Goal: Information Seeking & Learning: Learn about a topic

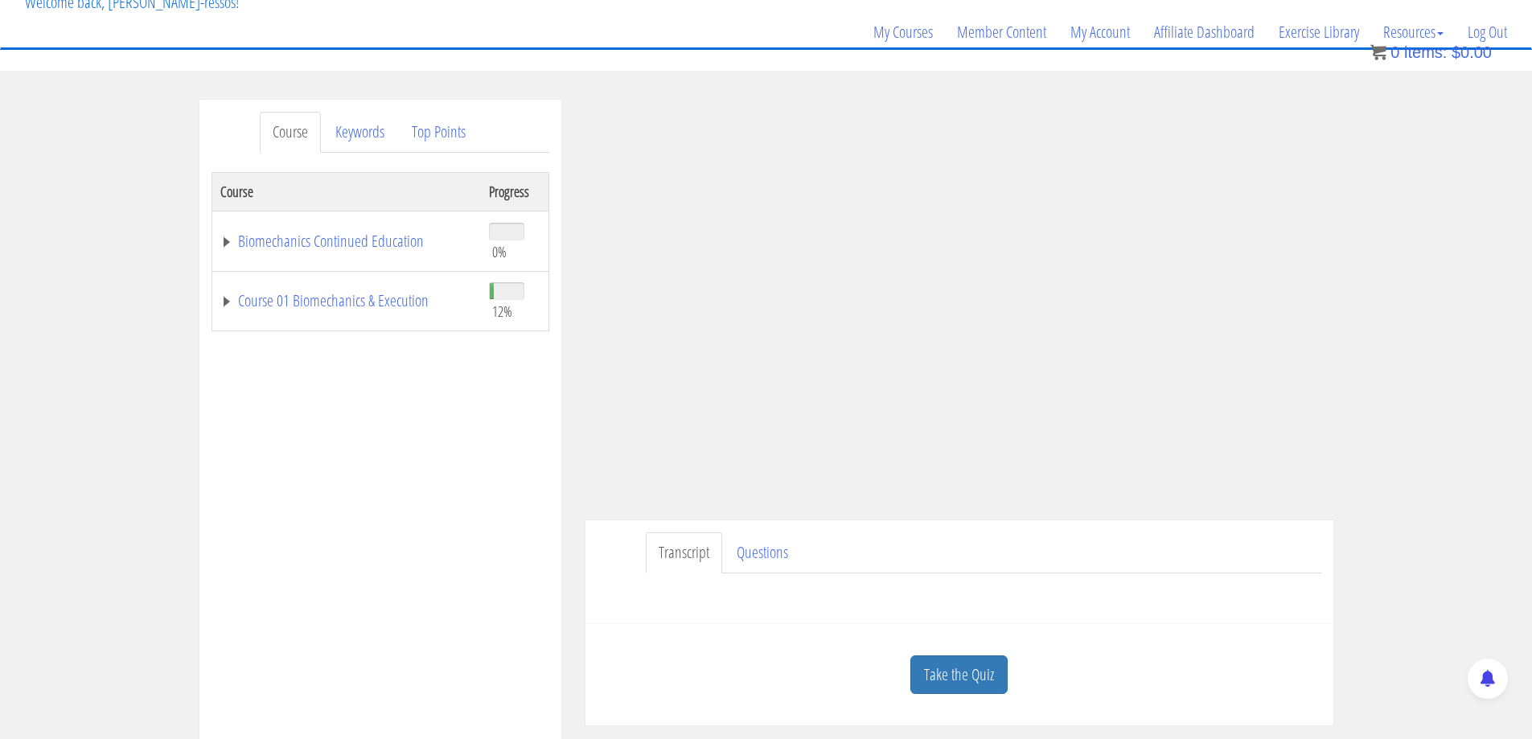
click at [1444, 425] on div "Course Keywords Top Points Course Progress Biomechanics Continued Education 0% …" at bounding box center [766, 554] width 1532 height 909
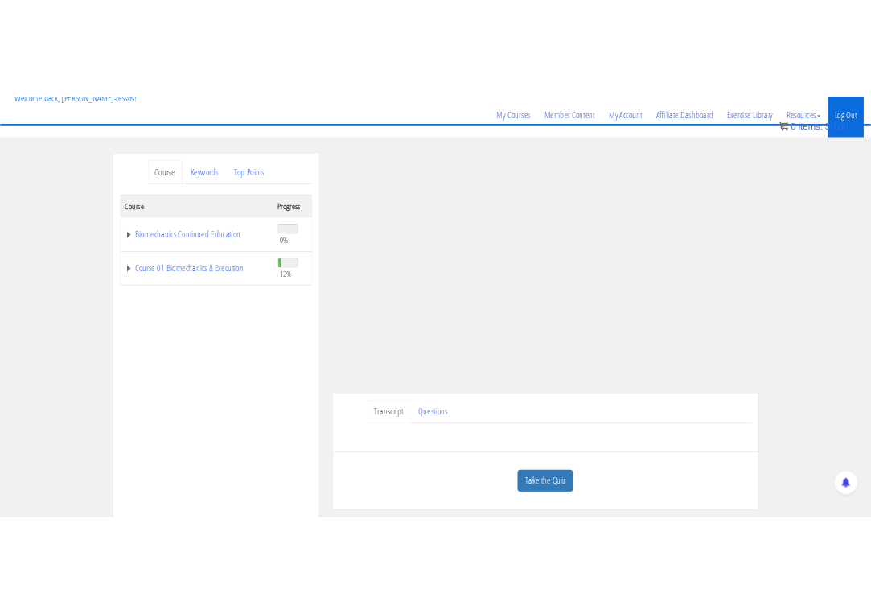
scroll to position [134, 0]
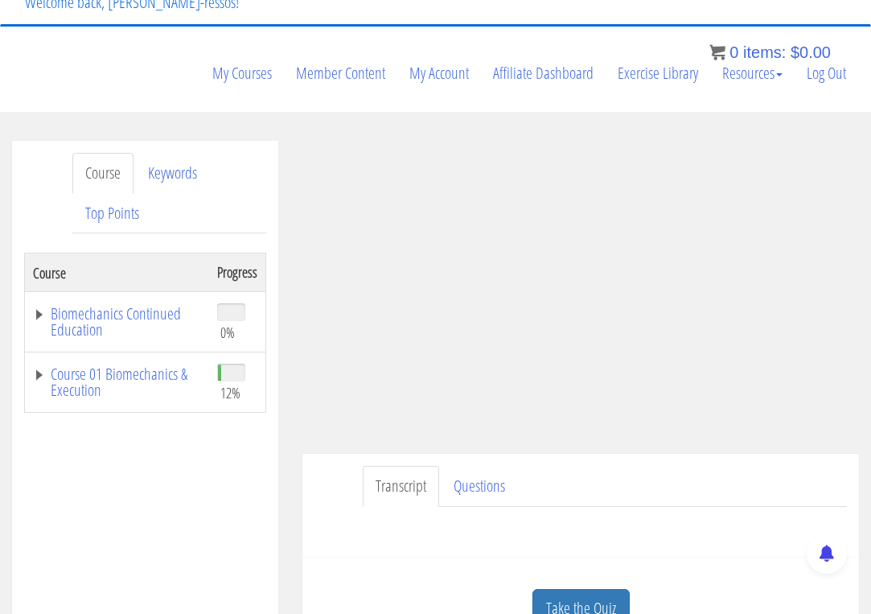
click at [770, 474] on ul "Transcript Questions" at bounding box center [605, 486] width 484 height 41
click at [611, 478] on ul "Transcript Questions" at bounding box center [605, 486] width 484 height 41
click at [139, 383] on link "Course 01 Biomechanics & Execution" at bounding box center [117, 382] width 168 height 32
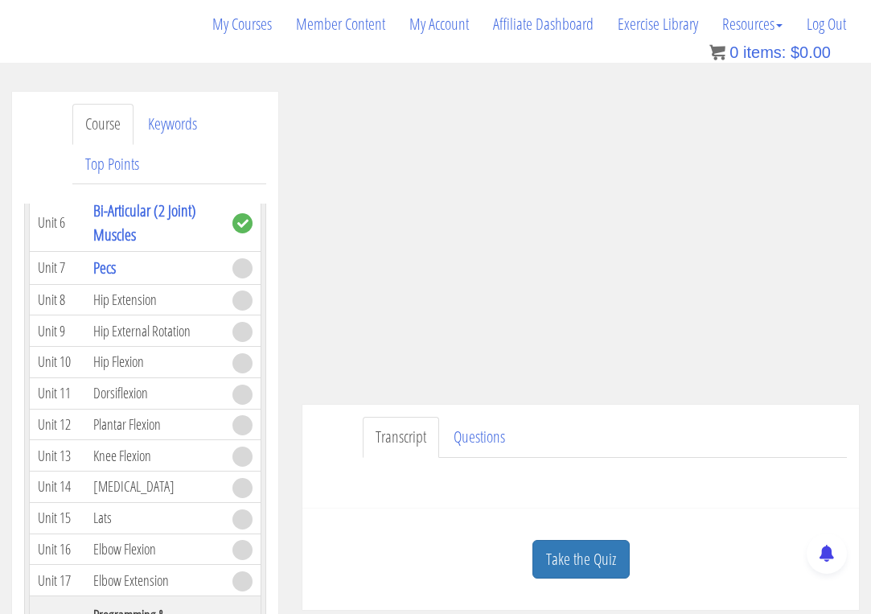
scroll to position [268, 0]
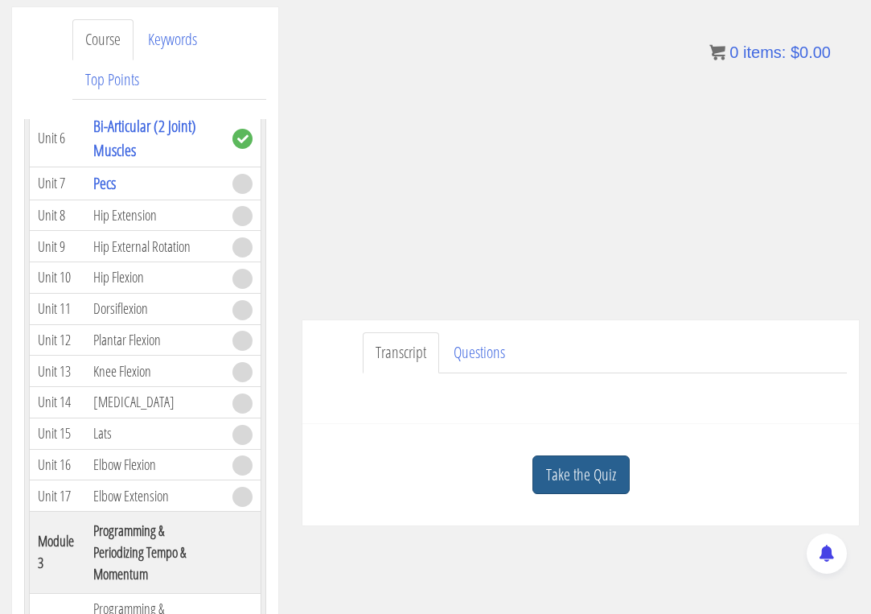
click at [597, 471] on link "Take the Quiz" at bounding box center [580, 474] width 97 height 39
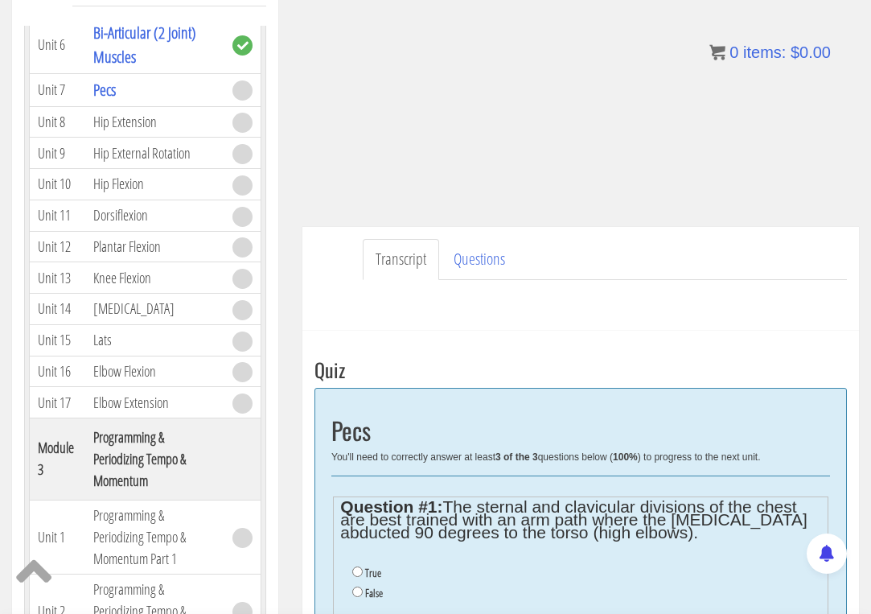
scroll to position [402, 0]
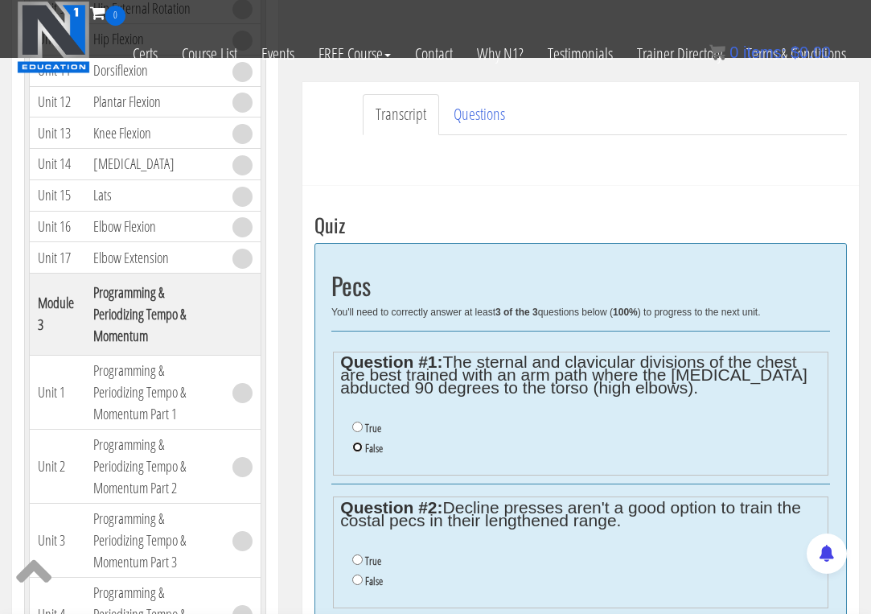
click at [356, 449] on input "False" at bounding box center [357, 447] width 10 height 10
radio input "true"
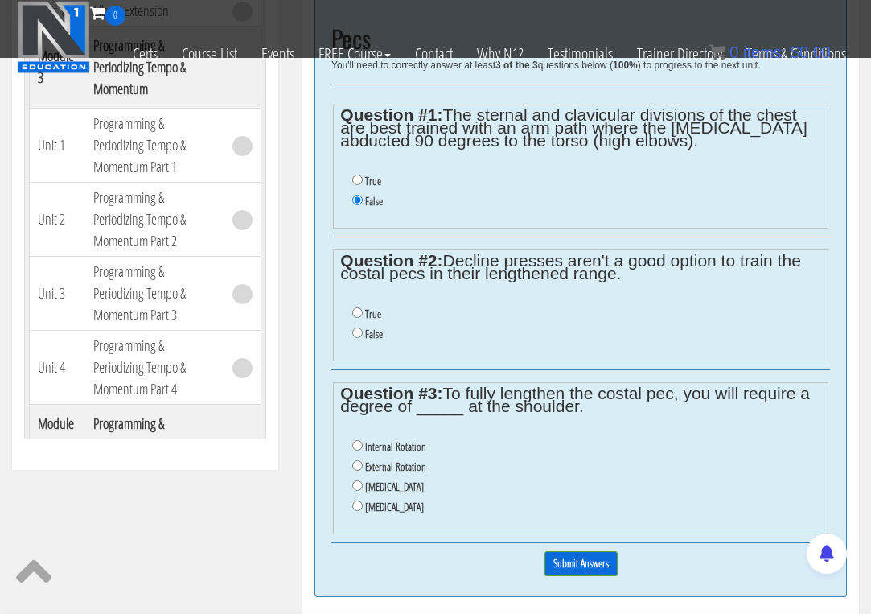
scroll to position [684, 0]
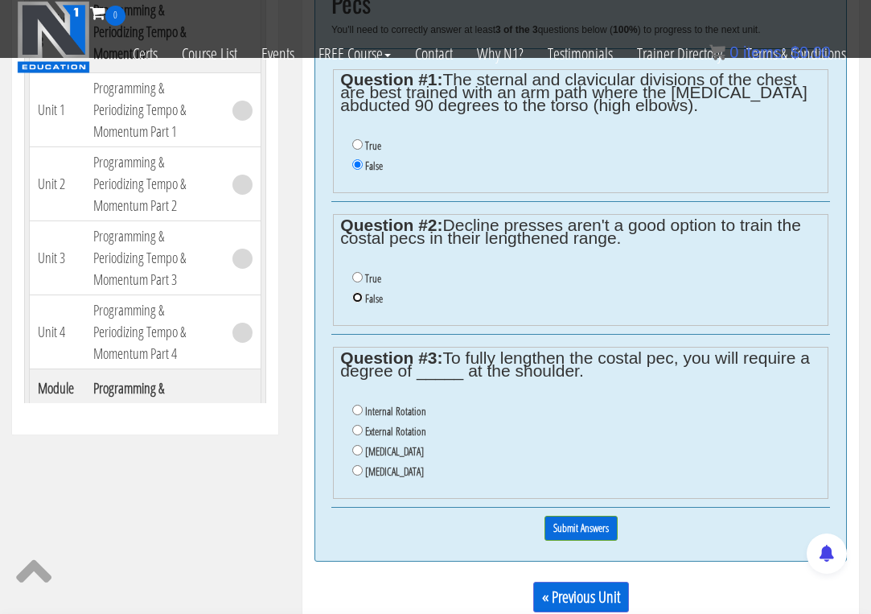
click at [354, 297] on input "False" at bounding box center [357, 297] width 10 height 10
radio input "true"
click at [355, 468] on input "Protraction" at bounding box center [357, 470] width 10 height 10
radio input "true"
click at [583, 529] on input "Submit Answers" at bounding box center [580, 527] width 73 height 25
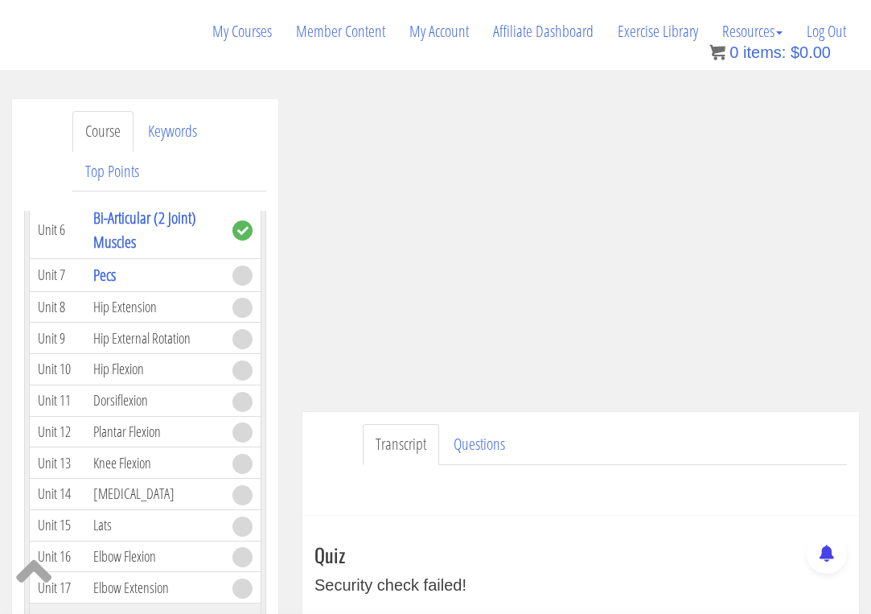
scroll to position [185, 0]
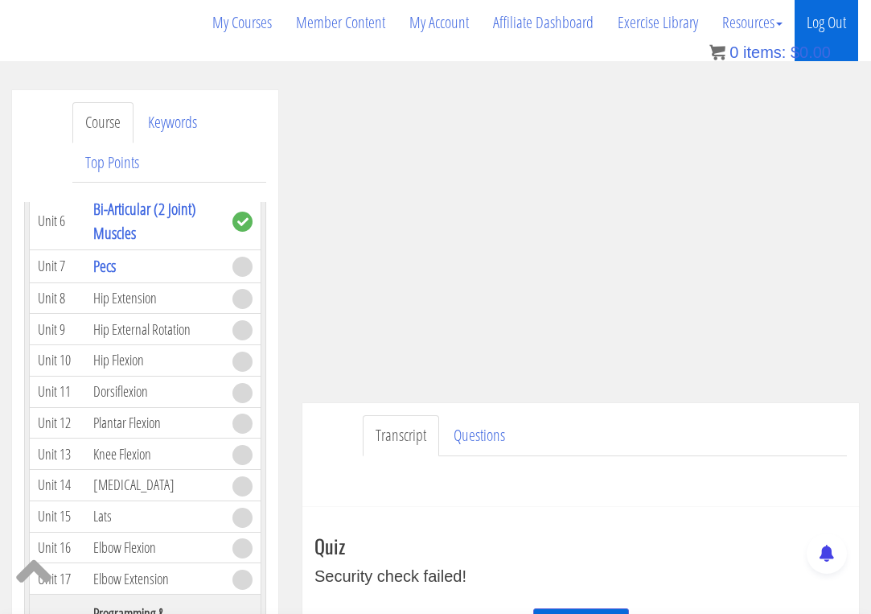
click at [832, 22] on link "Log Out" at bounding box center [827, 22] width 64 height 77
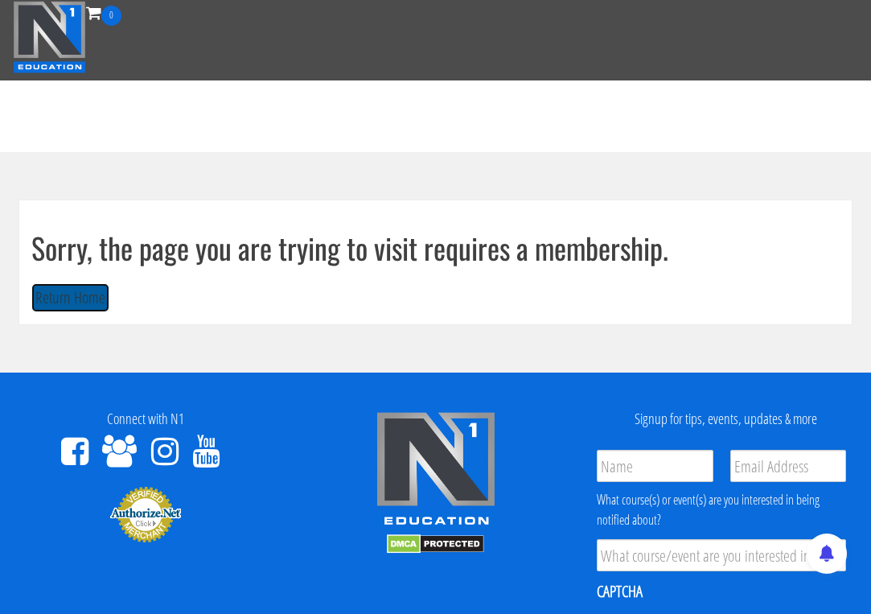
click at [89, 291] on button "Return Home" at bounding box center [70, 298] width 78 height 30
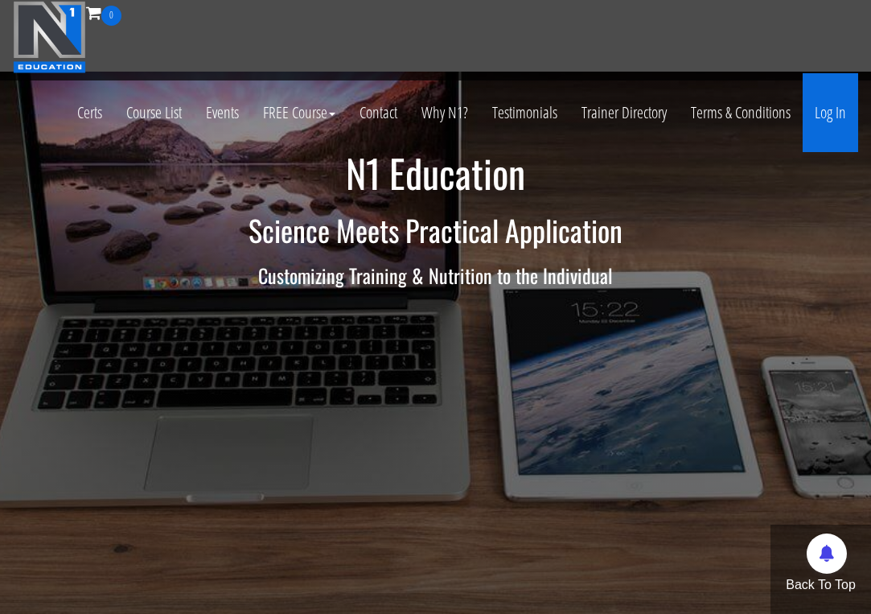
click at [825, 112] on link "Log In" at bounding box center [830, 112] width 55 height 79
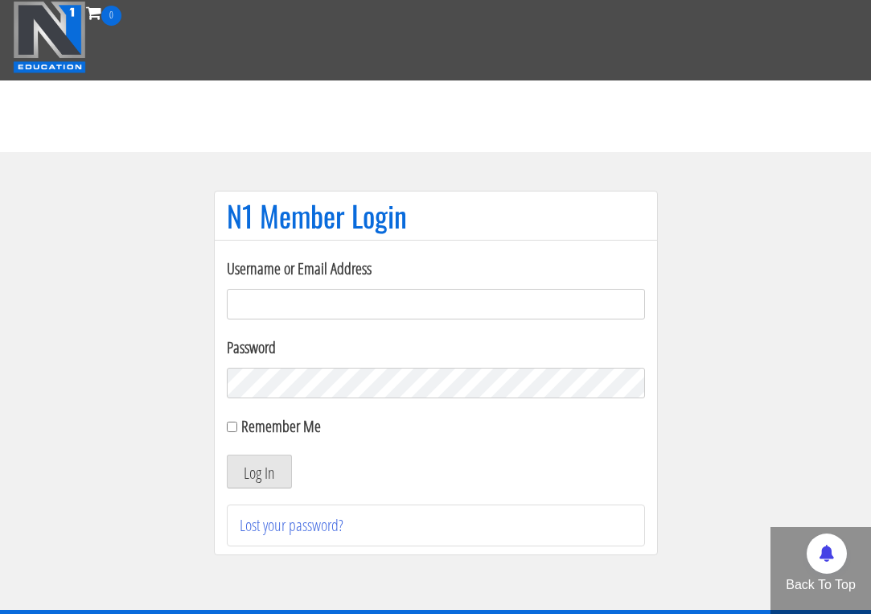
drag, startPoint x: 446, startPoint y: 298, endPoint x: 406, endPoint y: 319, distance: 45.7
click at [446, 298] on input "Username or Email Address" at bounding box center [436, 304] width 418 height 31
type input "jimressos@gmail.com"
click at [269, 466] on button "Log In" at bounding box center [259, 471] width 65 height 34
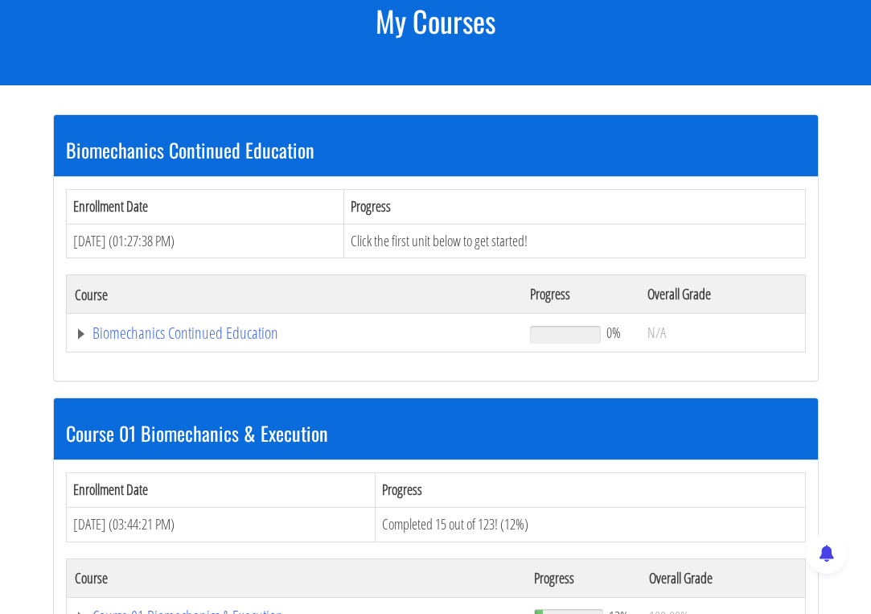
scroll to position [402, 0]
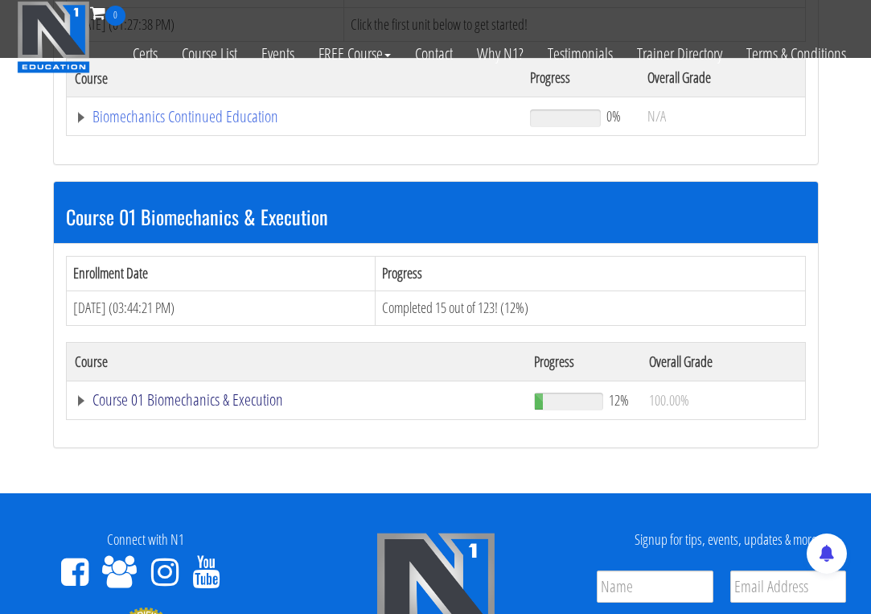
click at [200, 125] on link "Course 01 Biomechanics & Execution" at bounding box center [295, 117] width 440 height 16
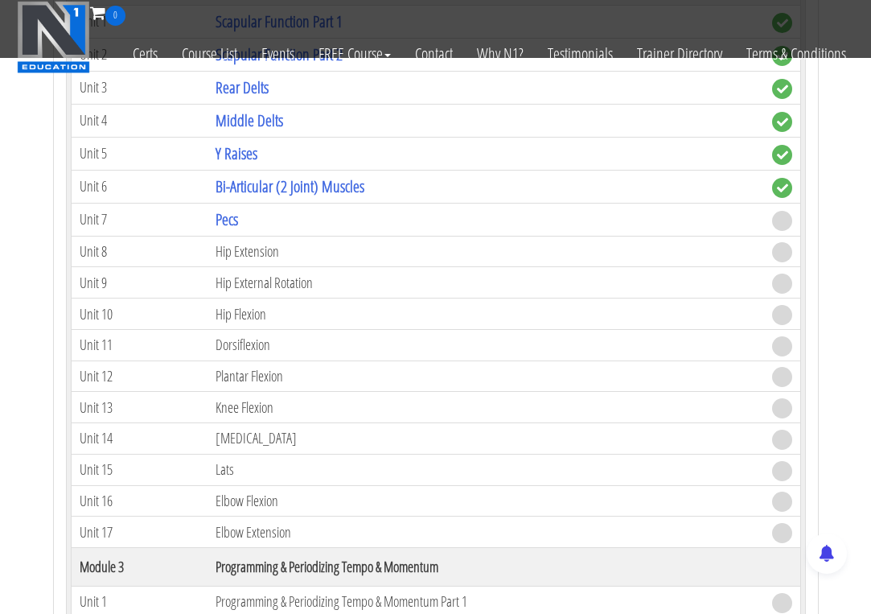
scroll to position [1206, 0]
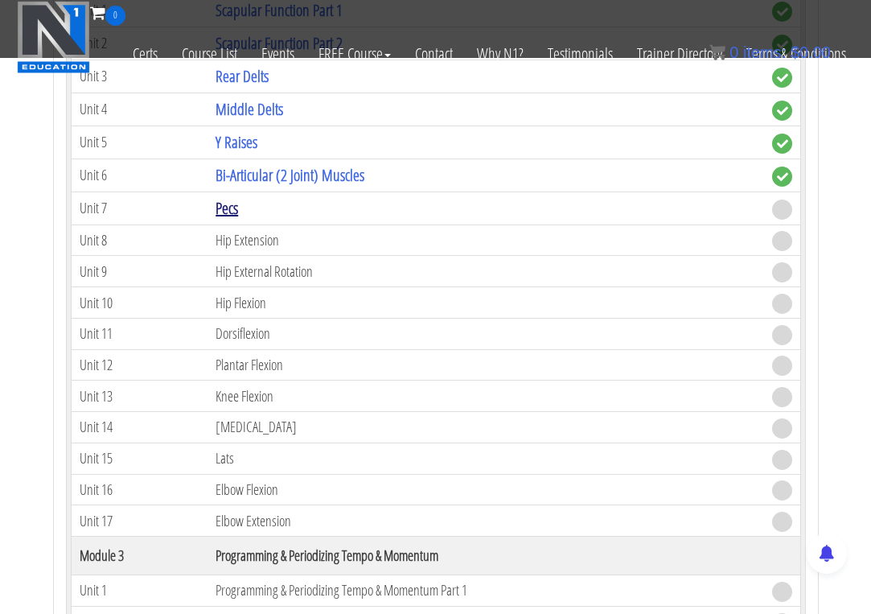
click at [232, 207] on link "Pecs" at bounding box center [227, 208] width 23 height 22
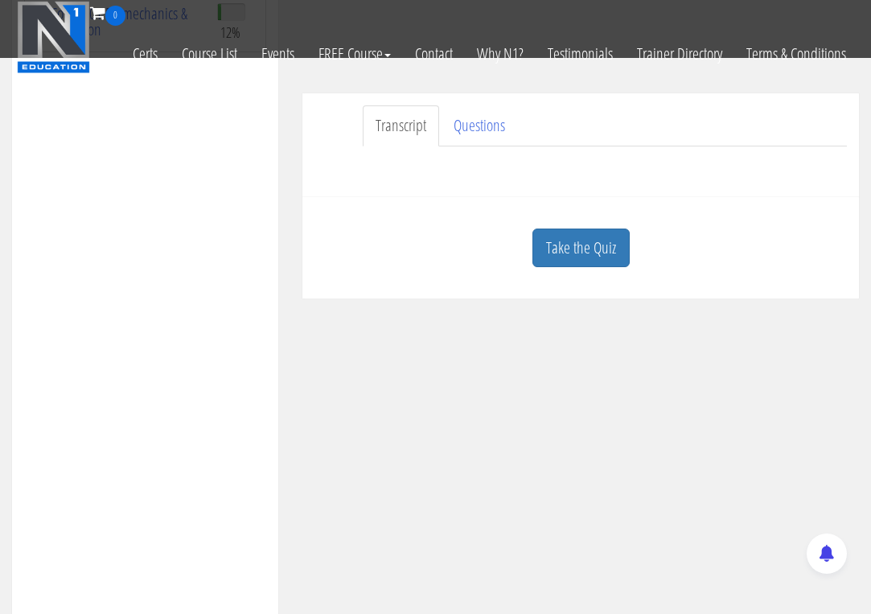
scroll to position [402, 0]
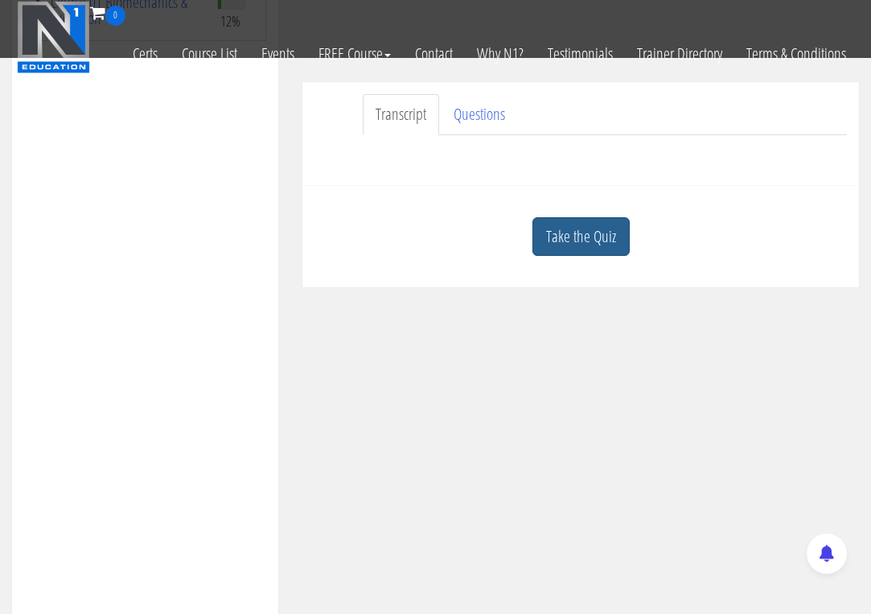
click at [579, 236] on link "Take the Quiz" at bounding box center [580, 236] width 97 height 39
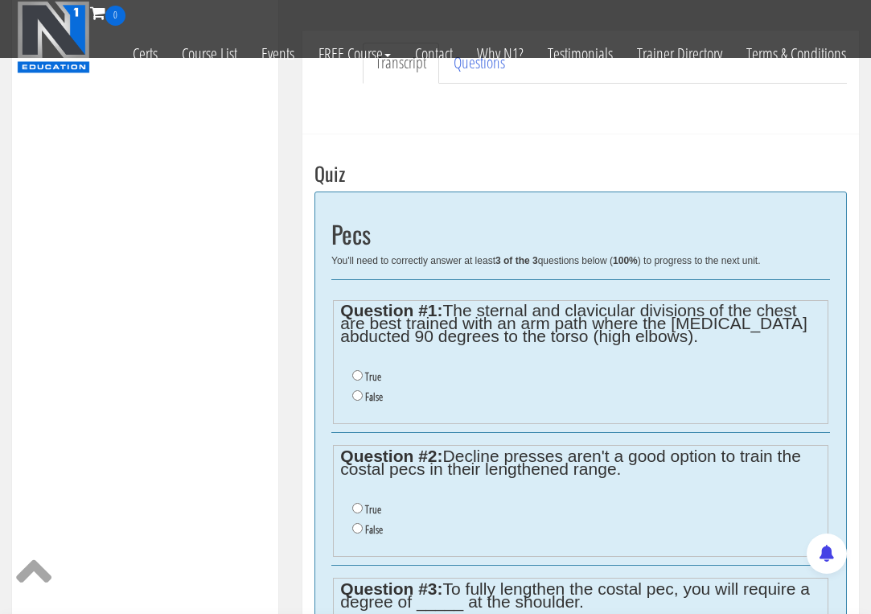
scroll to position [536, 0]
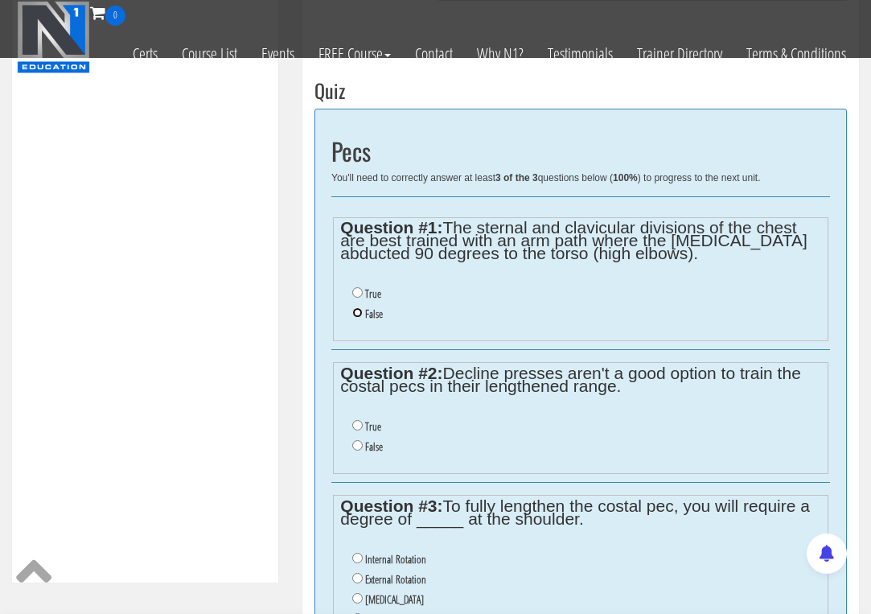
click at [355, 312] on input "False" at bounding box center [357, 312] width 10 height 10
radio input "true"
click at [368, 452] on label "False" at bounding box center [374, 446] width 18 height 13
click at [363, 450] on input "False" at bounding box center [357, 445] width 10 height 10
radio input "true"
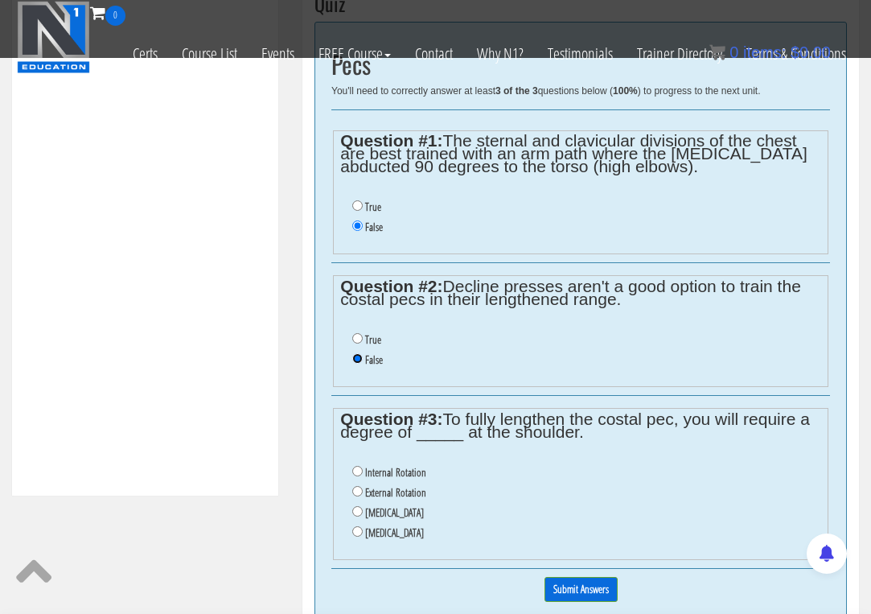
scroll to position [670, 0]
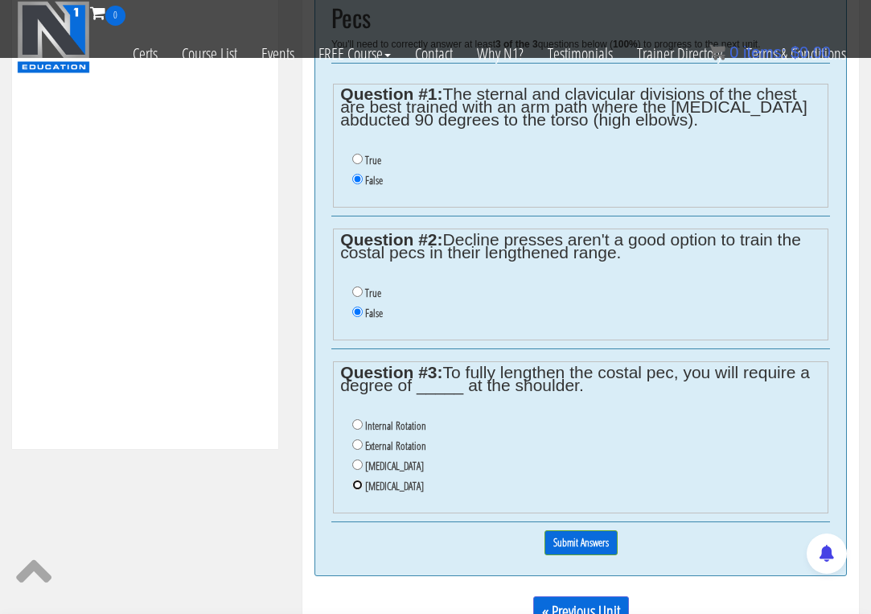
click at [360, 486] on input "Protraction" at bounding box center [357, 484] width 10 height 10
radio input "true"
click at [586, 544] on input "Submit Answers" at bounding box center [580, 542] width 73 height 25
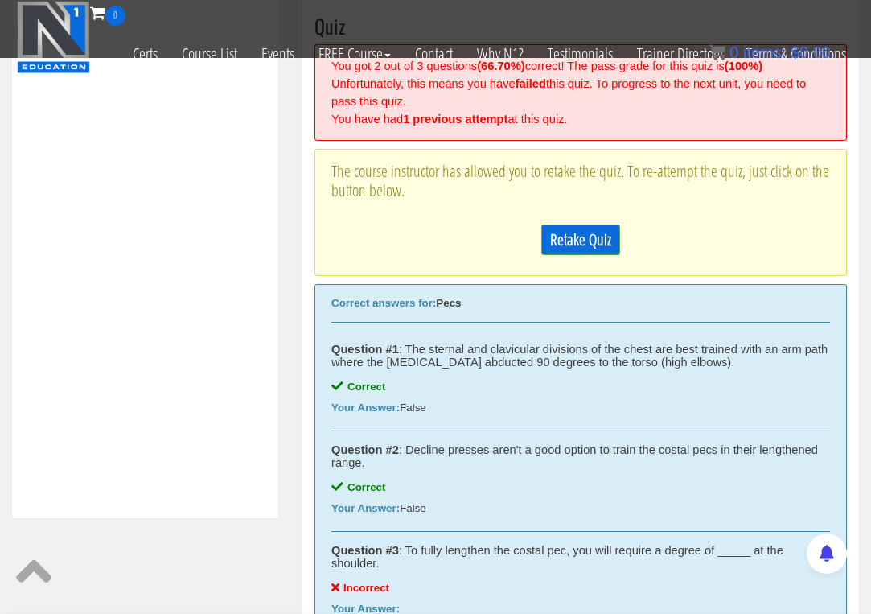
scroll to position [565, 0]
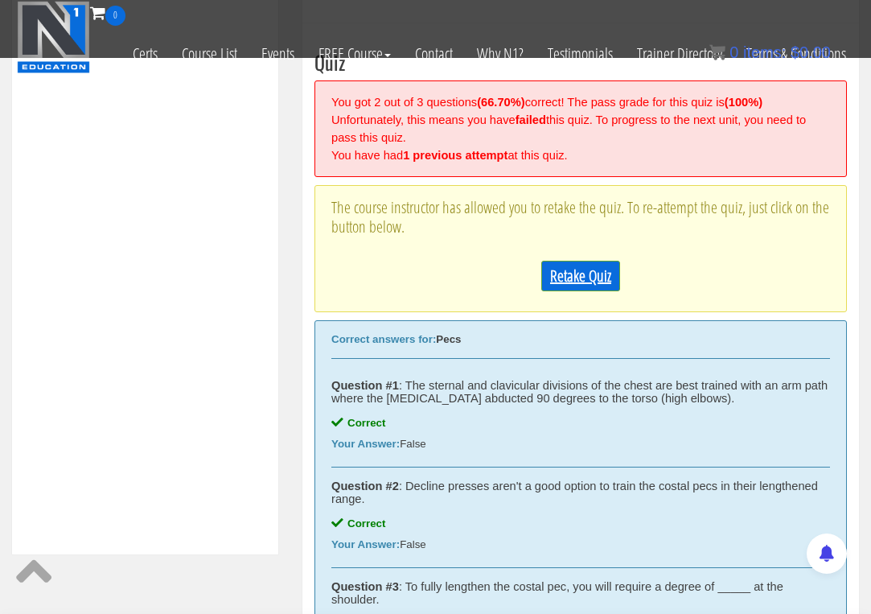
click at [579, 281] on link "Retake Quiz" at bounding box center [580, 276] width 79 height 31
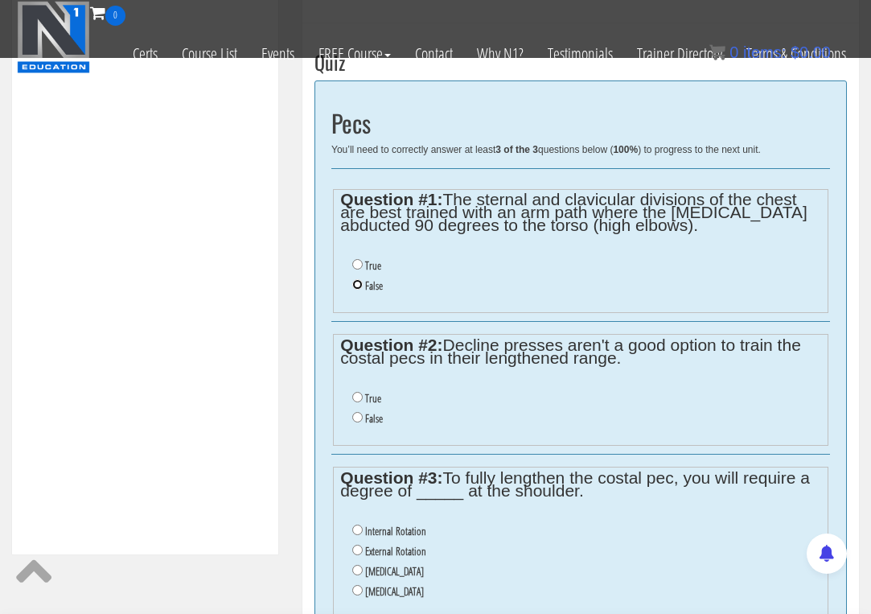
click at [357, 286] on input "False" at bounding box center [357, 284] width 10 height 10
radio input "true"
click at [355, 418] on input "False" at bounding box center [357, 417] width 10 height 10
radio input "true"
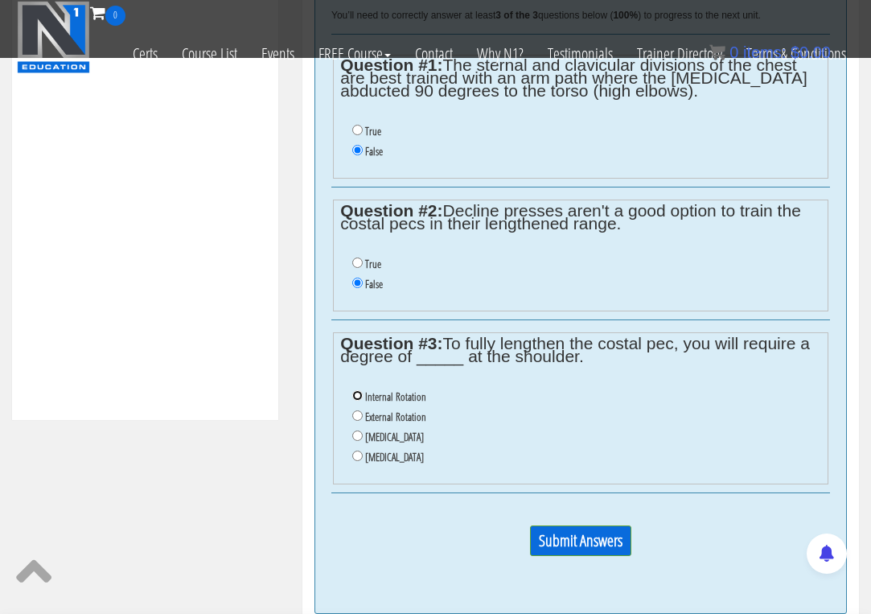
click at [353, 395] on input "Internal Rotation" at bounding box center [357, 395] width 10 height 10
radio input "true"
click at [555, 543] on input "Submit Answers" at bounding box center [580, 540] width 101 height 31
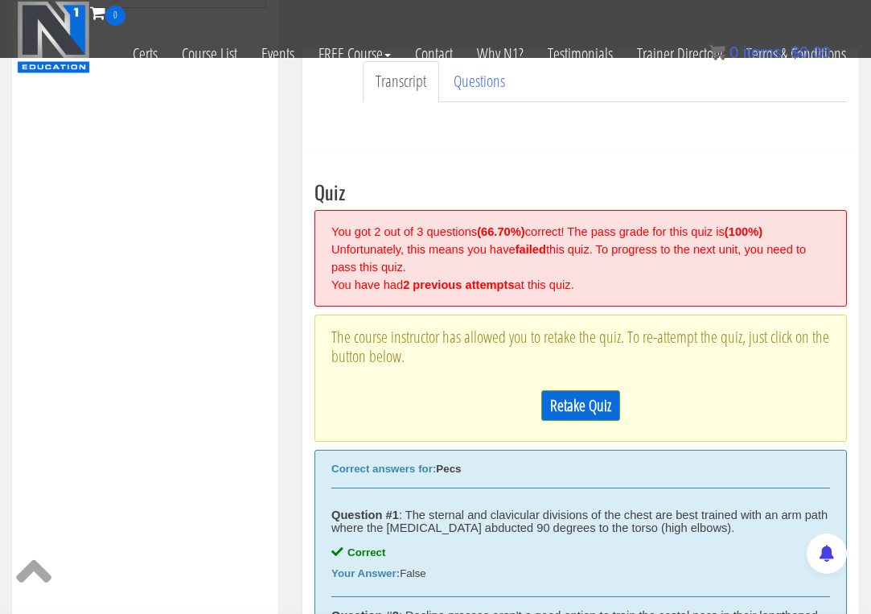
scroll to position [430, 0]
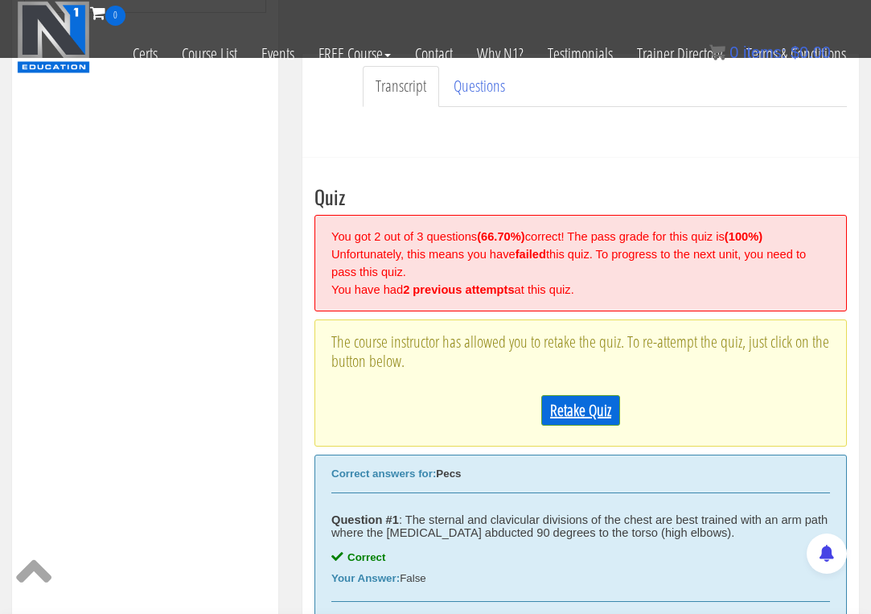
click at [586, 400] on link "Retake Quiz" at bounding box center [580, 410] width 79 height 31
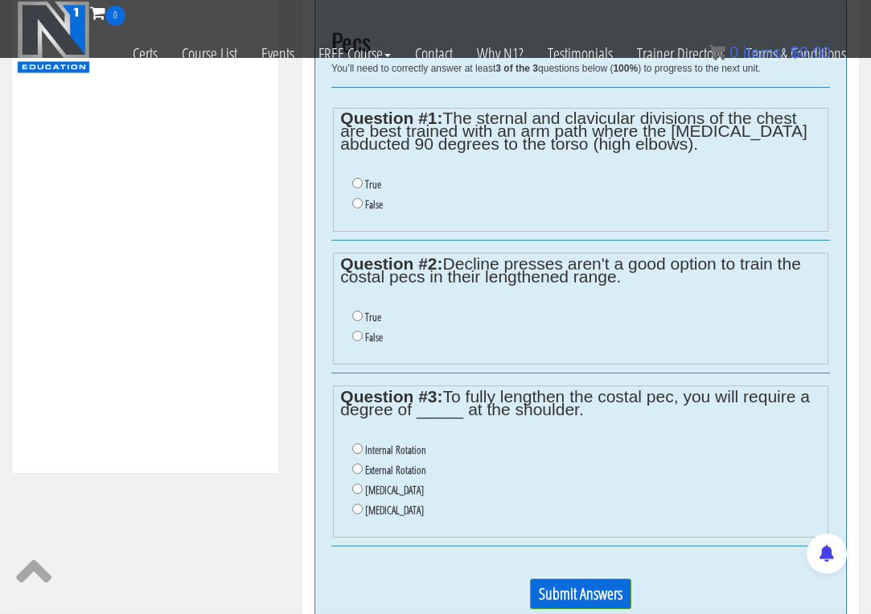
scroll to position [699, 0]
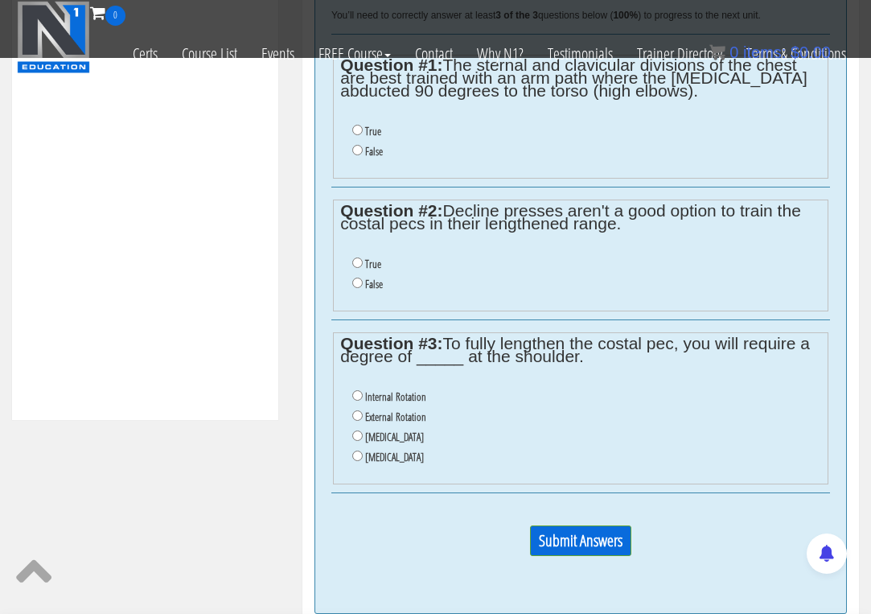
click at [364, 155] on li "False" at bounding box center [586, 152] width 468 height 20
click at [362, 151] on input "False" at bounding box center [357, 150] width 10 height 10
radio input "true"
click at [357, 285] on input "False" at bounding box center [357, 282] width 10 height 10
radio input "true"
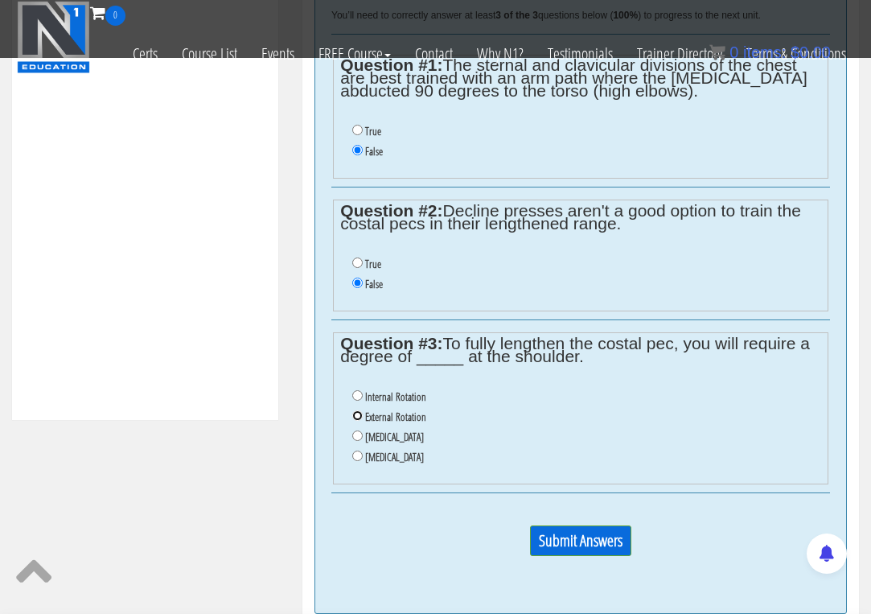
click at [359, 417] on input "External Rotation" at bounding box center [357, 415] width 10 height 10
radio input "true"
click at [566, 539] on input "Submit Answers" at bounding box center [580, 540] width 101 height 31
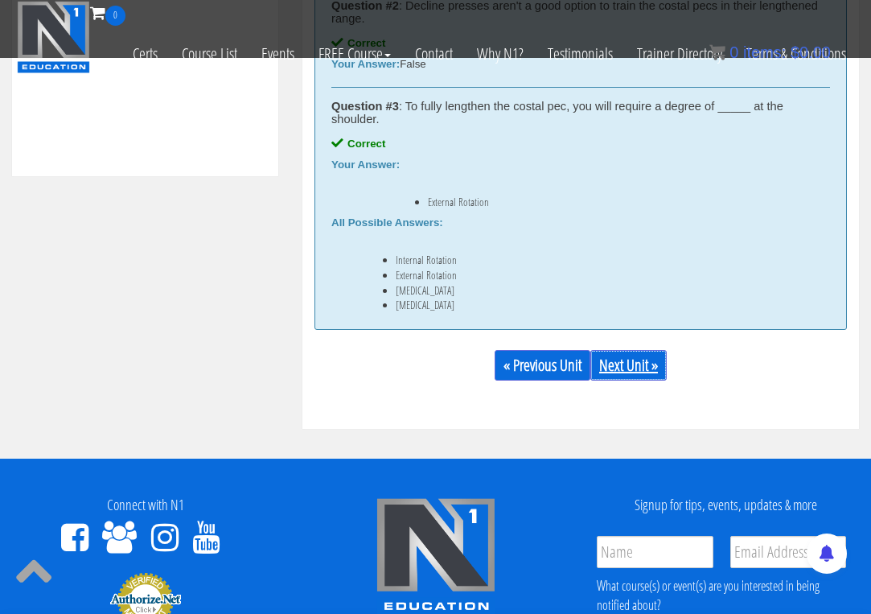
scroll to position [967, 0]
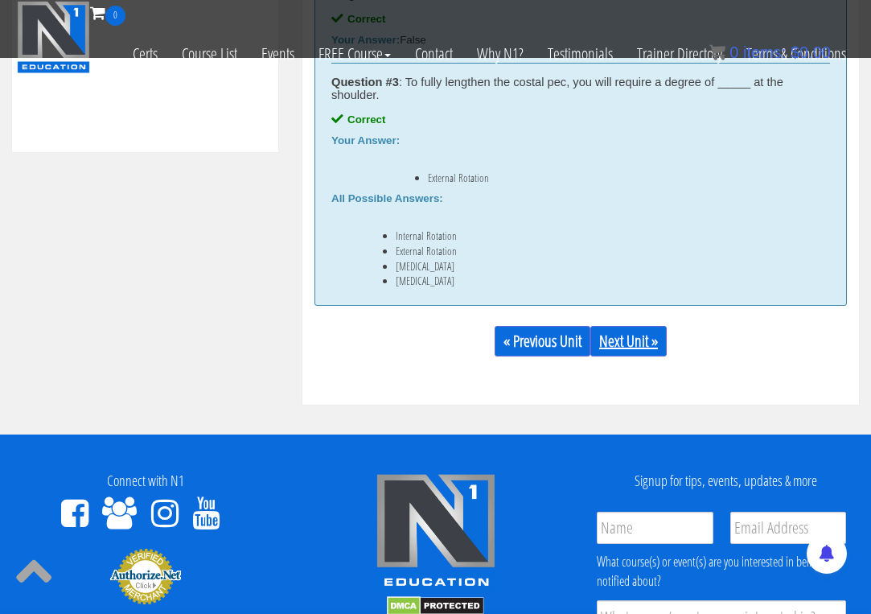
click at [631, 346] on link "Next Unit »" at bounding box center [628, 341] width 76 height 31
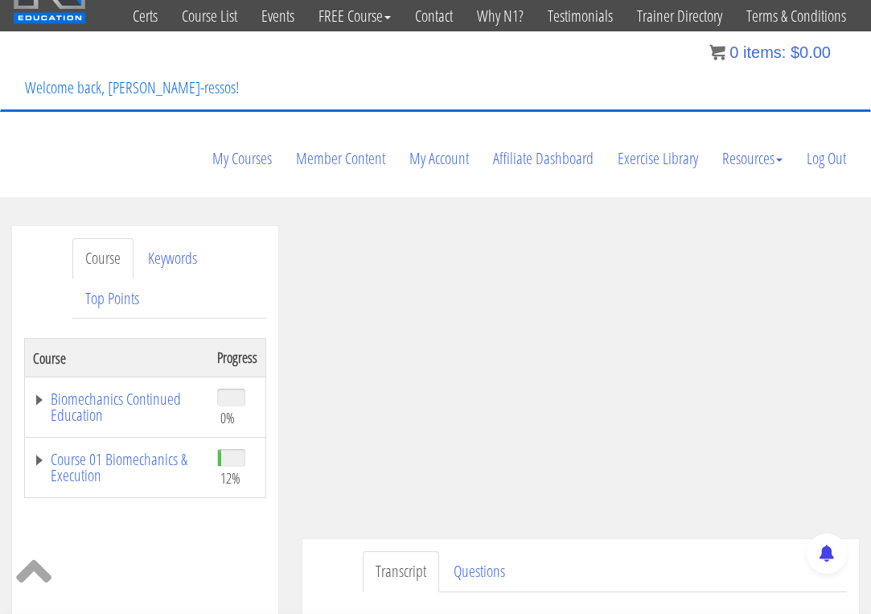
scroll to position [0, 0]
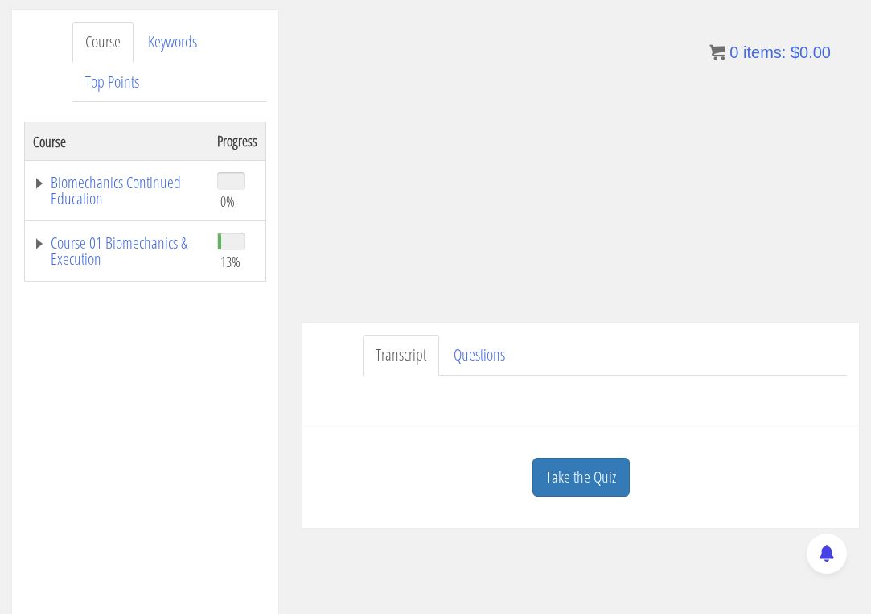
scroll to position [268, 0]
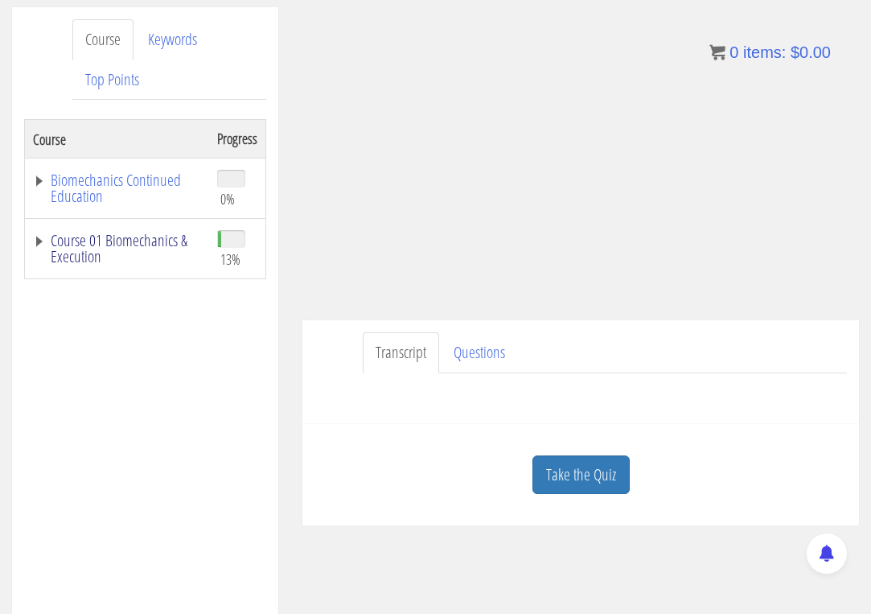
click at [152, 250] on link "Course 01 Biomechanics & Execution" at bounding box center [117, 248] width 168 height 32
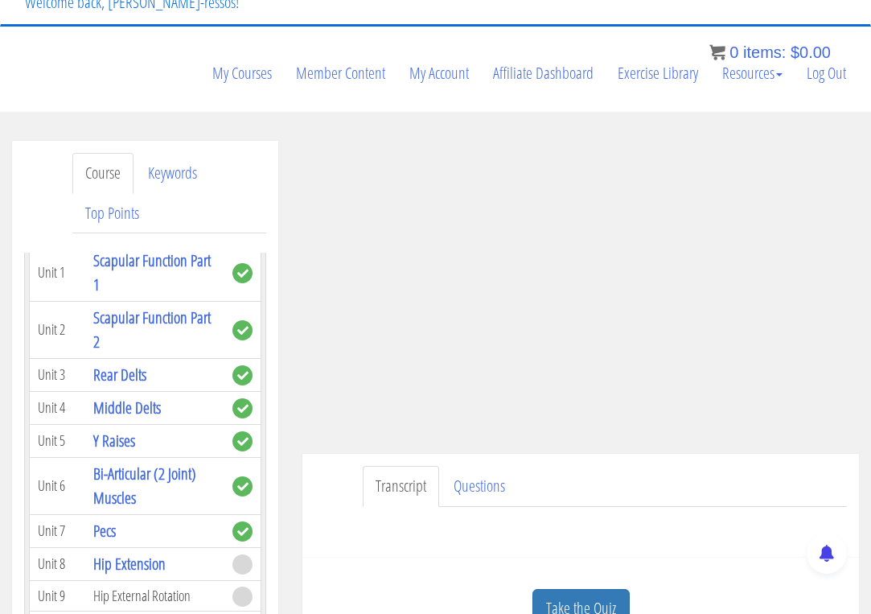
scroll to position [670, 0]
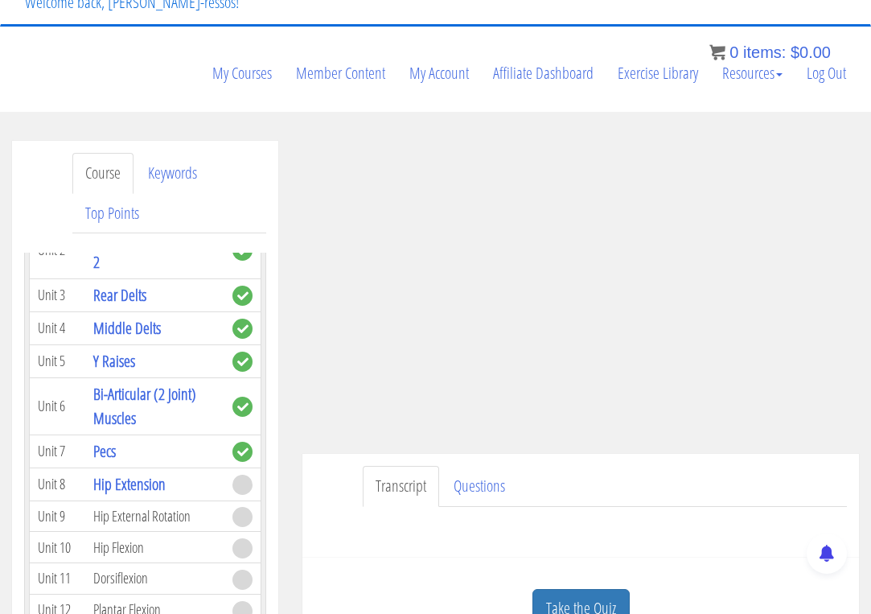
click at [763, 124] on section "Course Keywords Top Points Course Progress Biomechanics Continued Education 0% …" at bounding box center [435, 615] width 871 height 1006
click at [794, 478] on ul "Transcript Questions" at bounding box center [605, 486] width 484 height 41
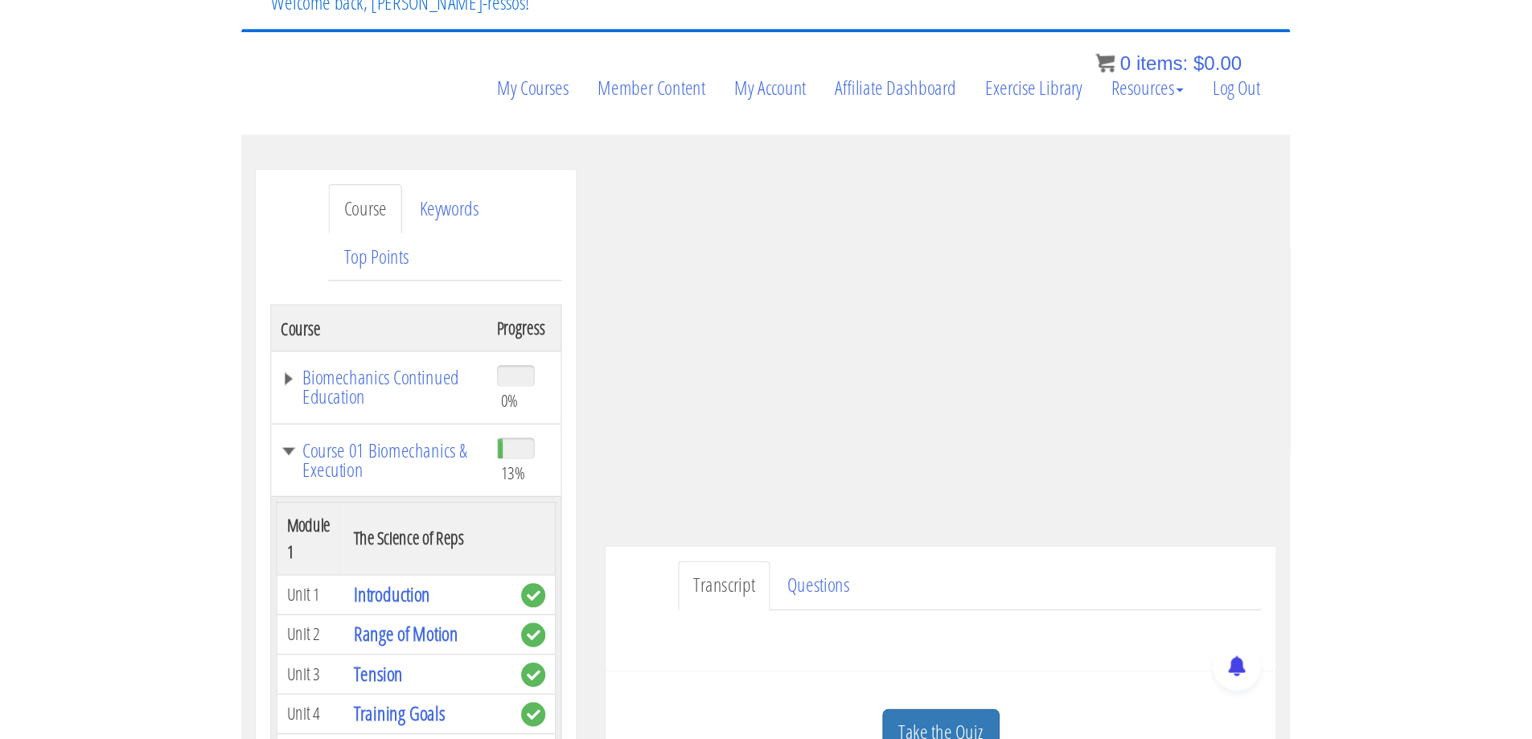
scroll to position [111, 0]
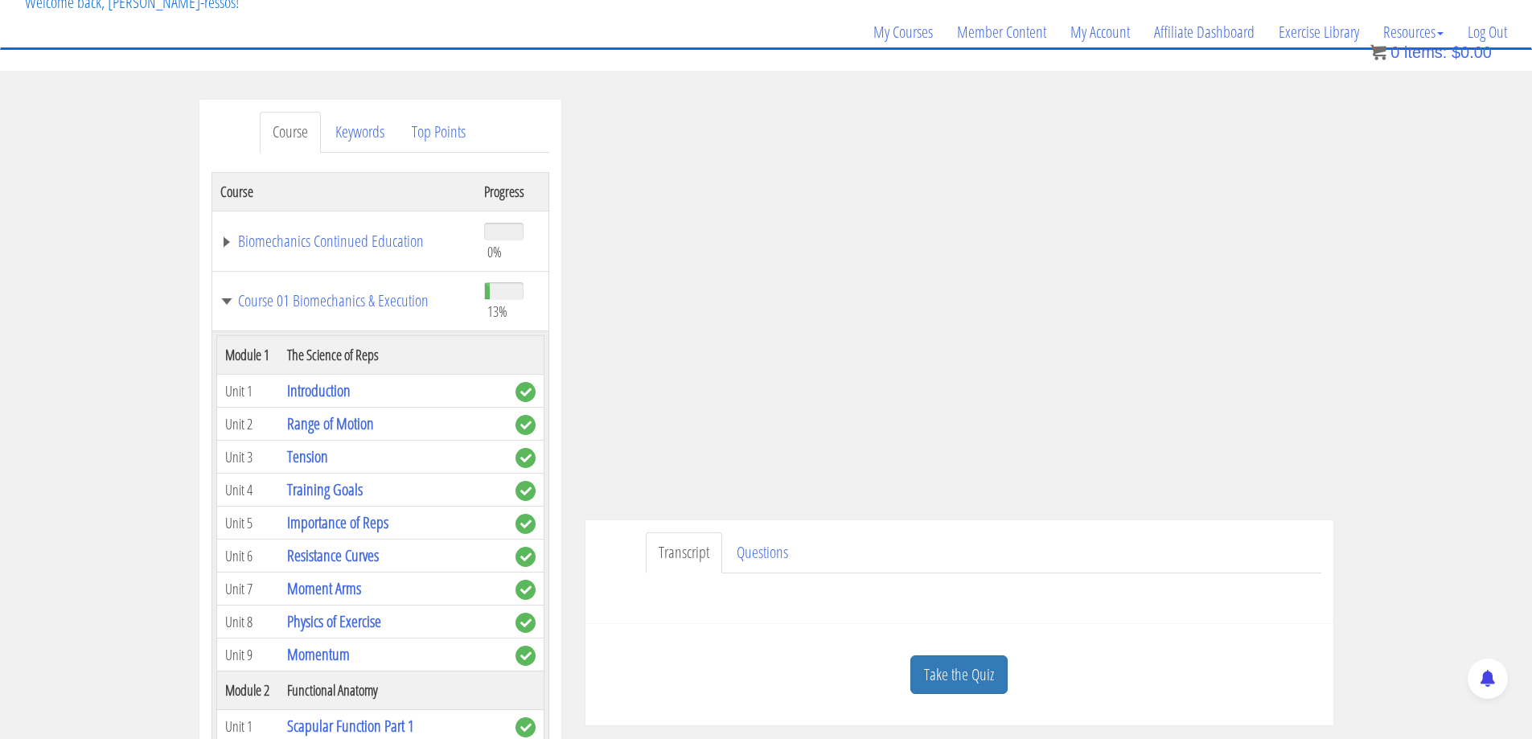
click at [848, 544] on ul "Transcript Questions" at bounding box center [984, 552] width 676 height 41
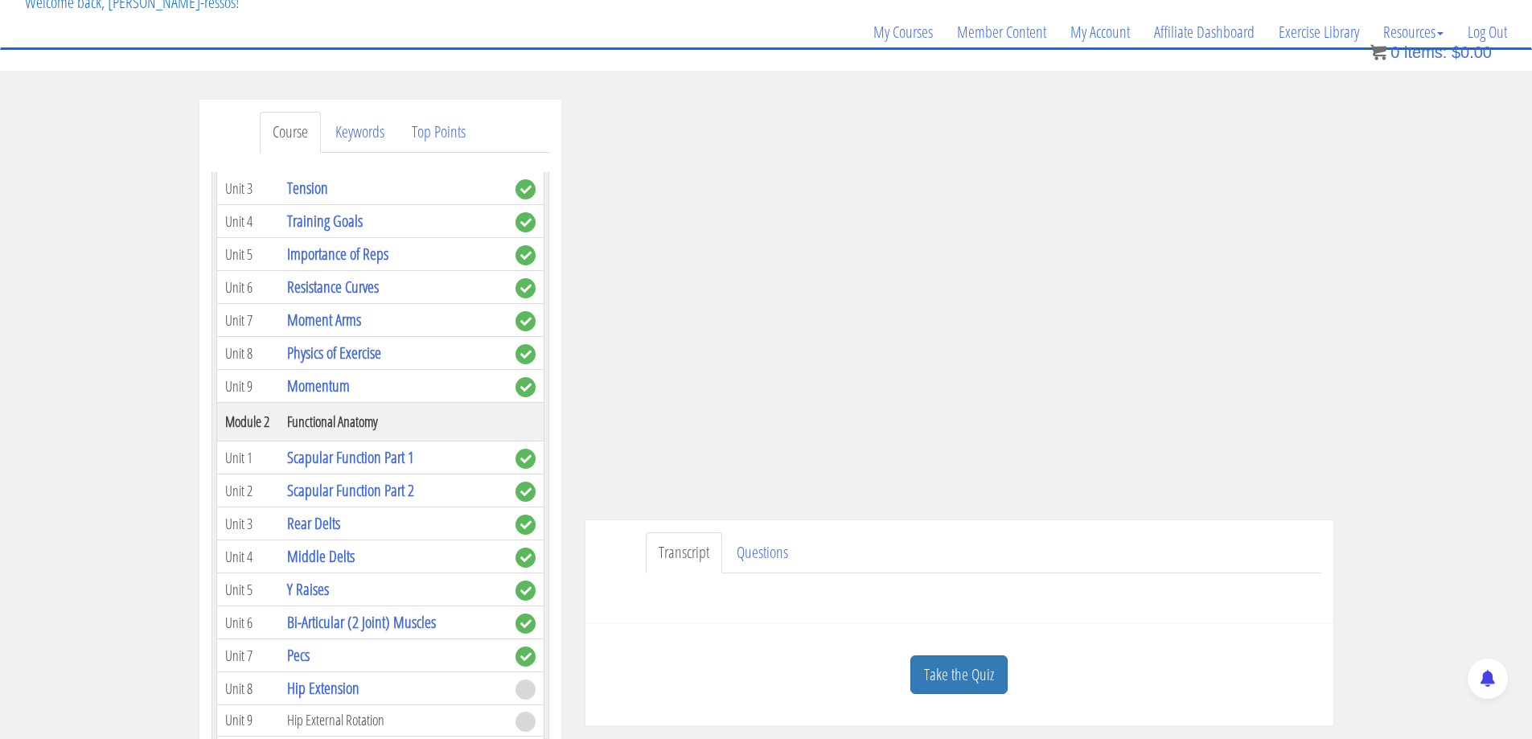
scroll to position [402, 0]
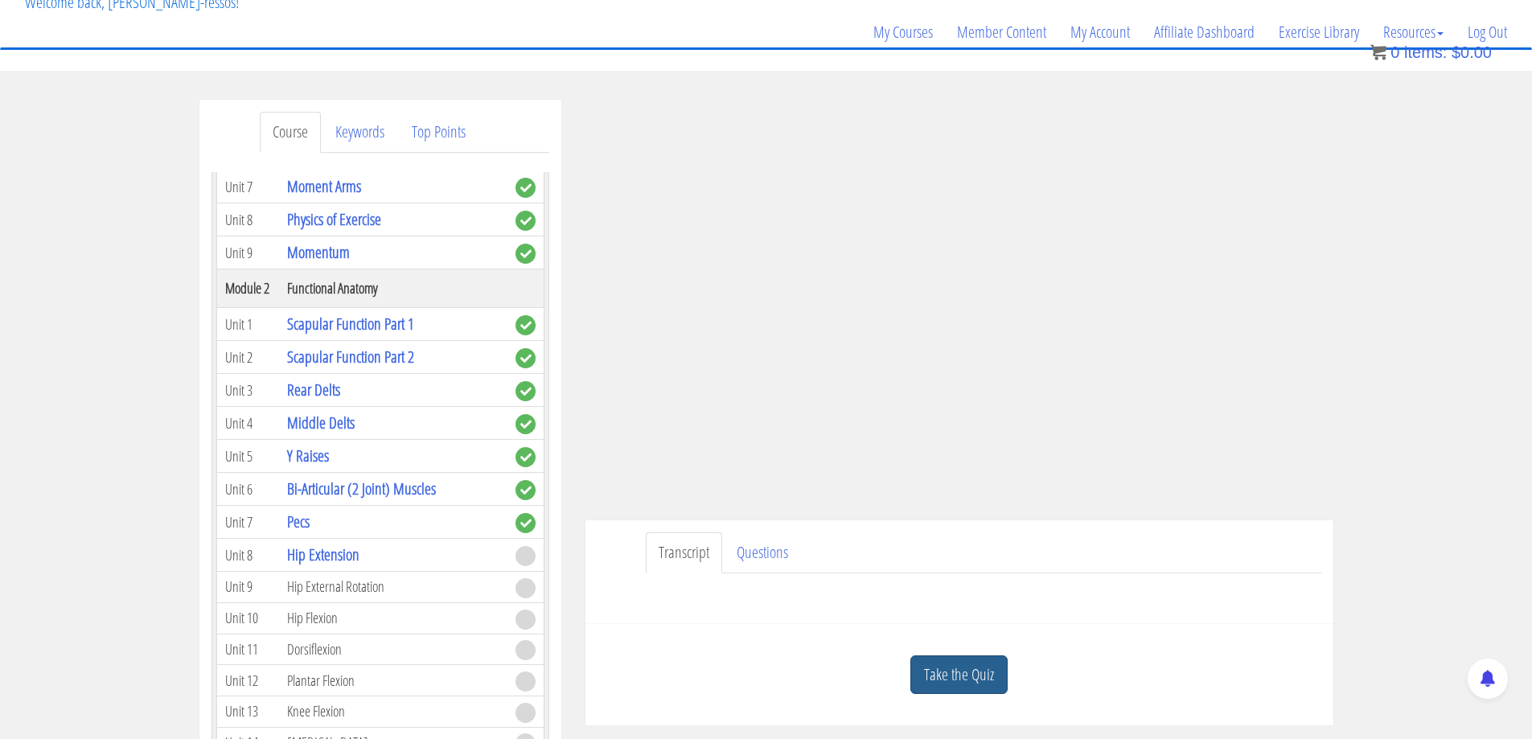
click at [870, 613] on link "Take the Quiz" at bounding box center [958, 674] width 97 height 39
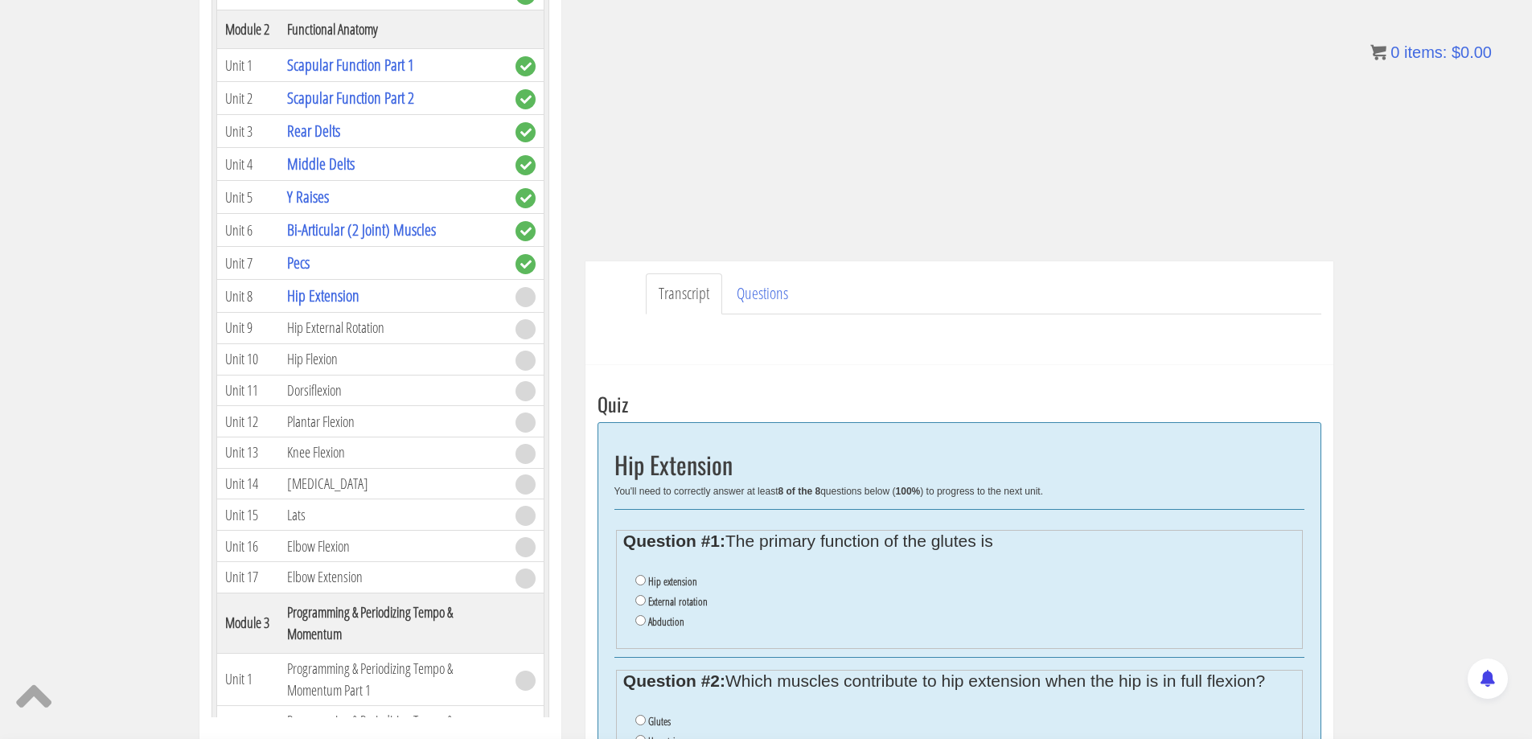
scroll to position [379, 0]
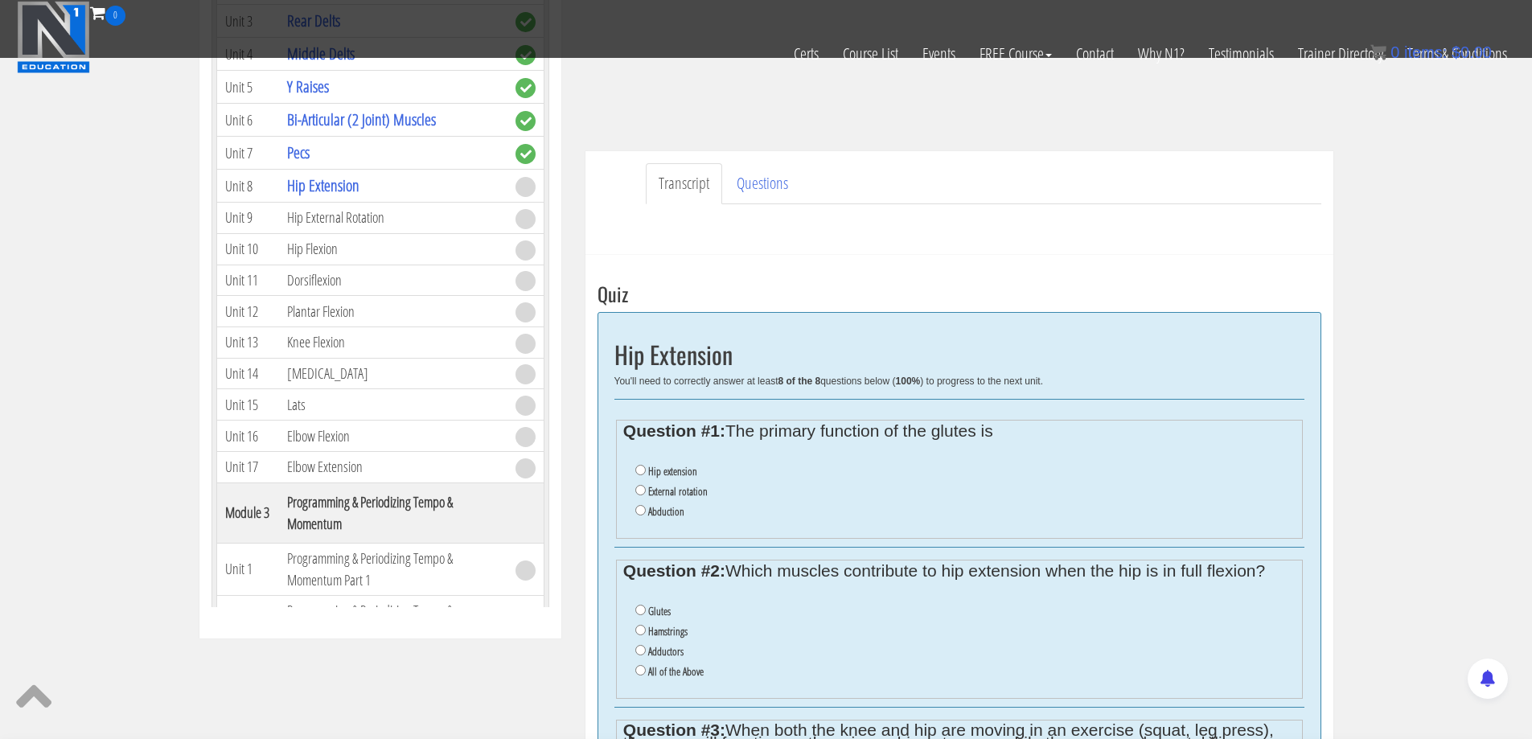
click at [676, 473] on label "Hip extension" at bounding box center [672, 471] width 49 height 13
click at [646, 473] on input "Hip extension" at bounding box center [640, 470] width 10 height 10
radio input "true"
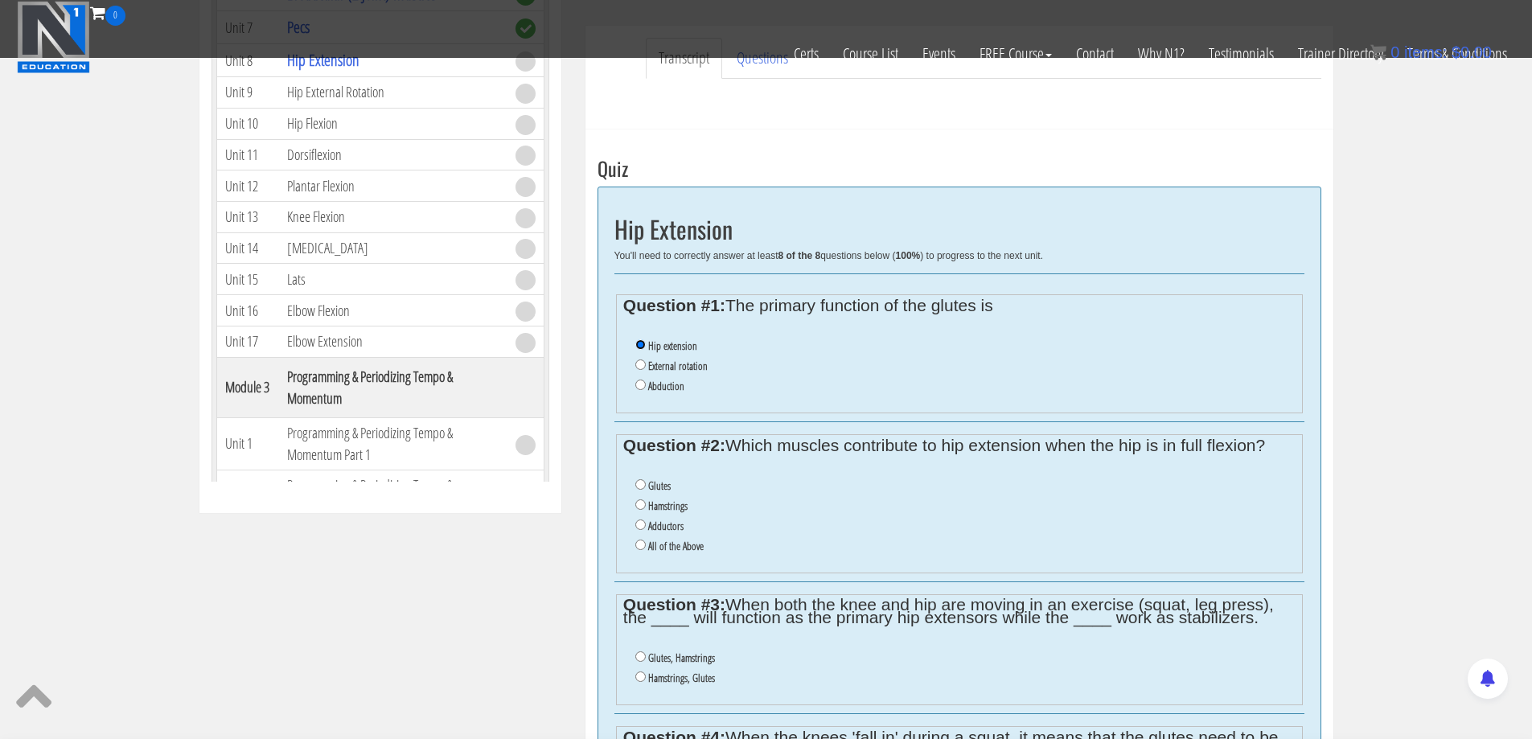
scroll to position [513, 0]
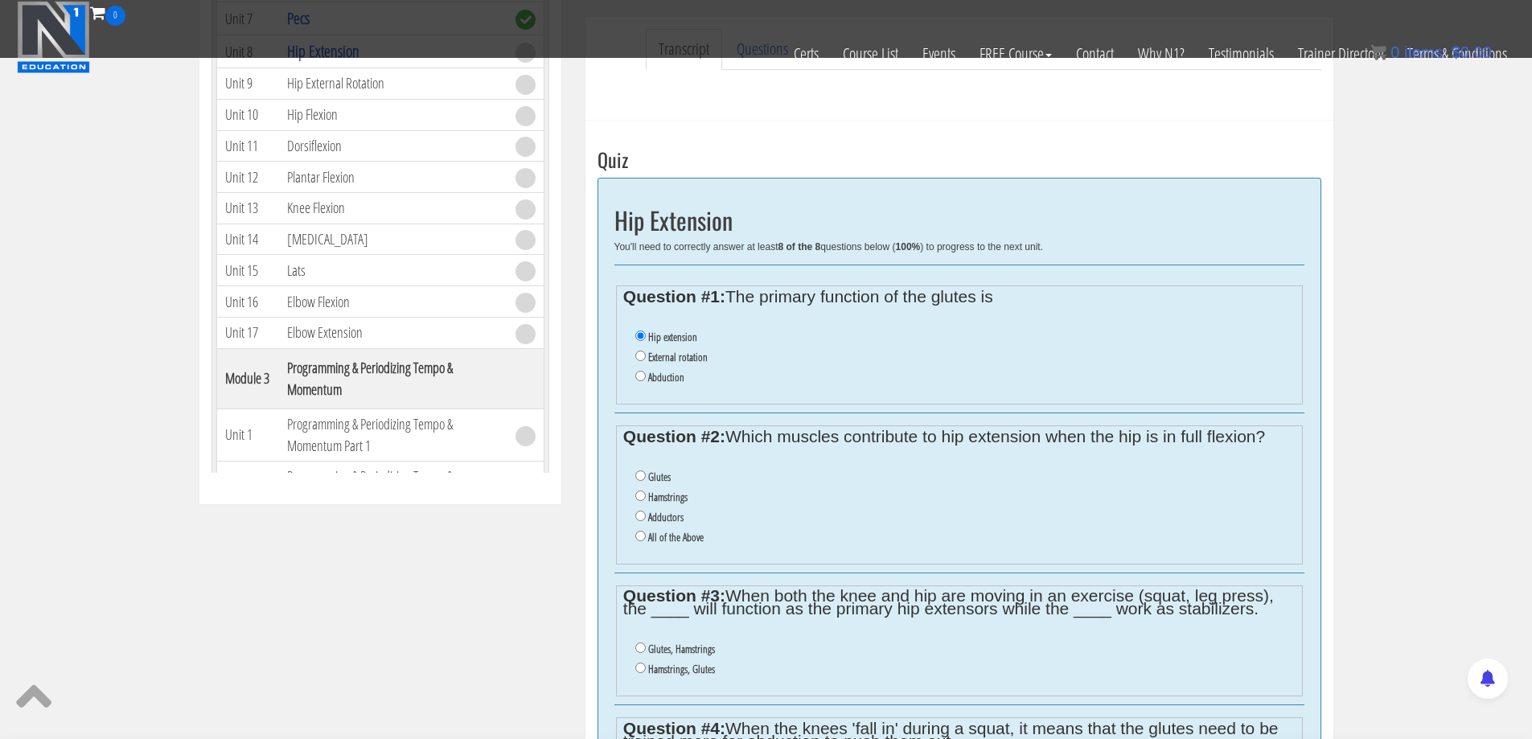
click at [676, 499] on label "Hamstrings" at bounding box center [667, 497] width 39 height 13
click at [646, 499] on input "Hamstrings" at bounding box center [640, 496] width 10 height 10
radio input "true"
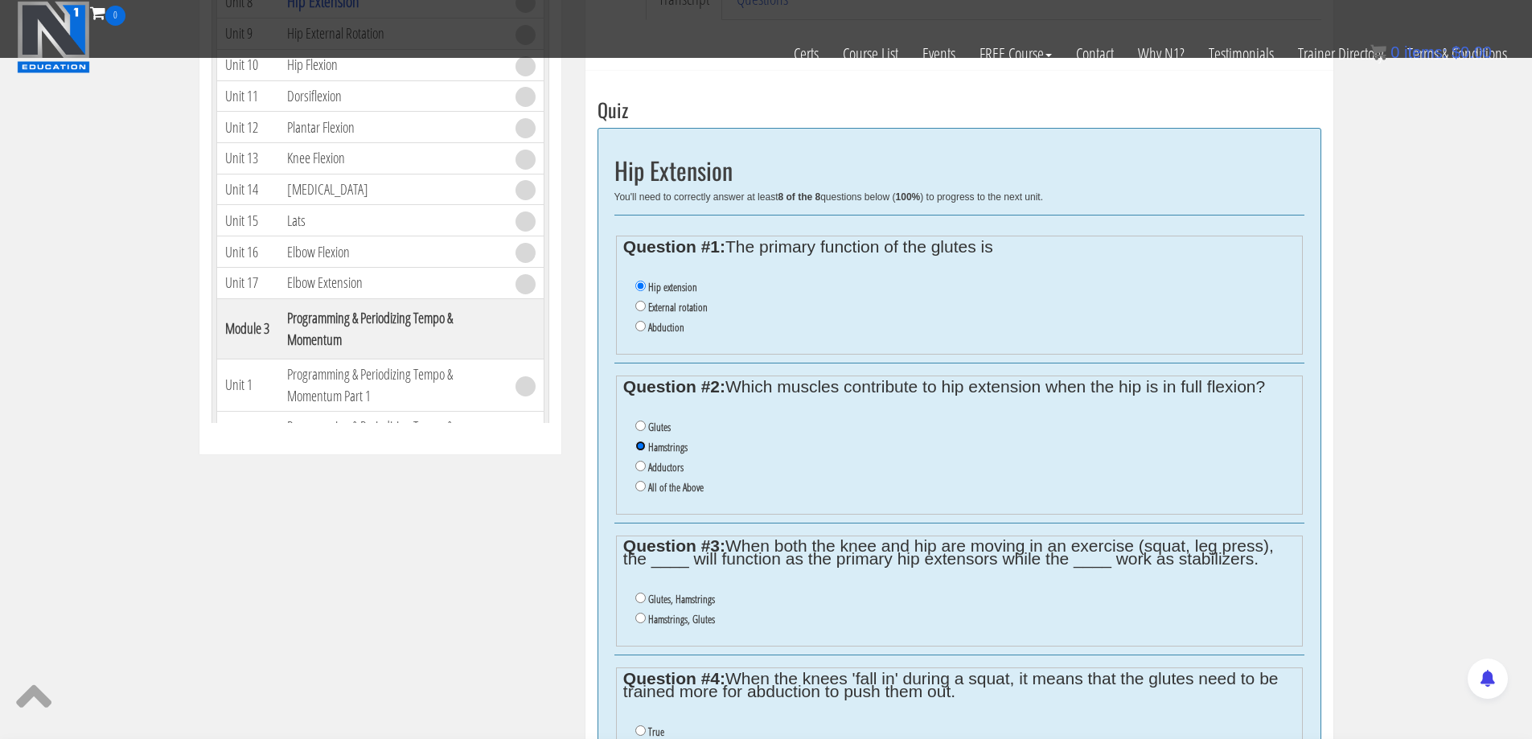
scroll to position [647, 0]
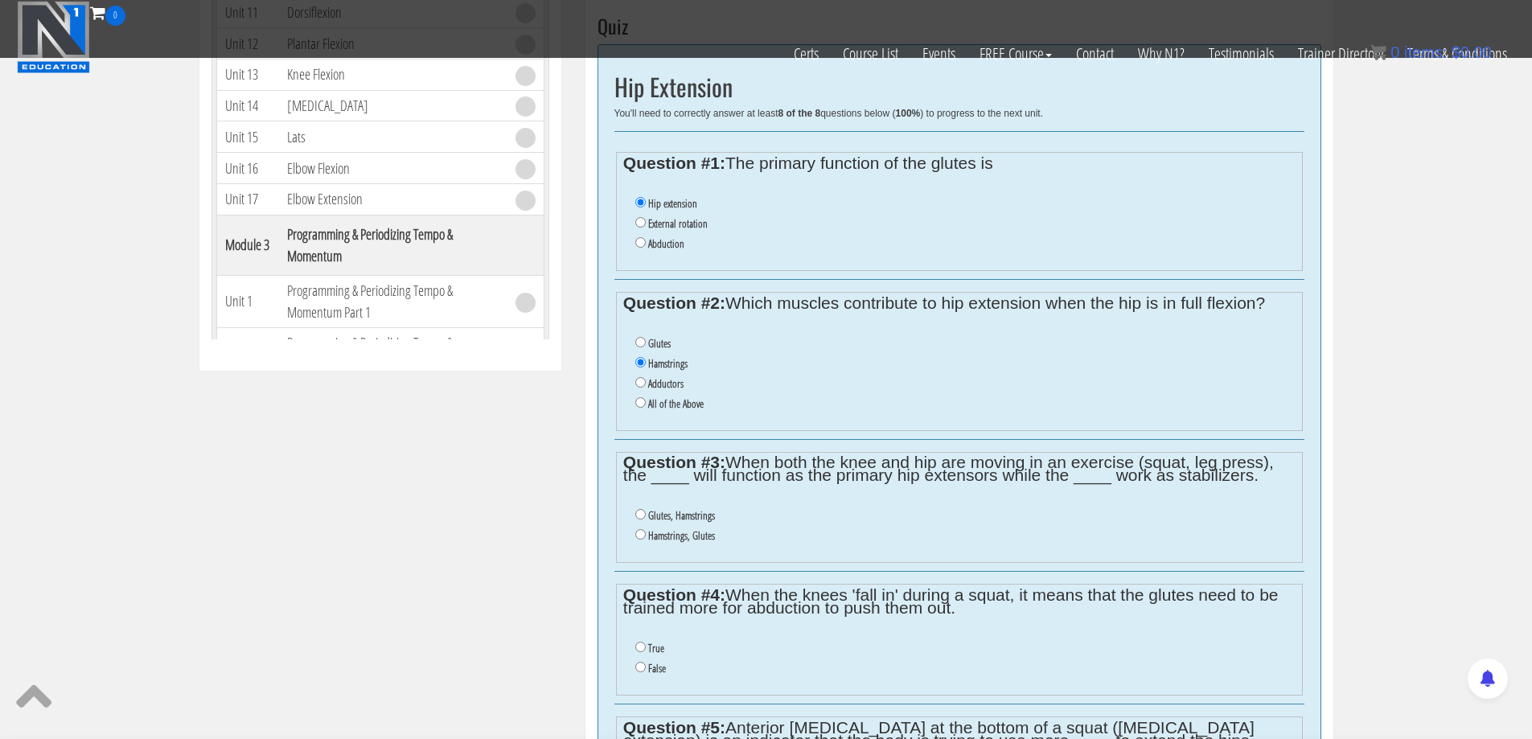
click at [667, 404] on label "All of the Above" at bounding box center [675, 403] width 55 height 13
click at [646, 404] on input "All of the Above" at bounding box center [640, 402] width 10 height 10
radio input "true"
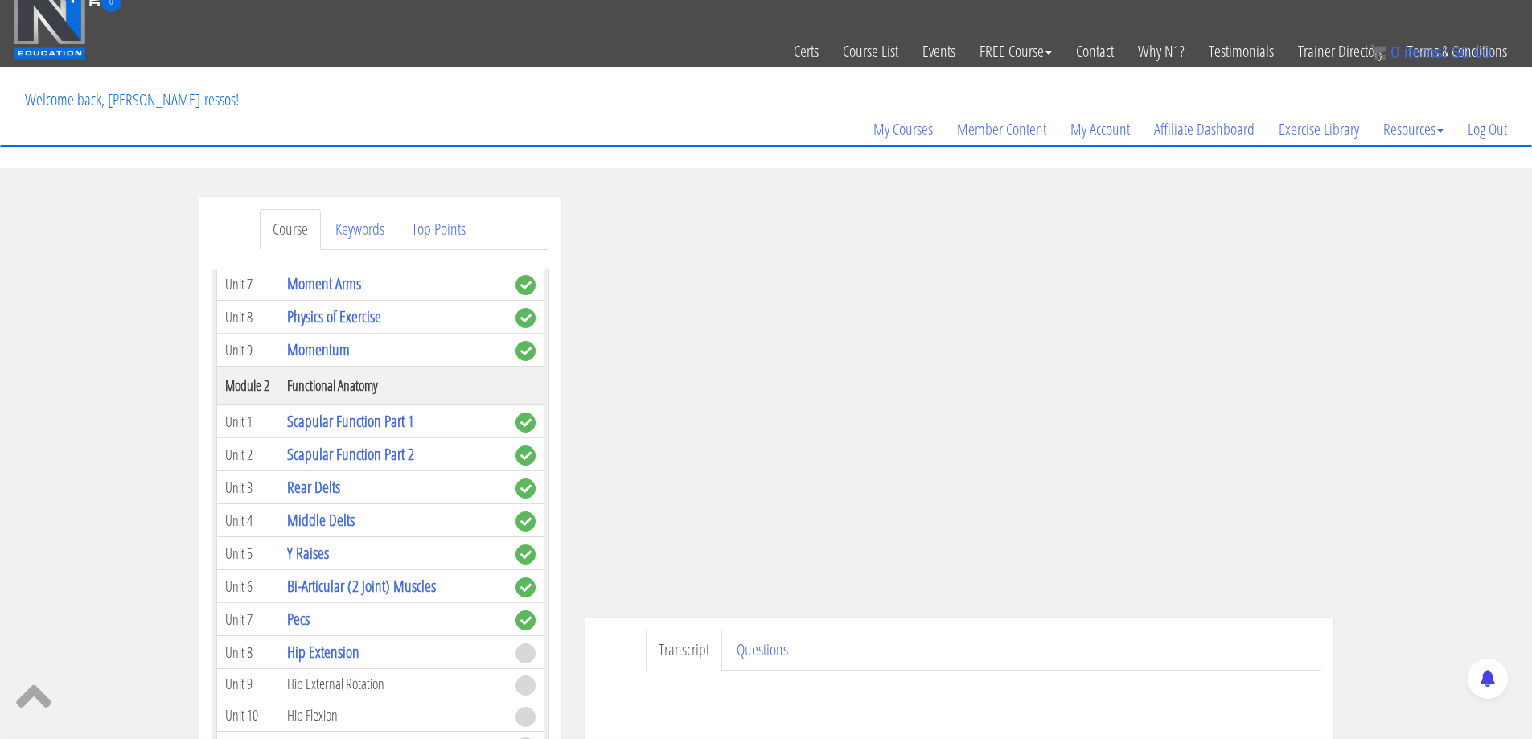
scroll to position [0, 0]
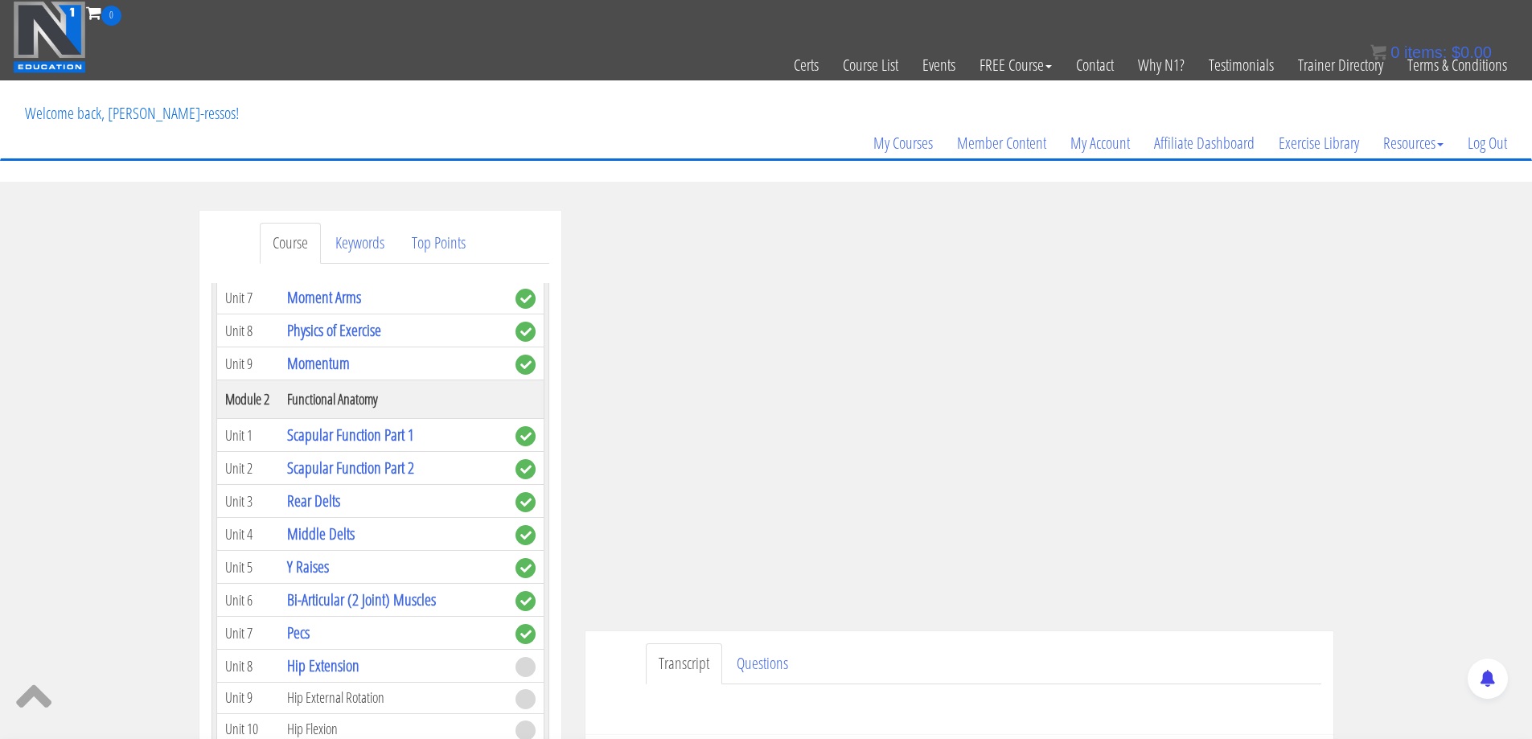
click at [838, 613] on div "Transcript Questions Have a question on this unit? Please submit it here: Name …" at bounding box center [959, 683] width 748 height 104
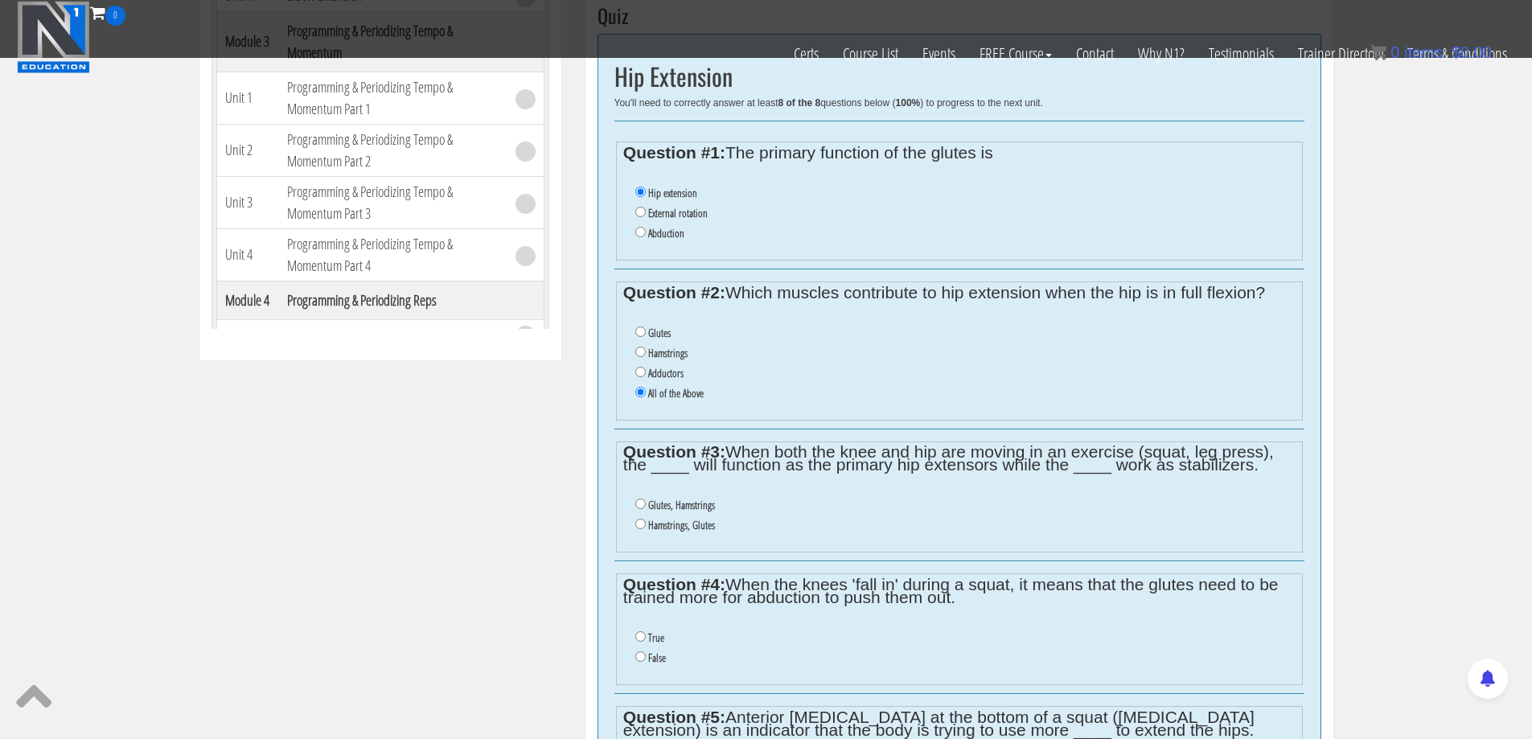
scroll to position [670, 0]
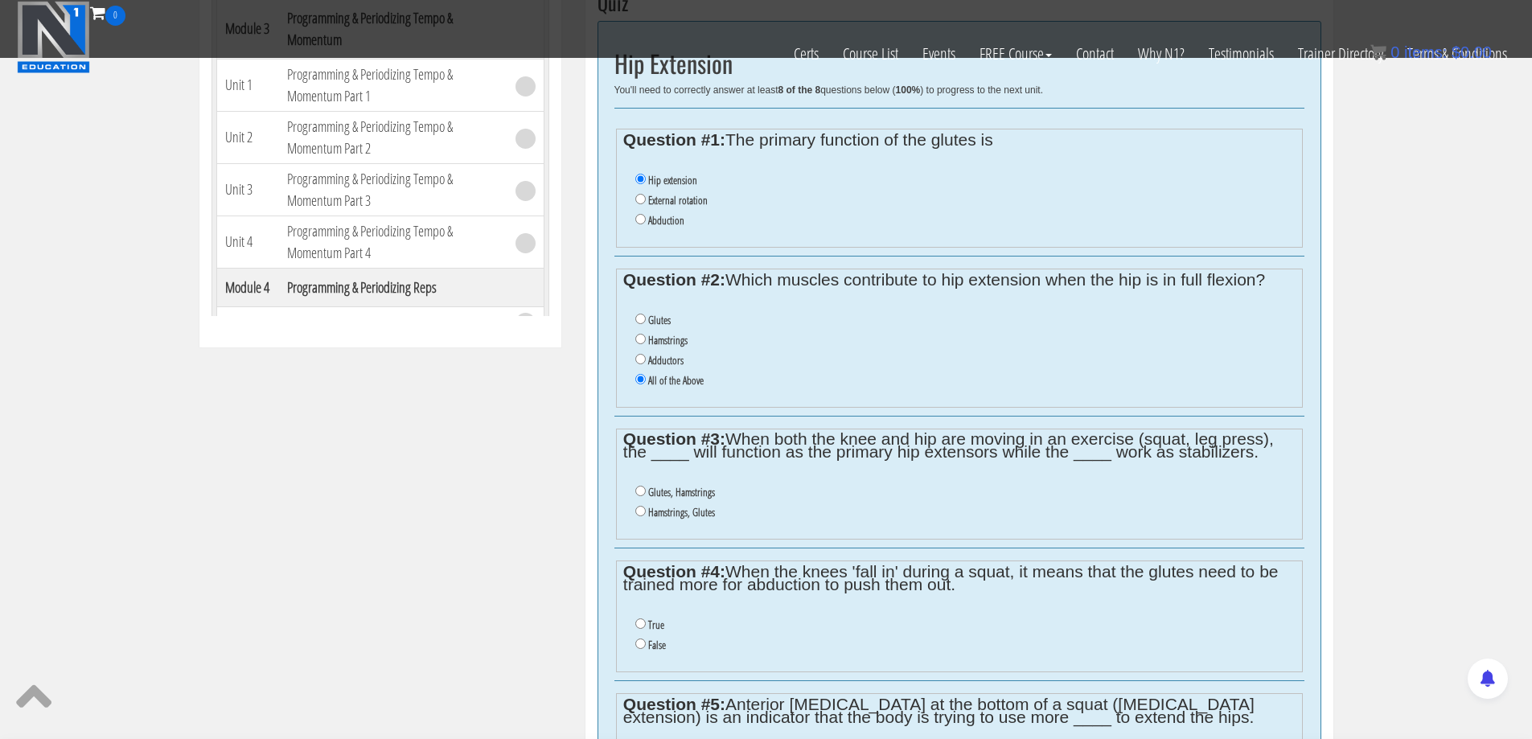
click at [692, 495] on label "Glutes, Hamstrings" at bounding box center [681, 492] width 67 height 13
click at [646, 495] on input "Glutes, Hamstrings" at bounding box center [640, 491] width 10 height 10
radio input "true"
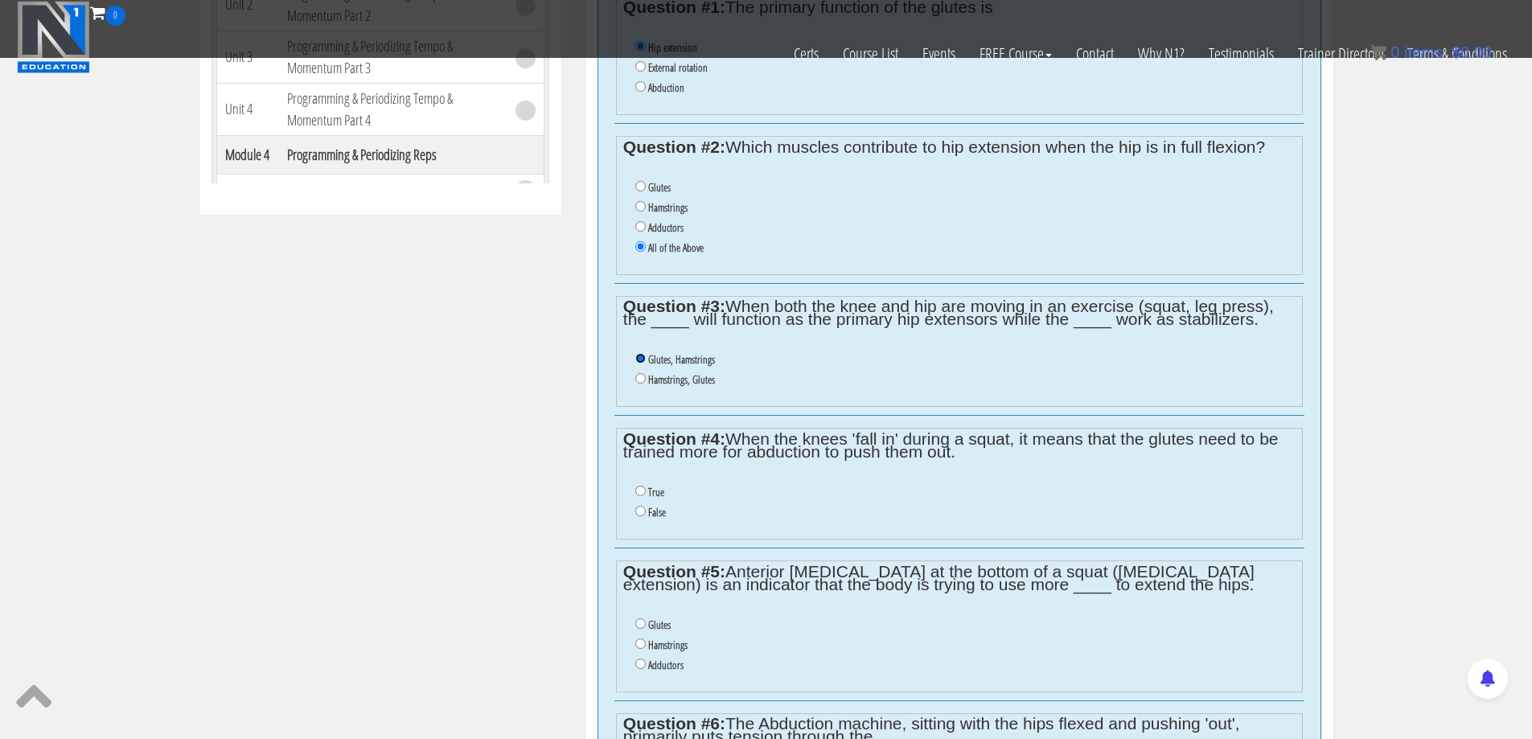
scroll to position [804, 0]
click at [642, 507] on input "False" at bounding box center [640, 509] width 10 height 10
radio input "true"
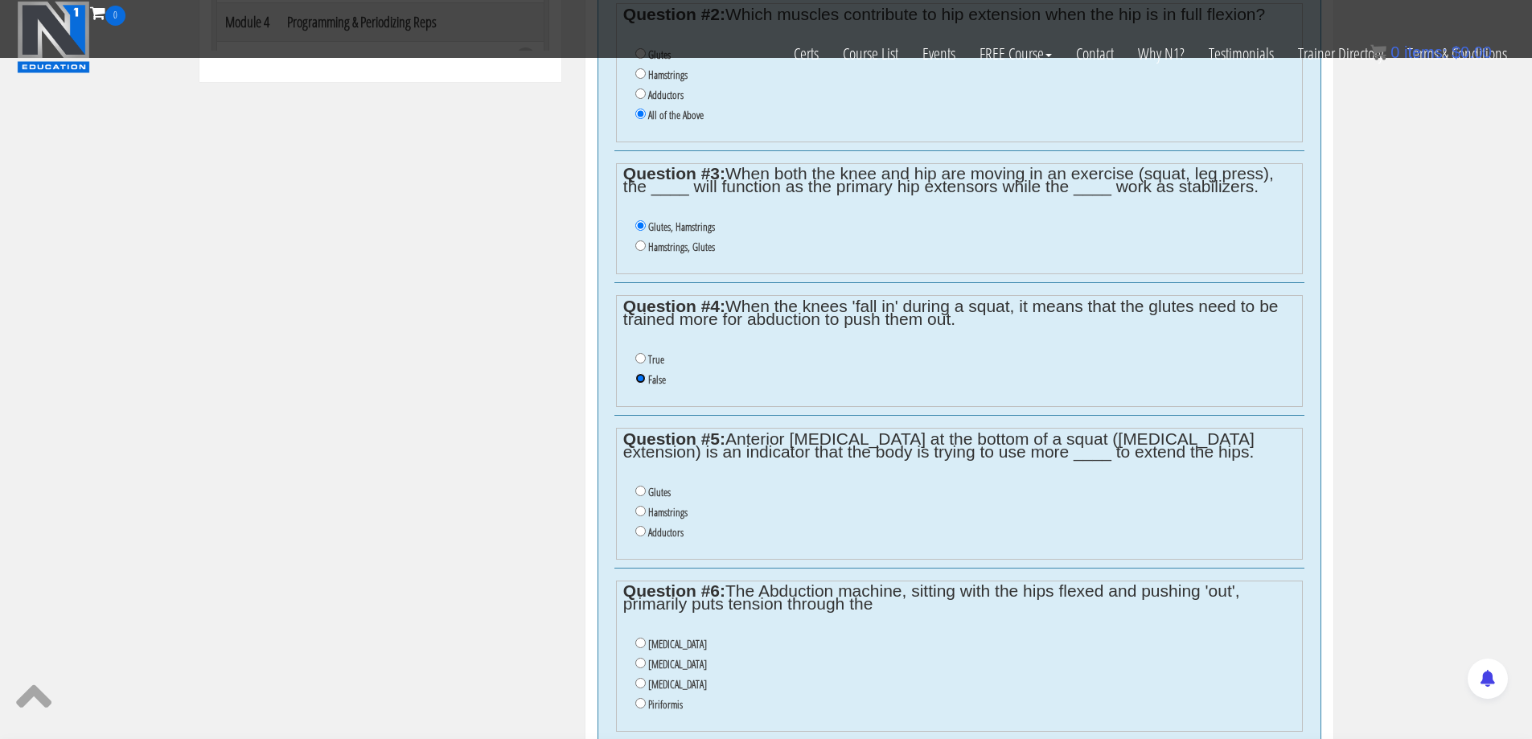
scroll to position [939, 0]
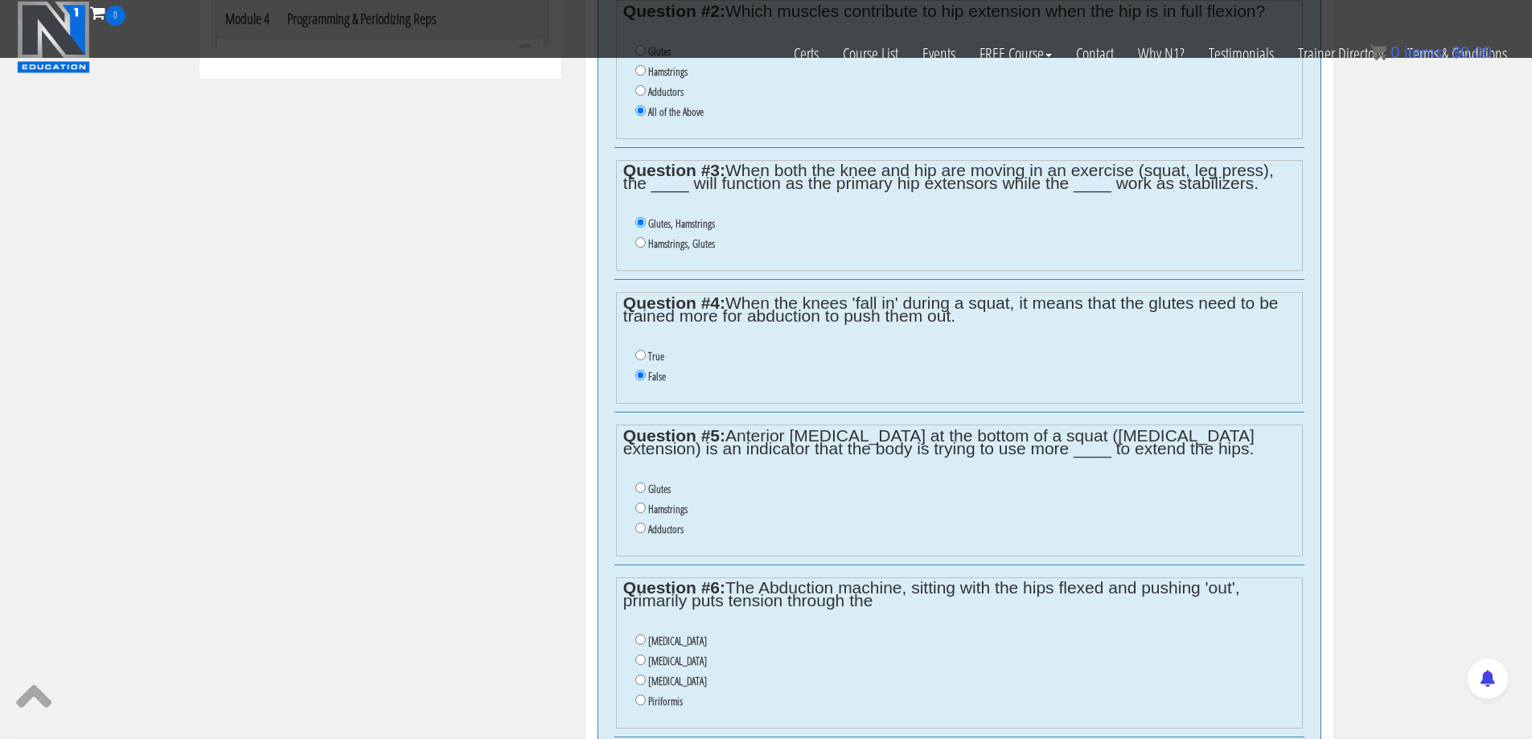
click at [670, 507] on label "Hamstrings" at bounding box center [667, 509] width 39 height 13
click at [646, 507] on input "Hamstrings" at bounding box center [640, 508] width 10 height 10
radio input "true"
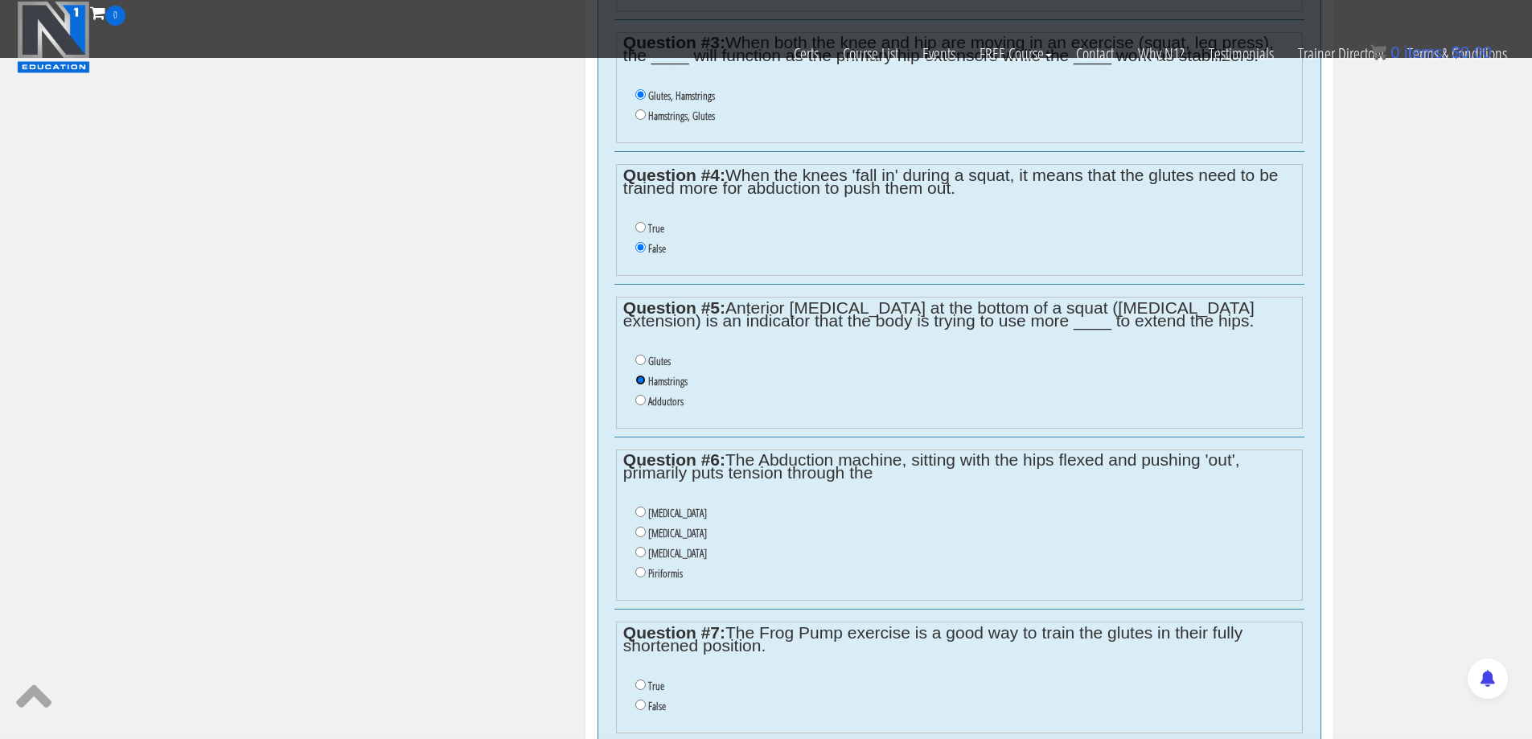
scroll to position [1072, 0]
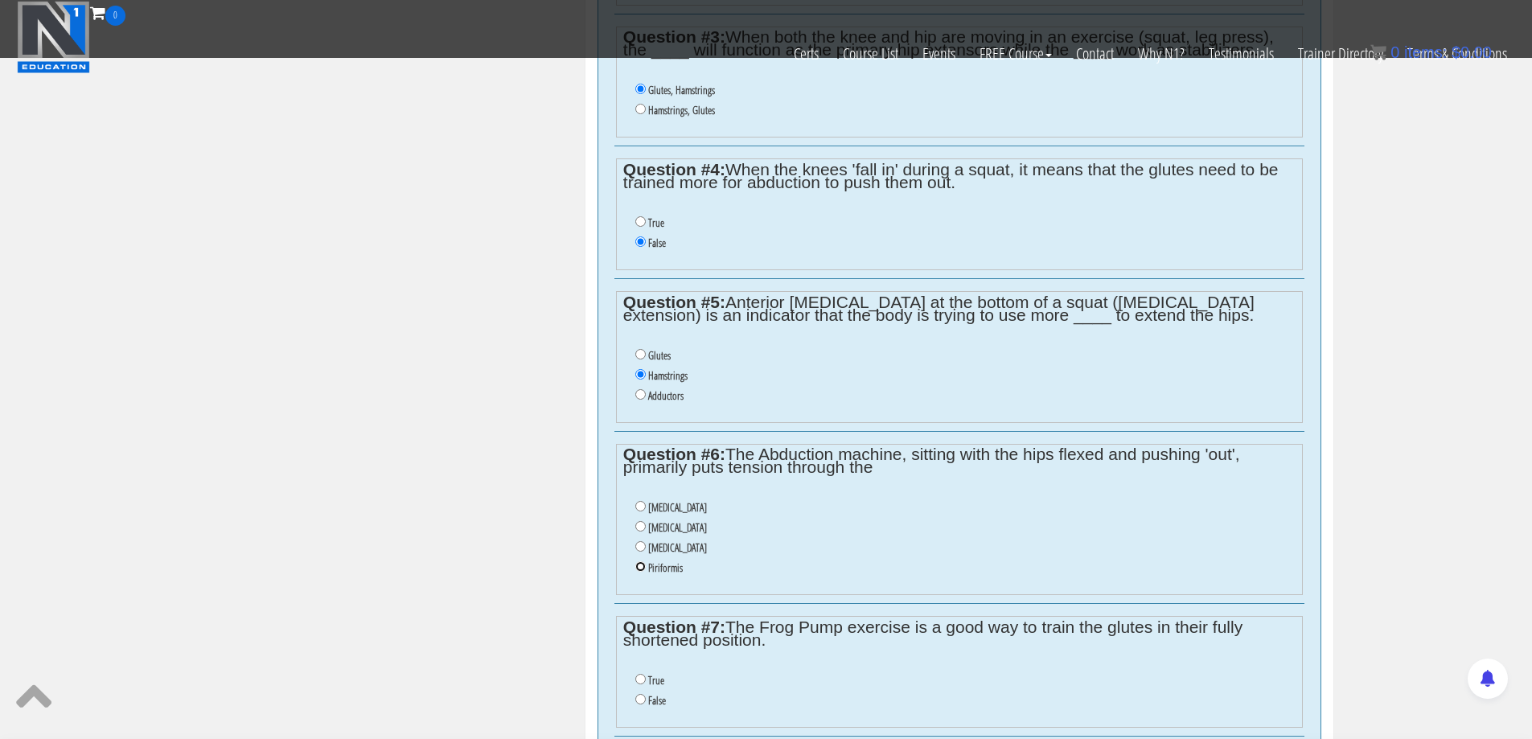
click at [639, 566] on input "Piriformis" at bounding box center [640, 566] width 10 height 10
radio input "true"
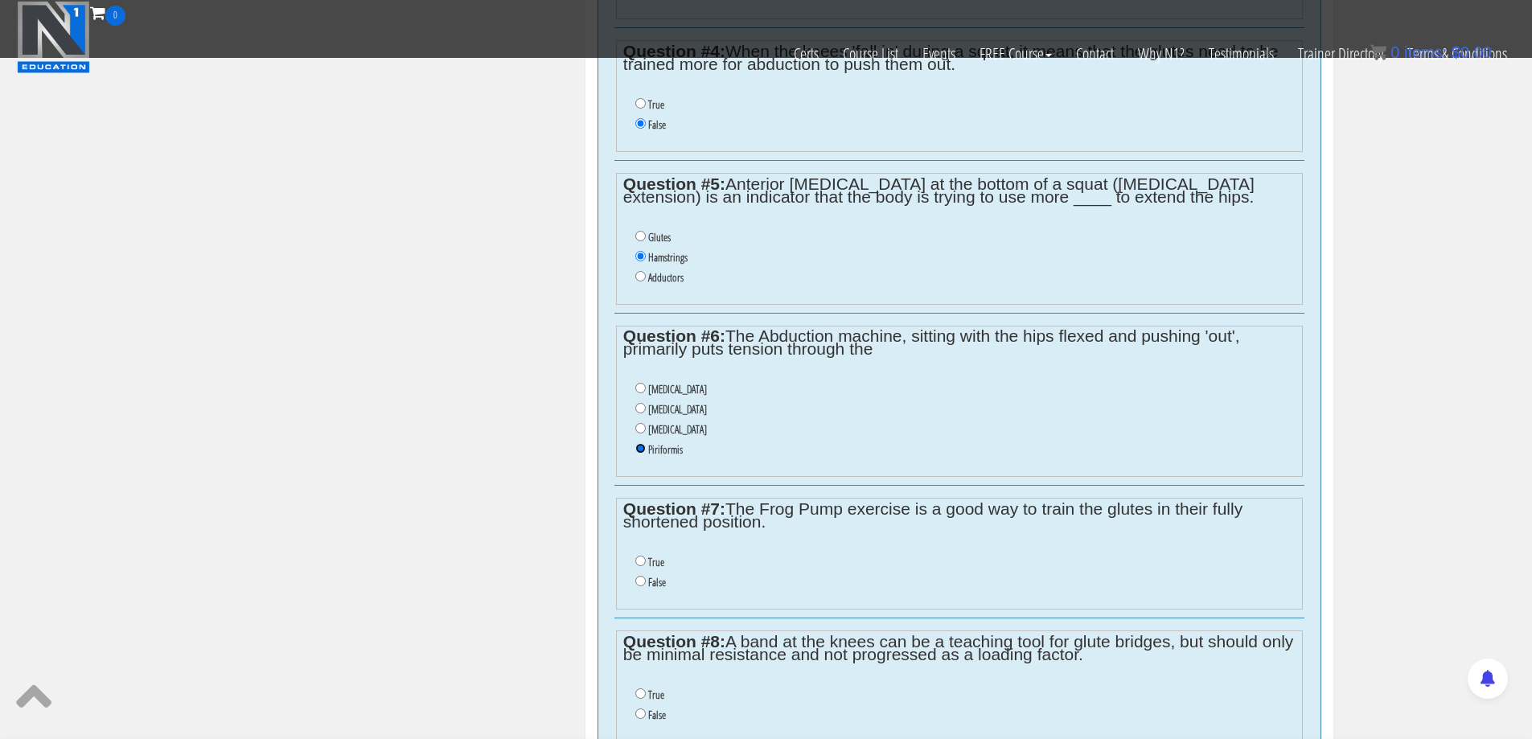
scroll to position [1206, 0]
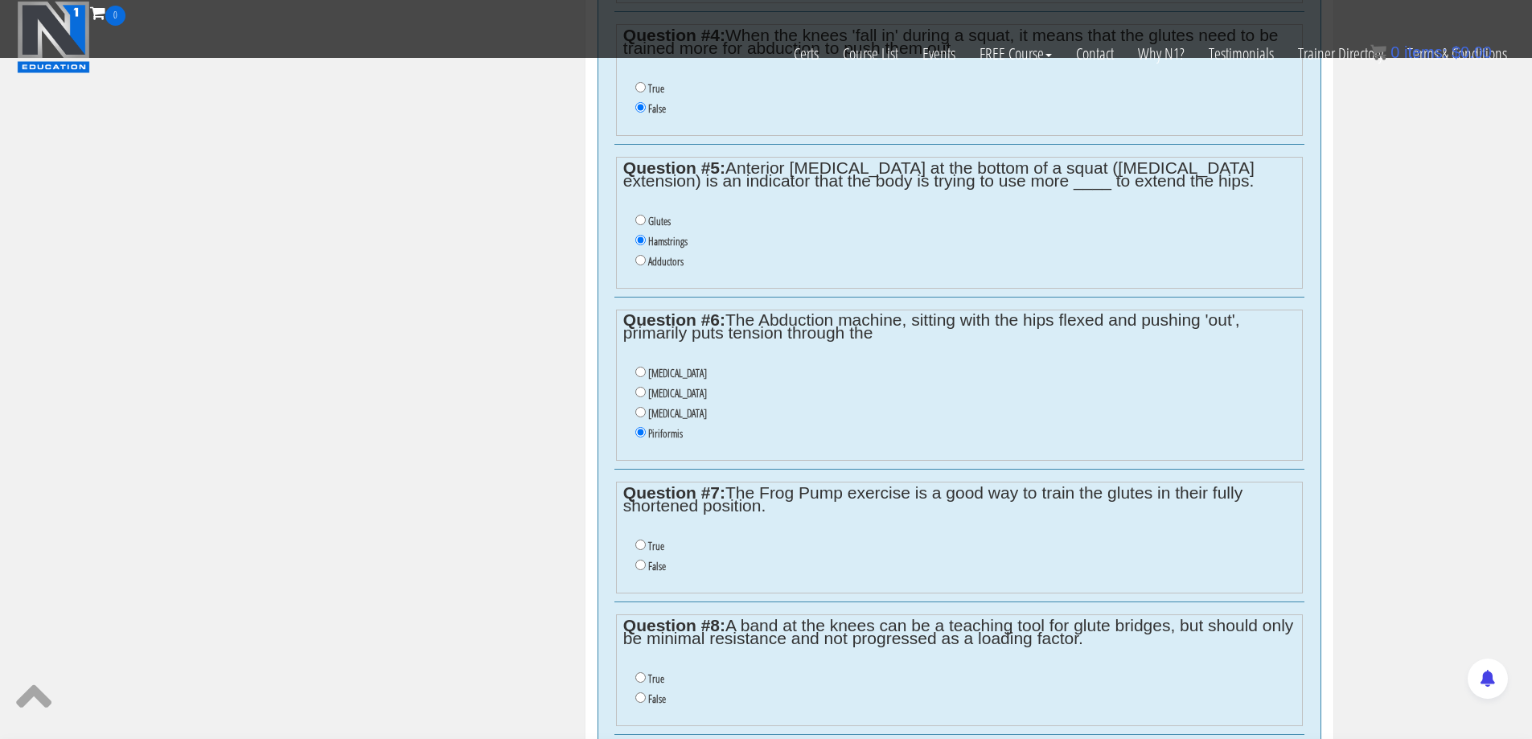
click at [646, 565] on li "False" at bounding box center [964, 567] width 659 height 20
click at [639, 565] on input "False" at bounding box center [640, 565] width 10 height 10
radio input "true"
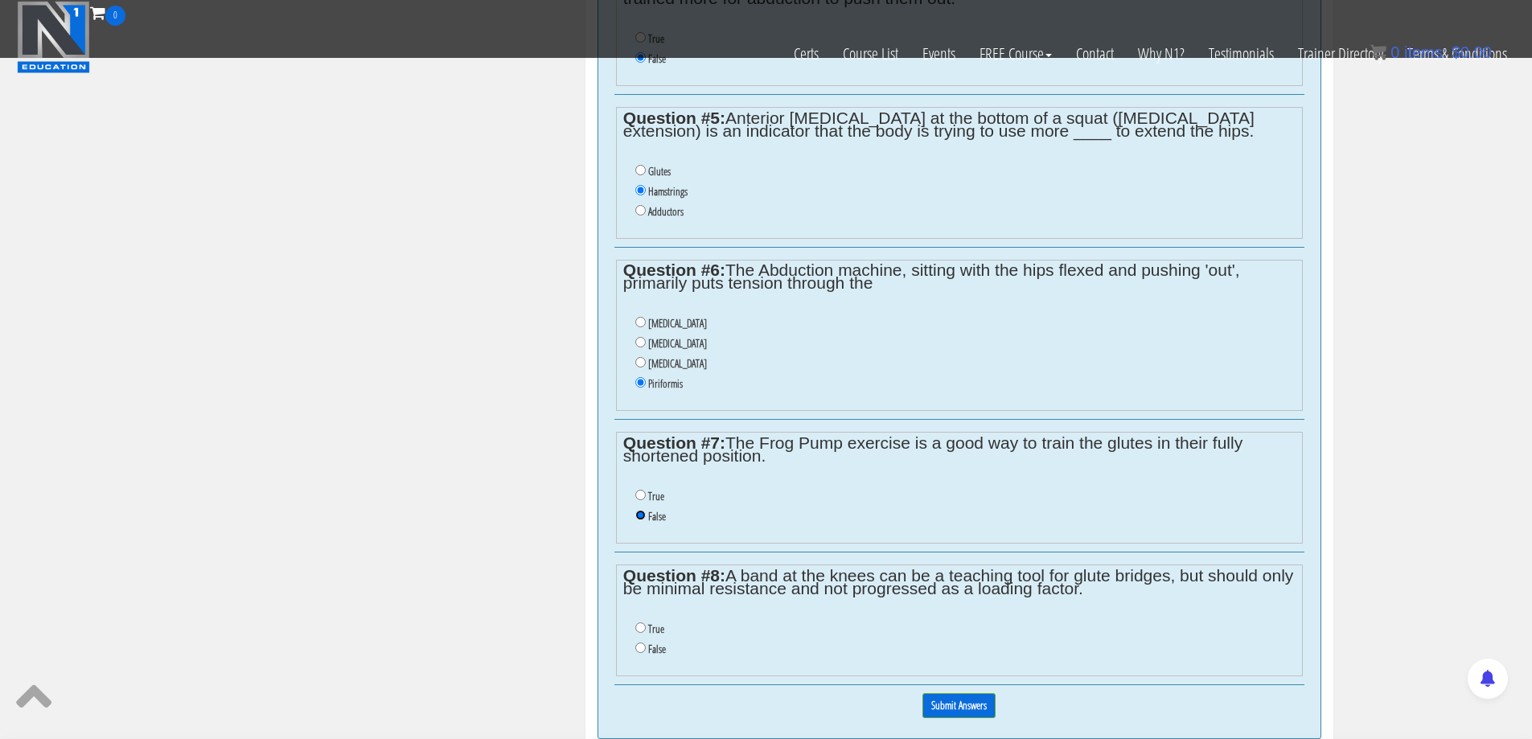
scroll to position [1341, 0]
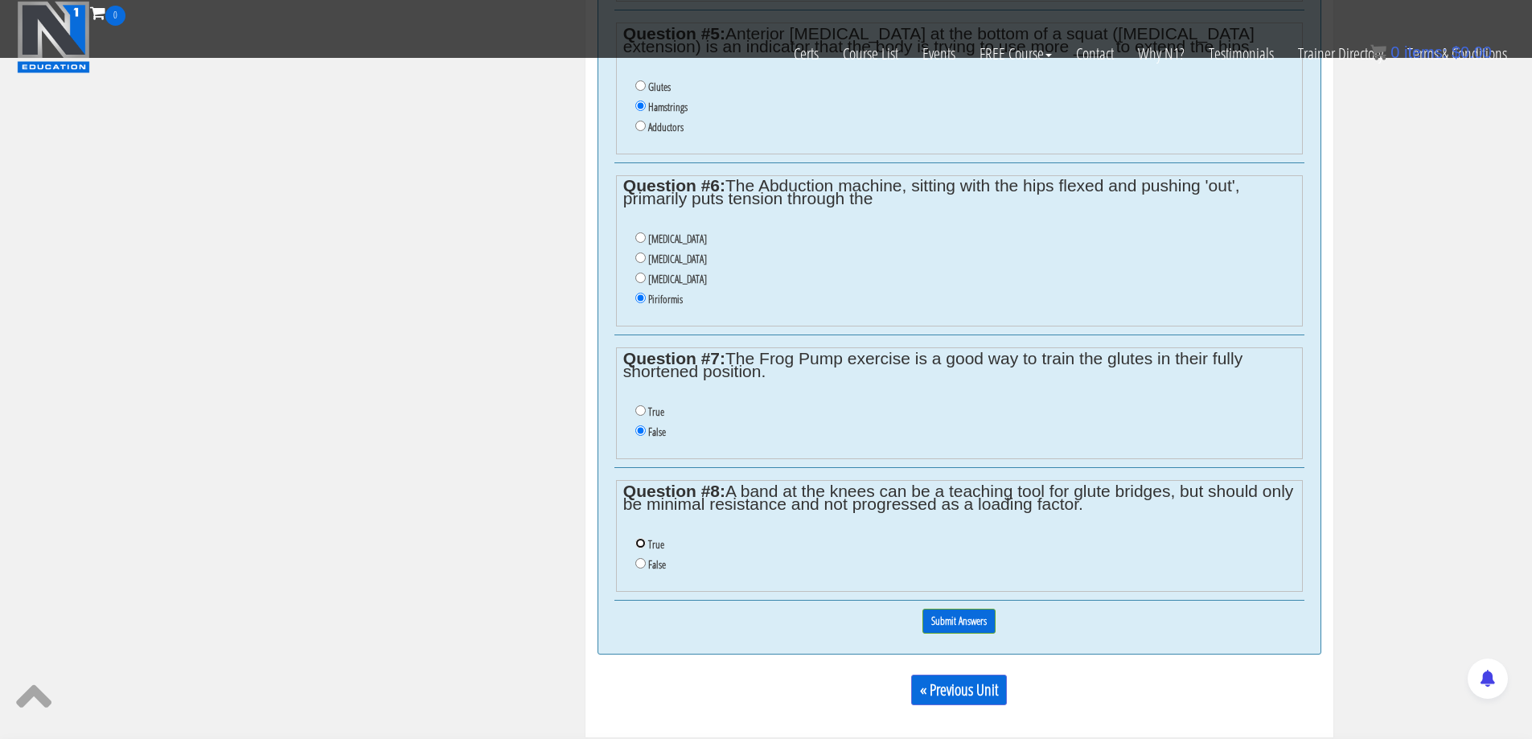
click at [639, 544] on input "True" at bounding box center [640, 543] width 10 height 10
radio input "true"
click at [870, 613] on input "Submit Answers" at bounding box center [958, 621] width 73 height 25
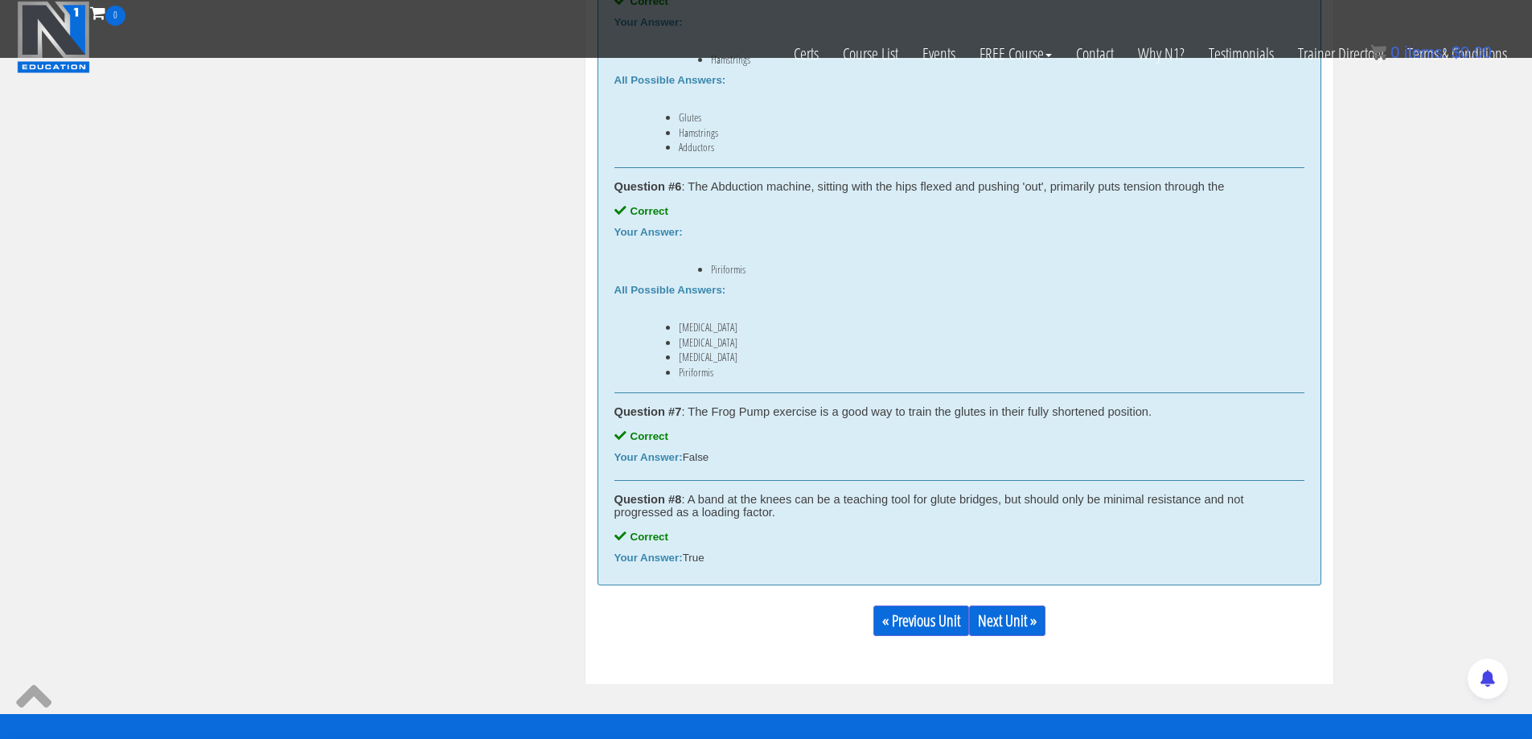
scroll to position [2085, 0]
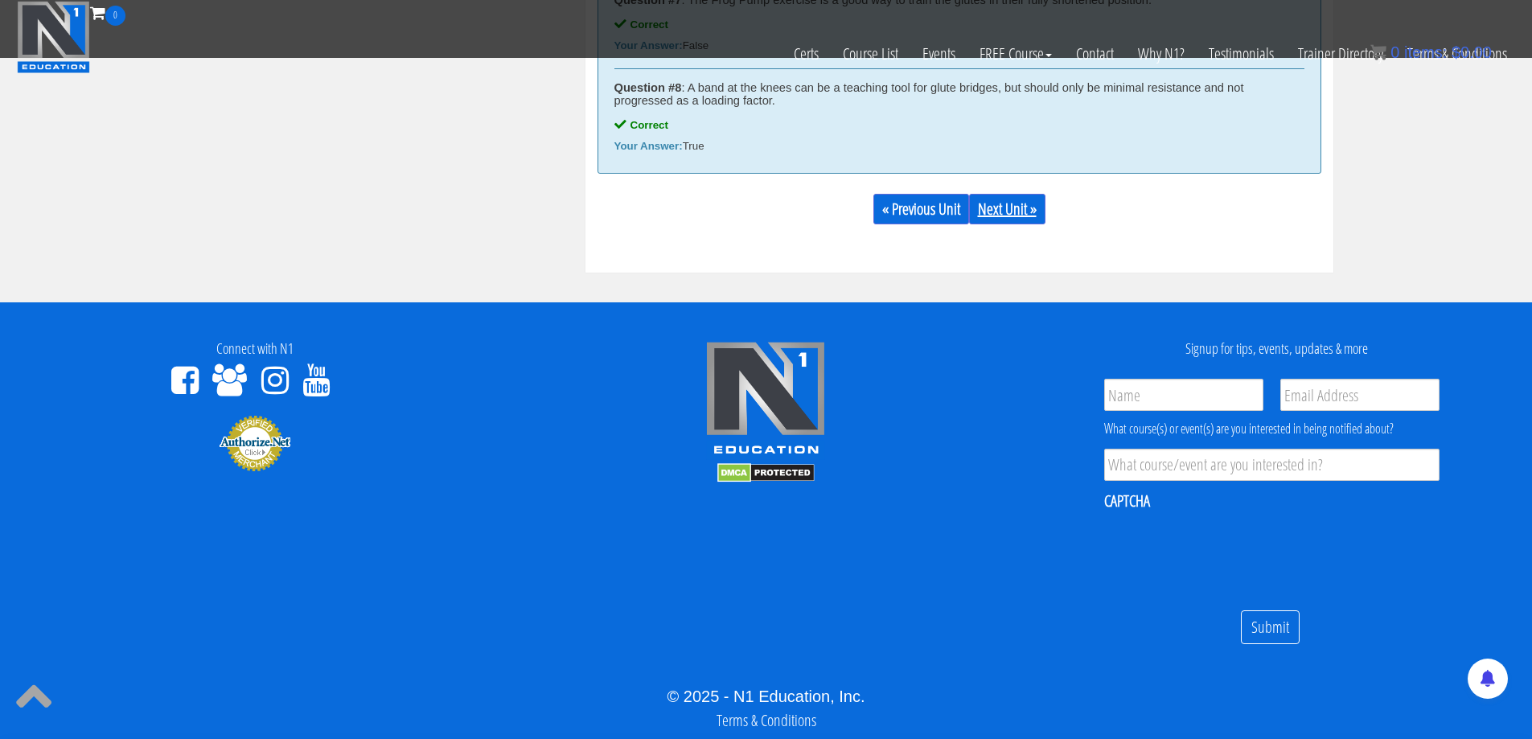
click at [870, 200] on link "Next Unit »" at bounding box center [1007, 209] width 76 height 31
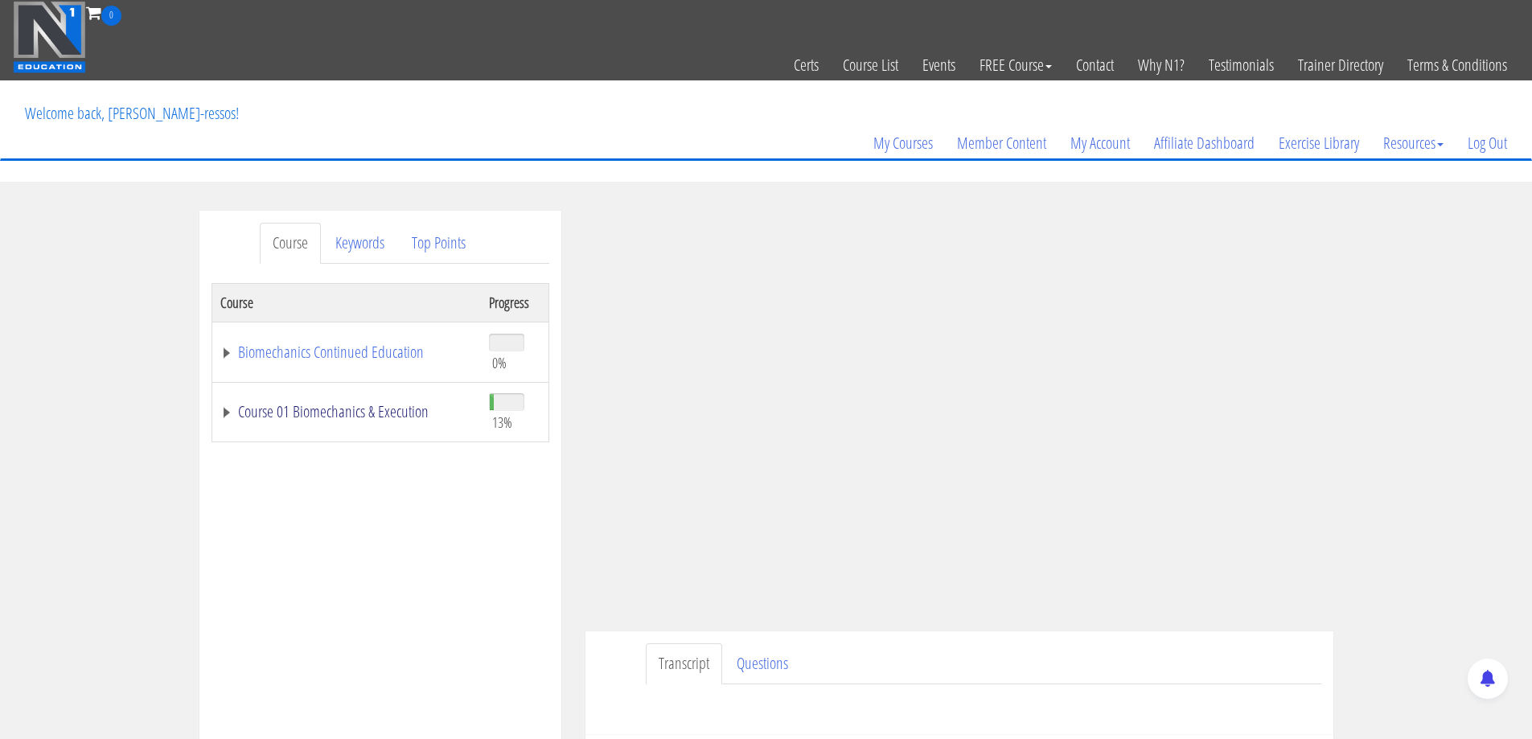
click at [389, 411] on link "Course 01 Biomechanics & Execution" at bounding box center [346, 412] width 253 height 16
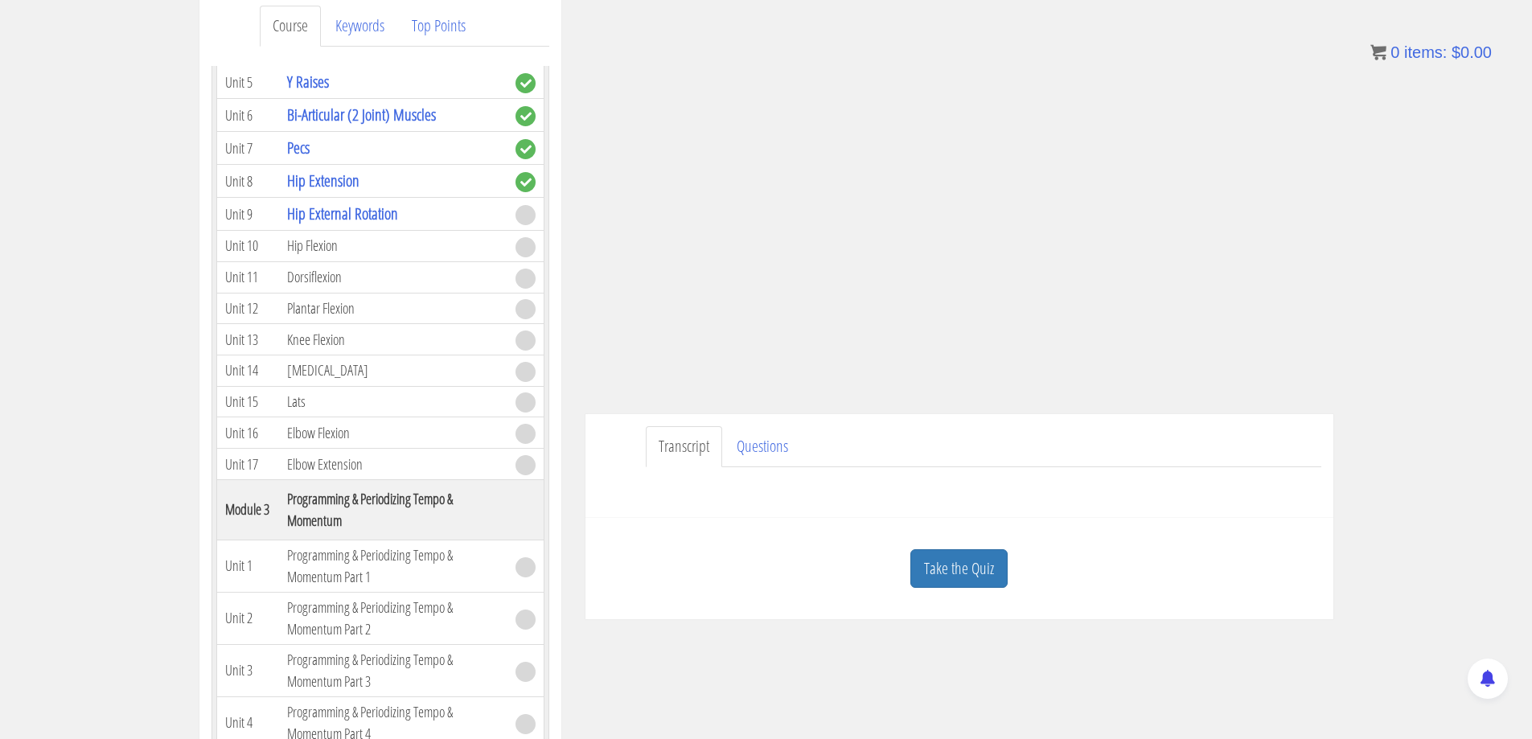
scroll to position [402, 0]
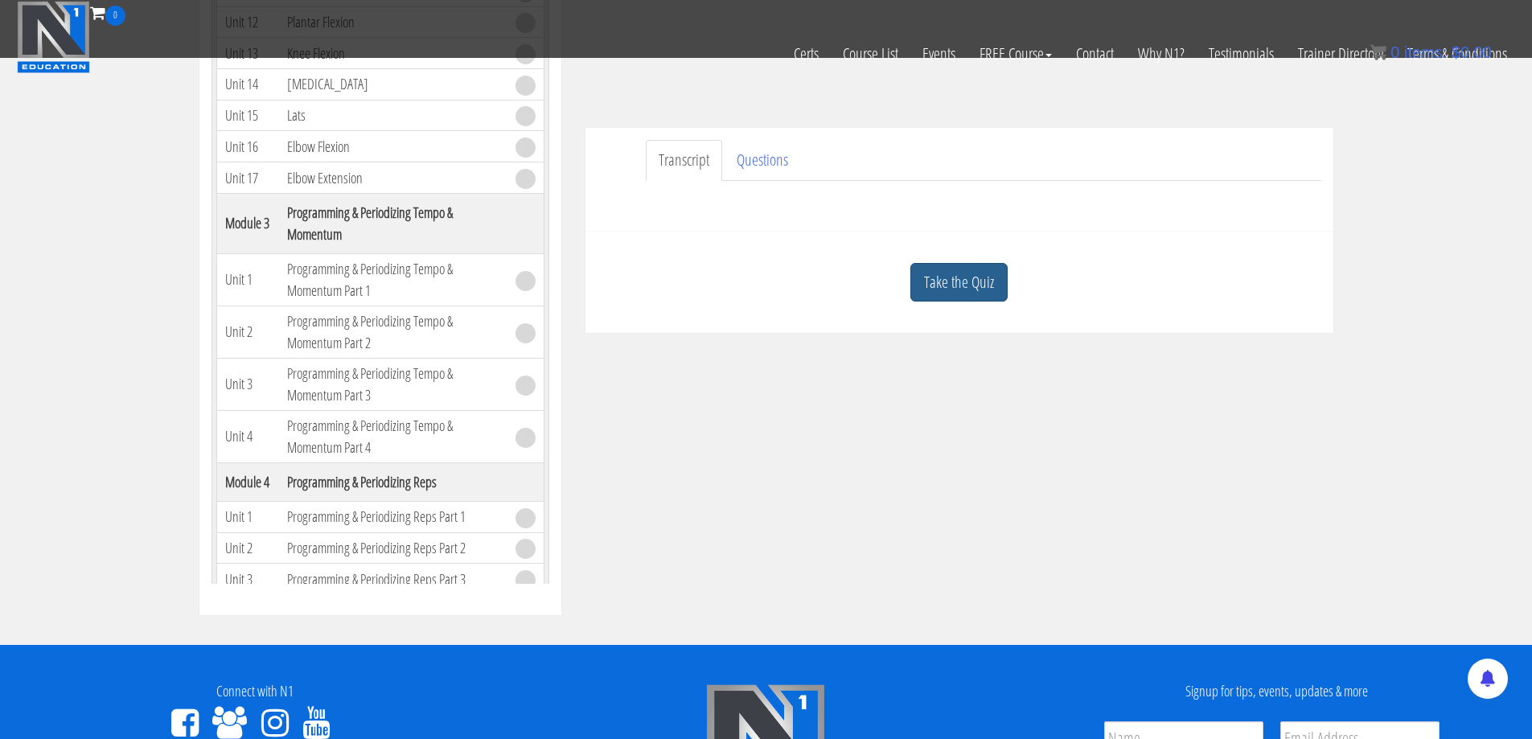
click at [961, 292] on link "Take the Quiz" at bounding box center [958, 282] width 97 height 39
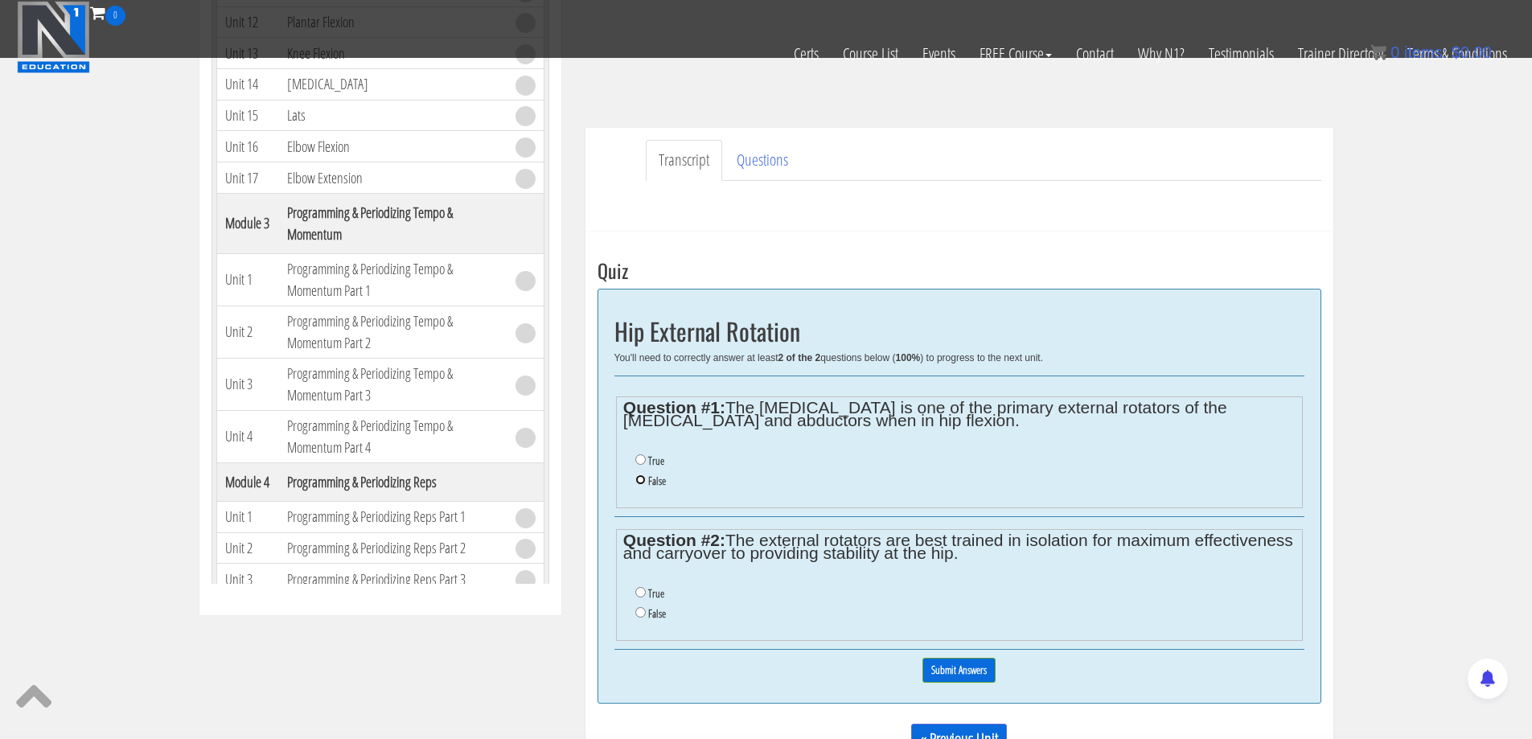
click at [636, 485] on input "False" at bounding box center [640, 479] width 10 height 10
radio input "true"
click at [638, 593] on input "True" at bounding box center [640, 592] width 10 height 10
radio input "true"
click at [961, 672] on input "Submit Answers" at bounding box center [958, 670] width 73 height 25
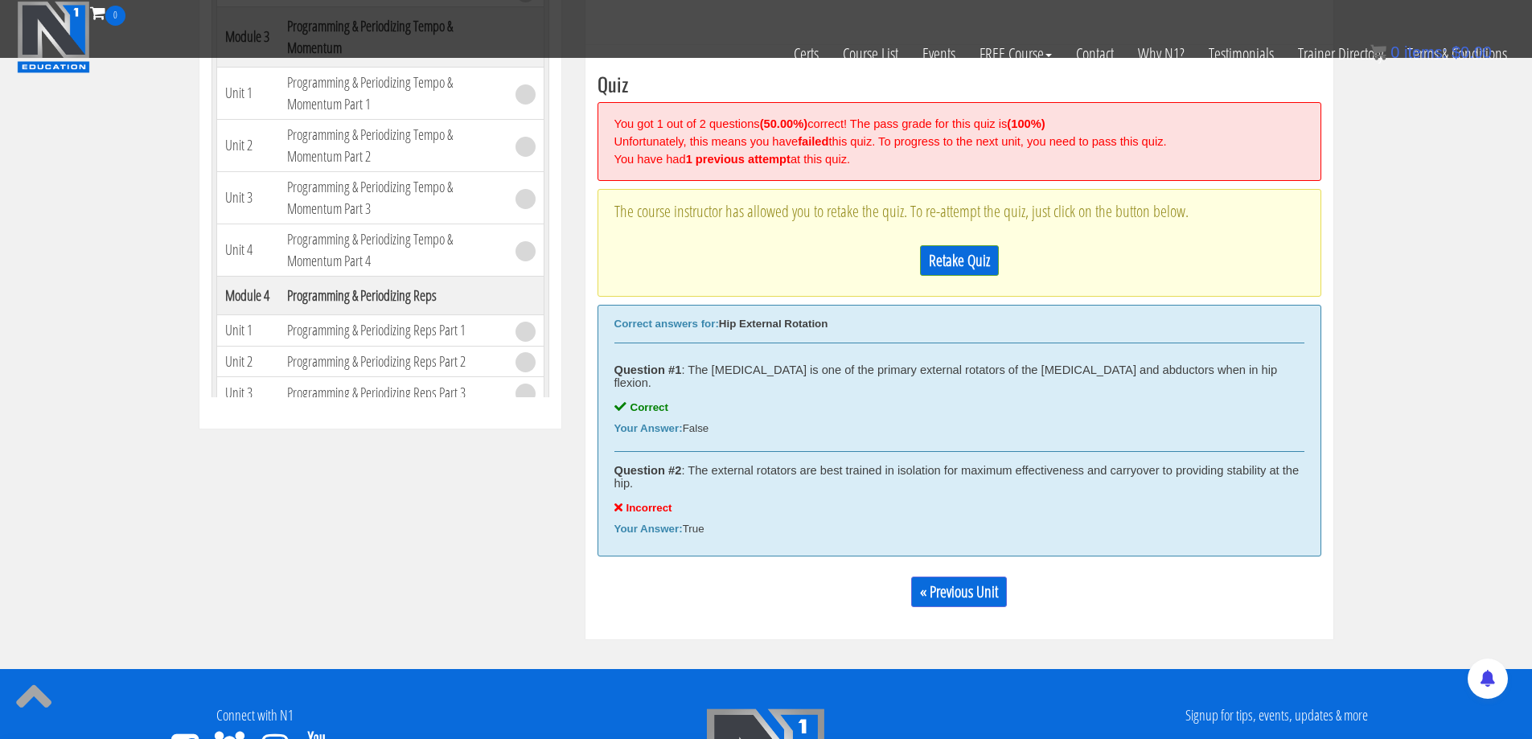
scroll to position [610, 0]
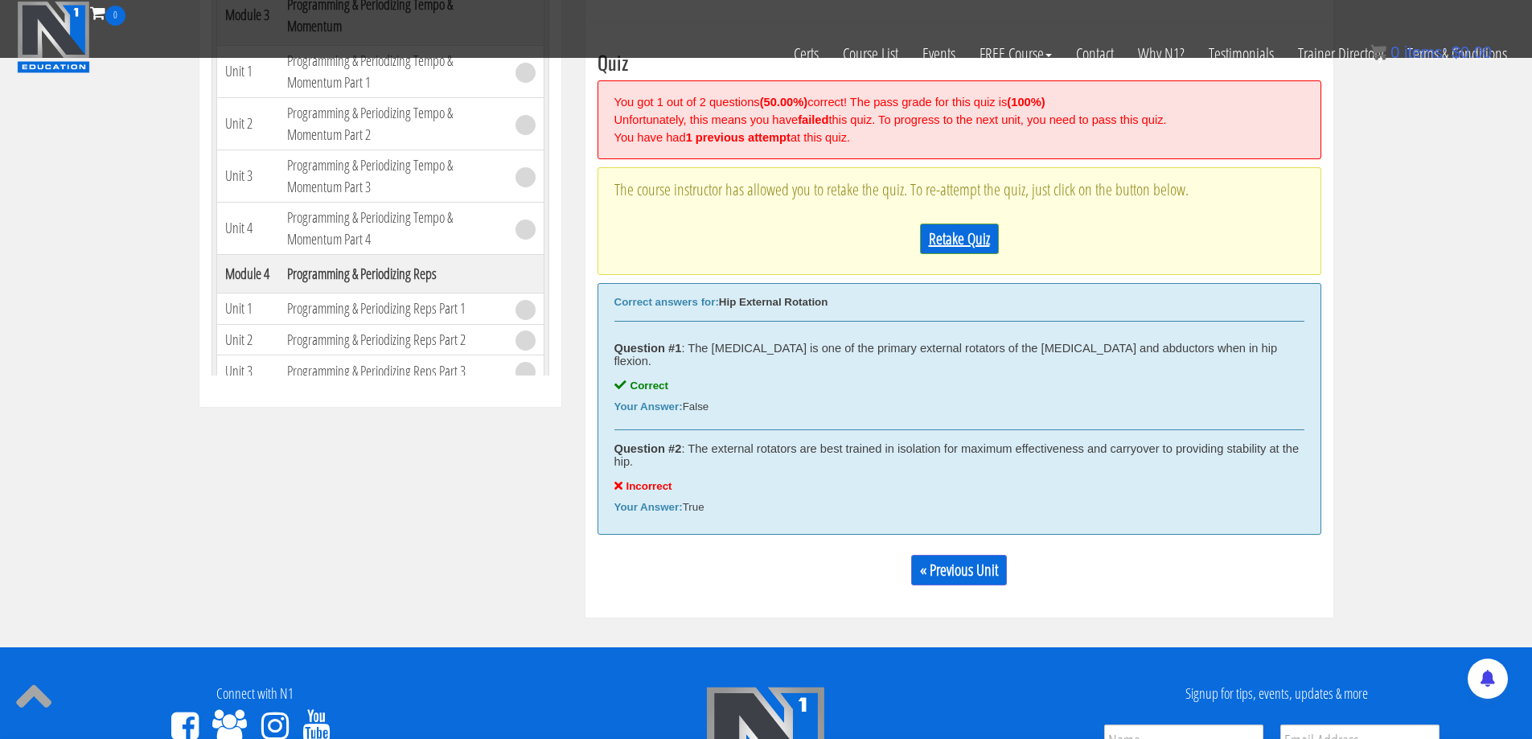
click at [951, 240] on link "Retake Quiz" at bounding box center [959, 239] width 79 height 31
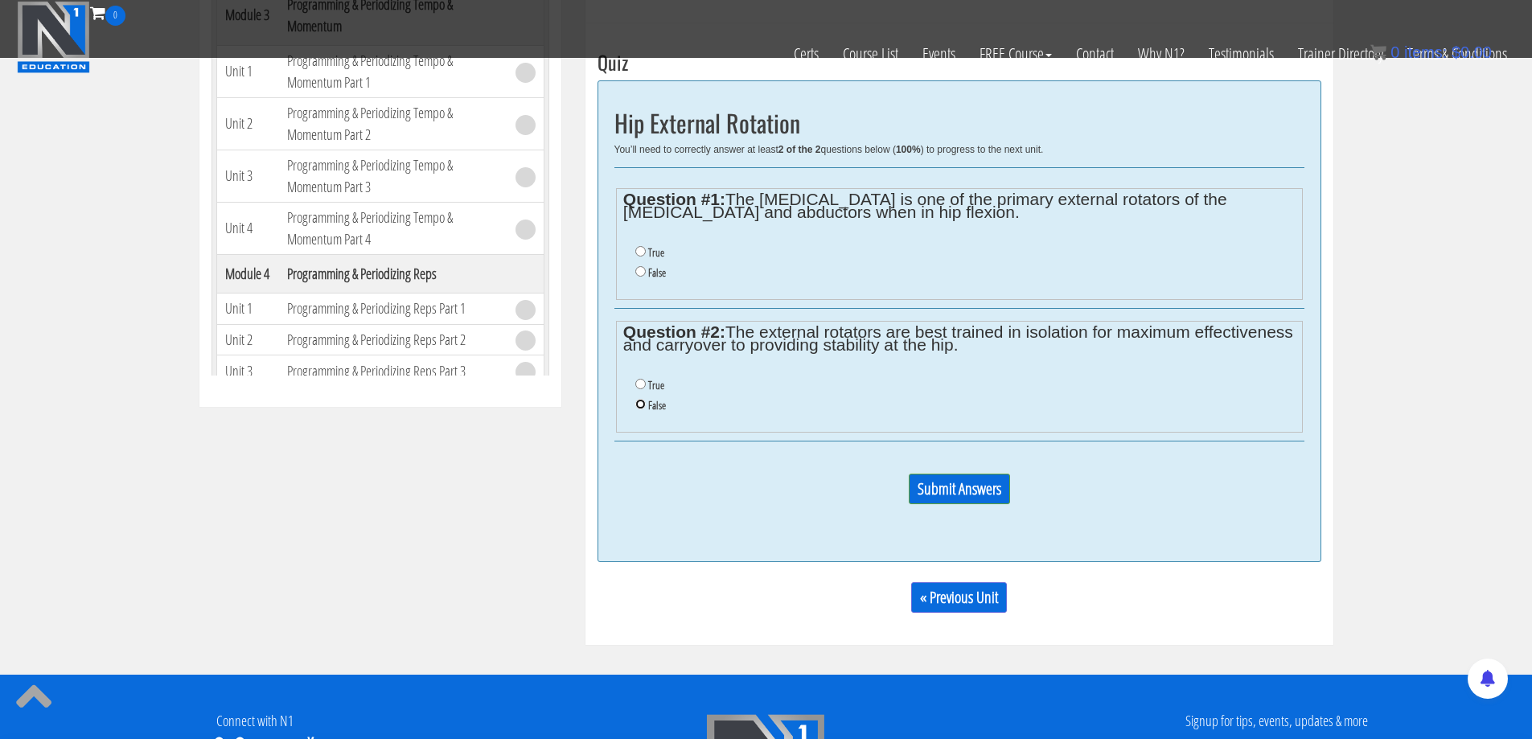
click at [640, 405] on input "False" at bounding box center [640, 404] width 10 height 10
radio input "true"
click at [640, 280] on li "False" at bounding box center [964, 273] width 659 height 20
click at [641, 274] on input "False" at bounding box center [640, 271] width 10 height 10
radio input "true"
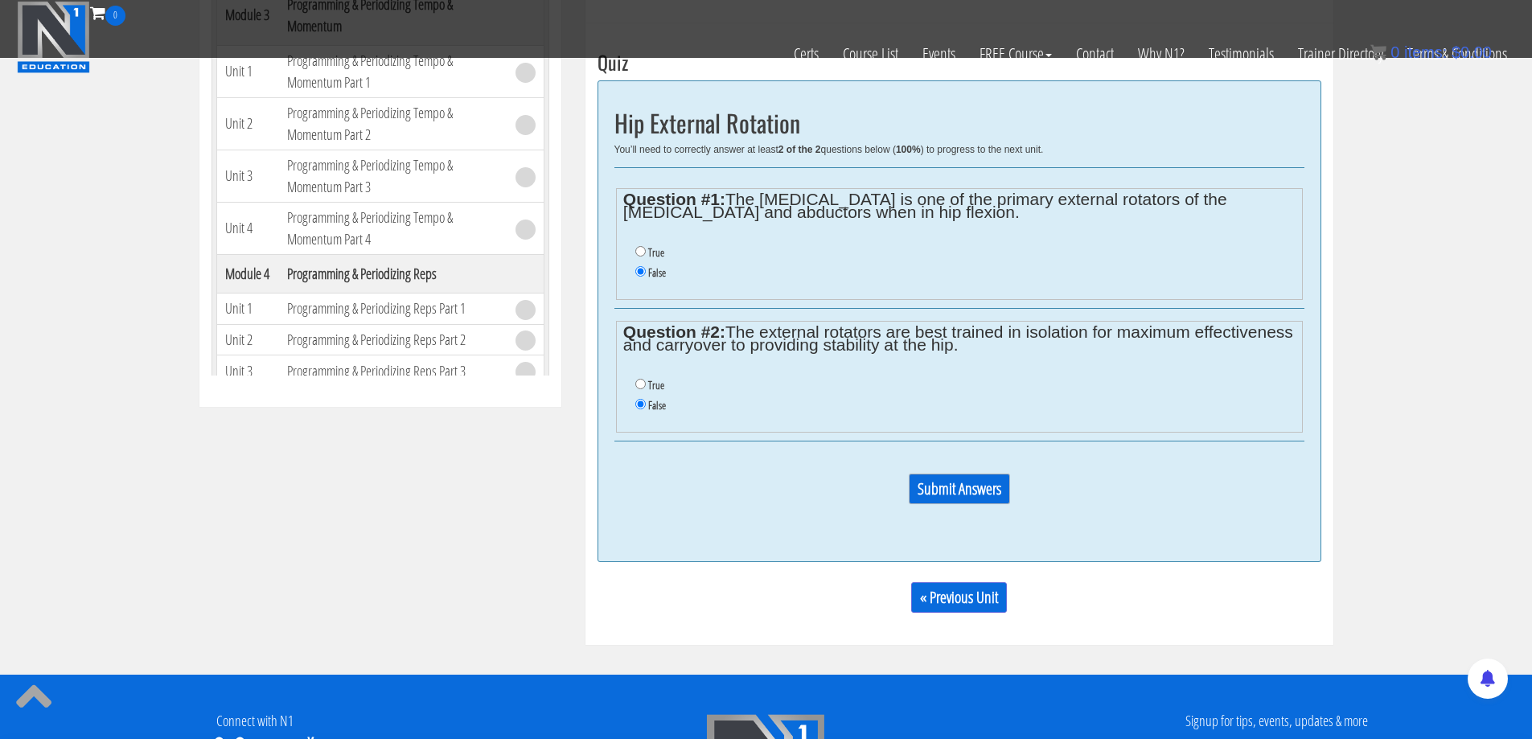
click at [944, 489] on input "Submit Answers" at bounding box center [959, 489] width 101 height 31
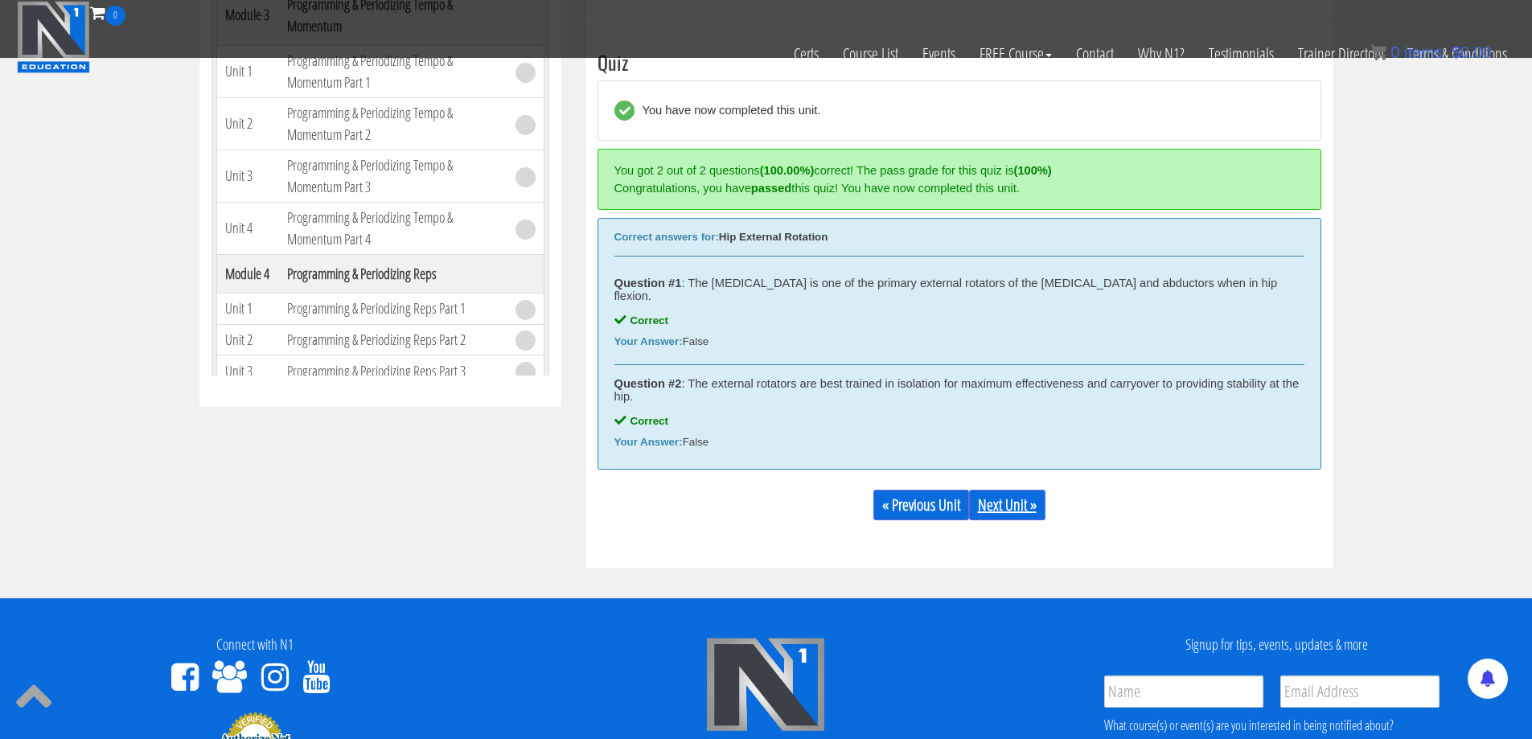
click at [1002, 490] on link "Next Unit »" at bounding box center [1007, 505] width 76 height 31
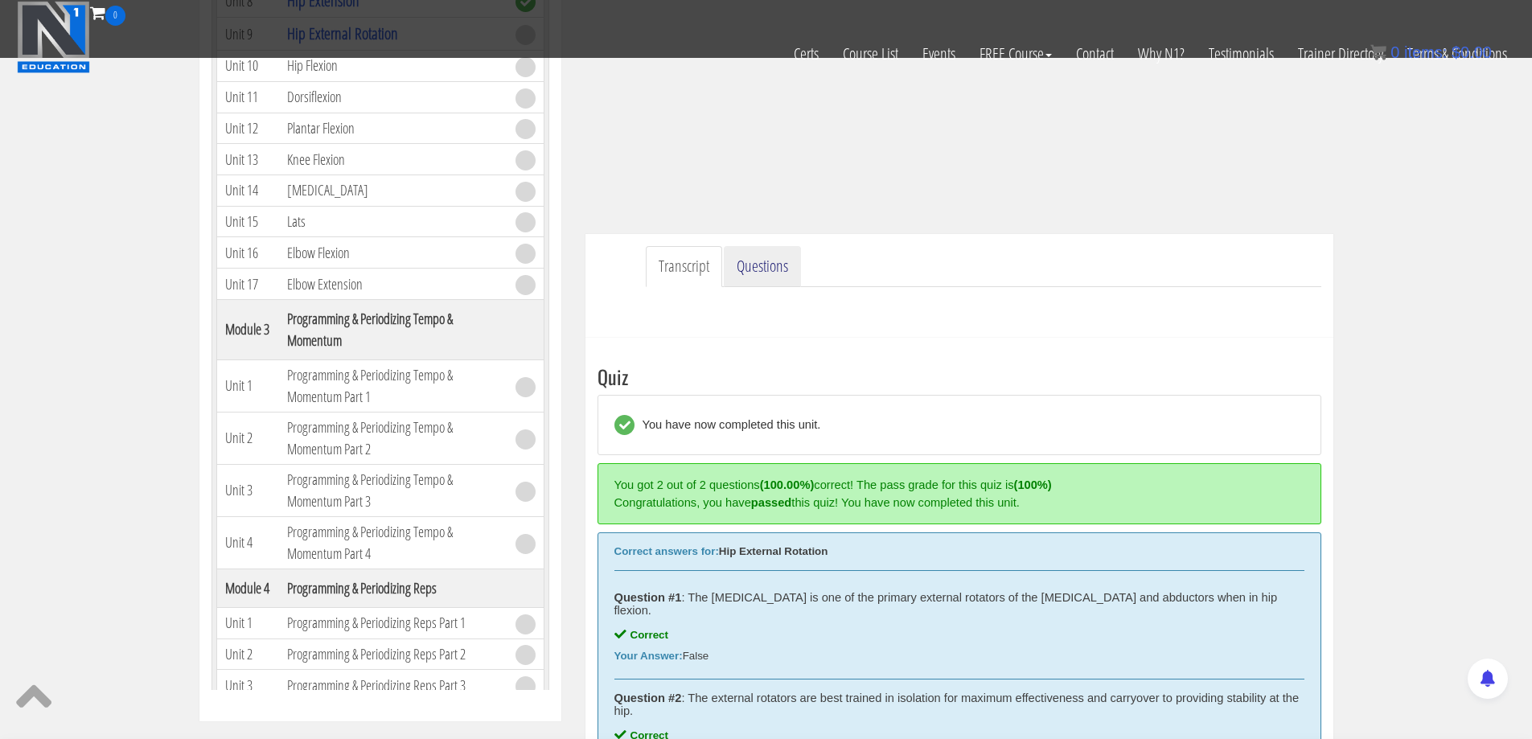
scroll to position [79, 0]
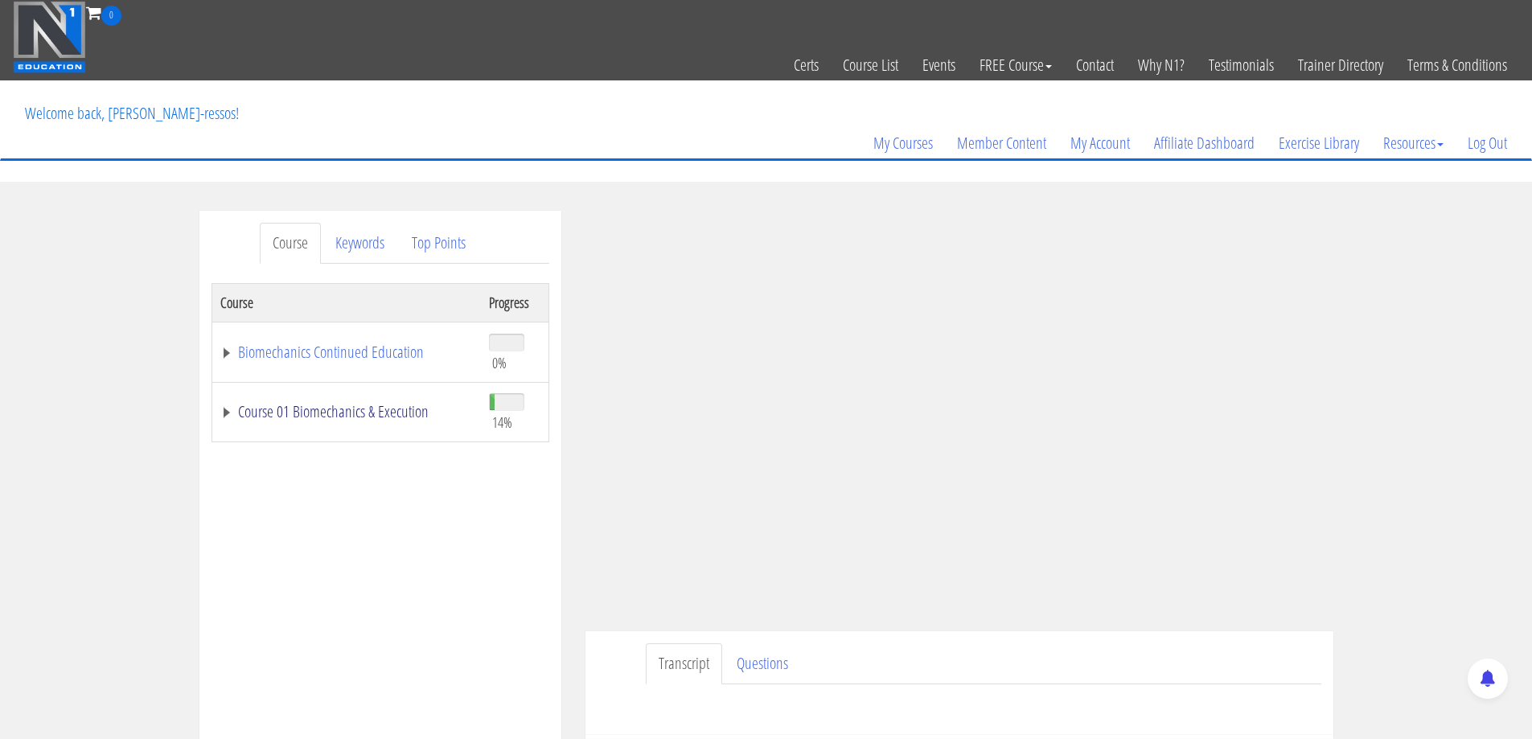
click at [400, 410] on link "Course 01 Biomechanics & Execution" at bounding box center [346, 412] width 253 height 16
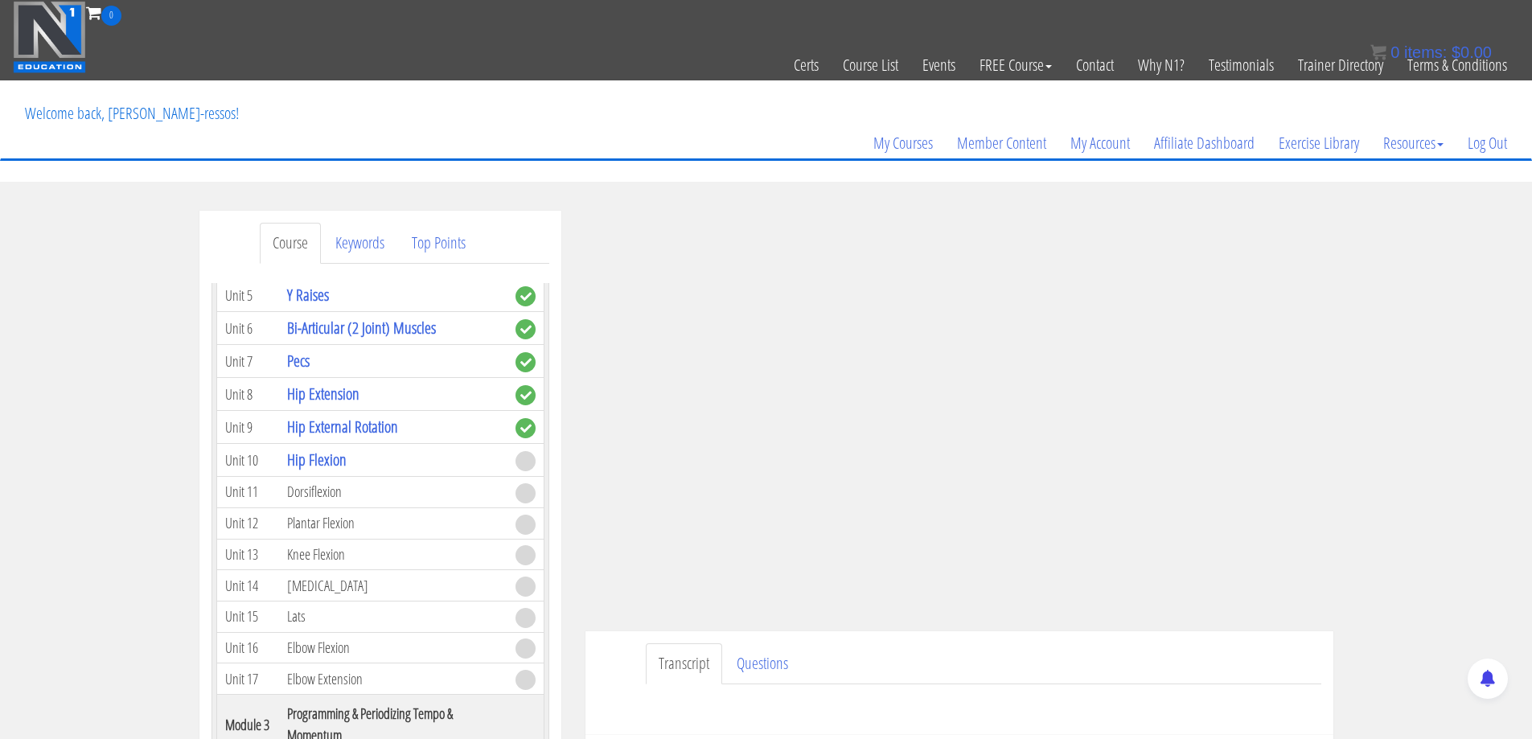
scroll to position [670, 0]
click at [354, 430] on link "Hip External Rotation" at bounding box center [342, 431] width 111 height 22
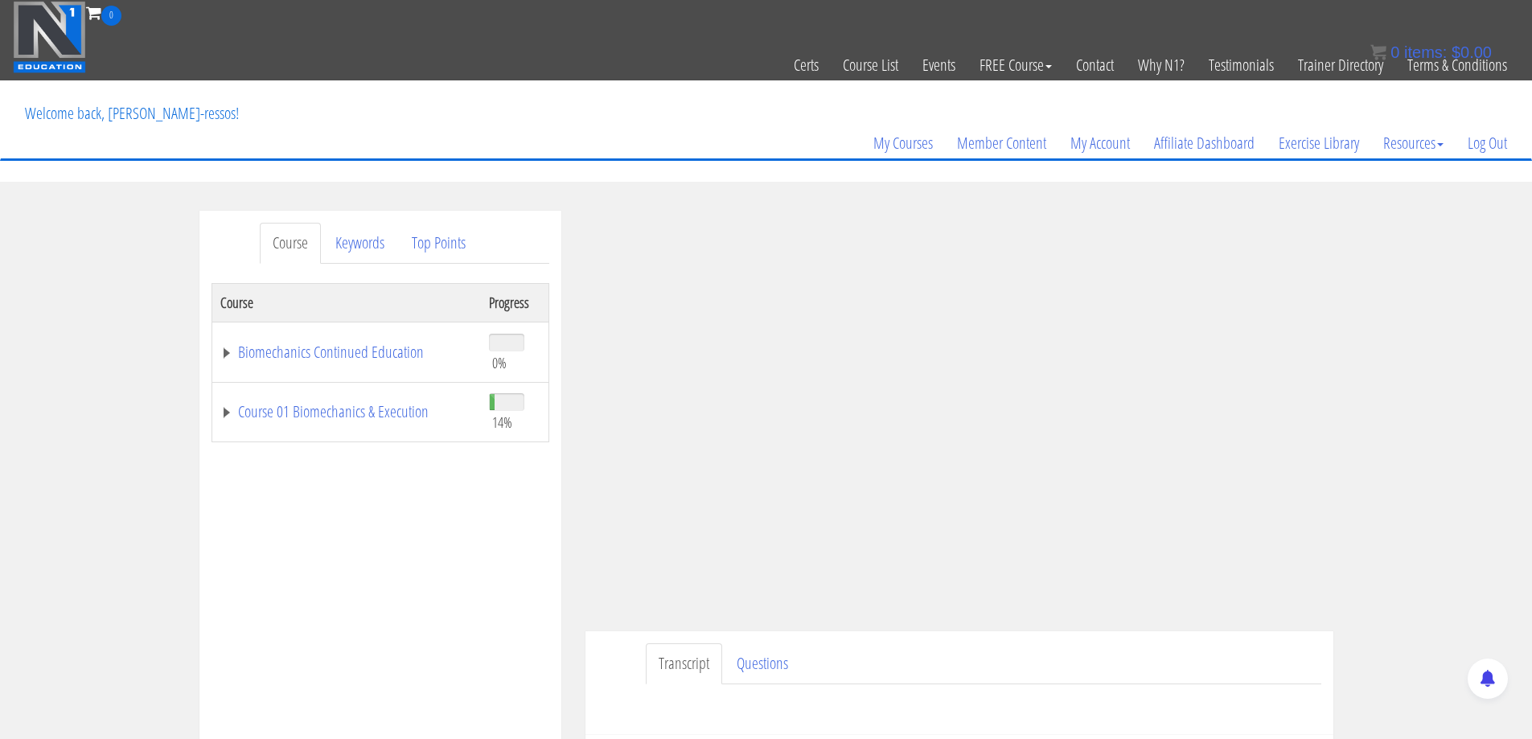
click at [355, 422] on td "Course 01 Biomechanics & Execution" at bounding box center [346, 412] width 269 height 60
click at [372, 410] on link "Course 01 Biomechanics & Execution" at bounding box center [346, 412] width 253 height 16
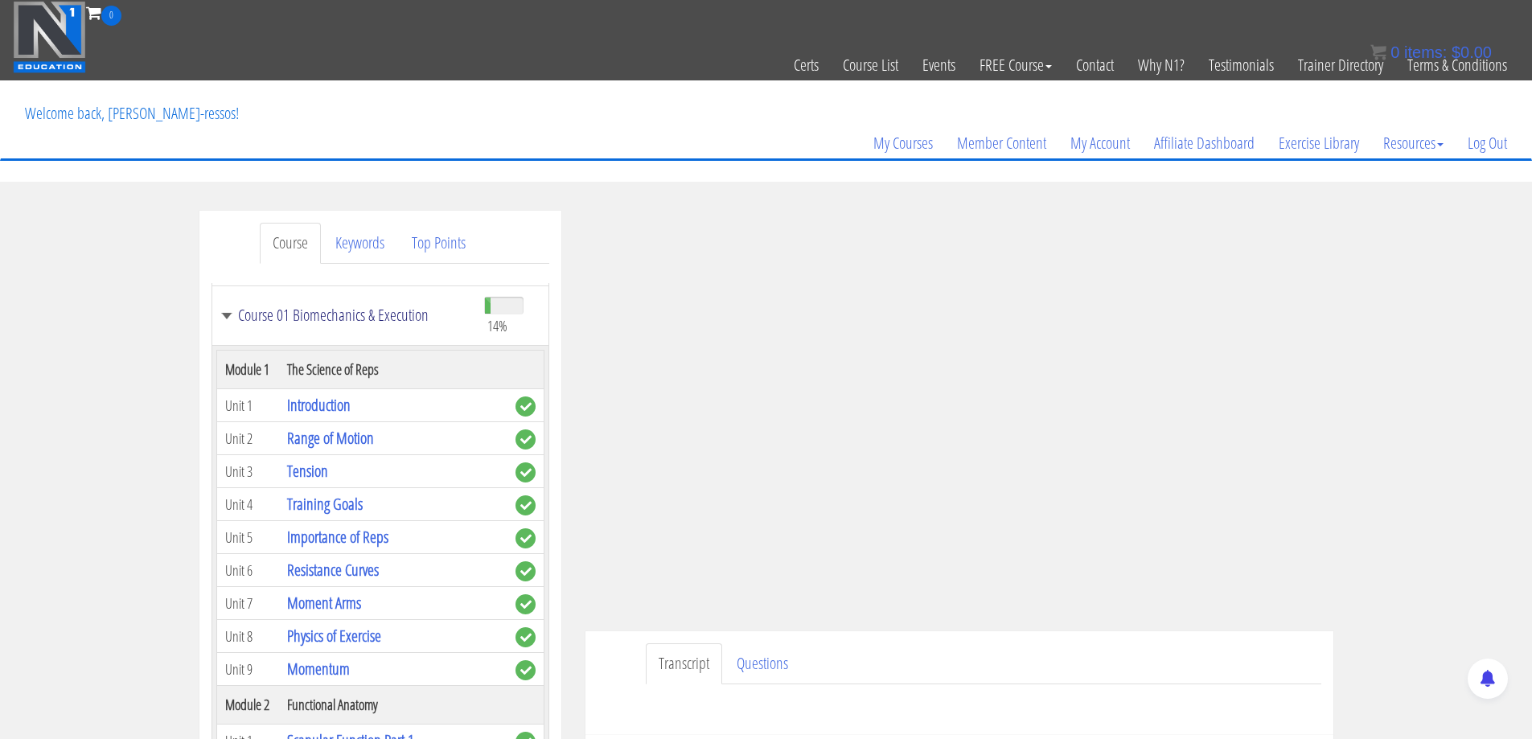
scroll to position [268, 0]
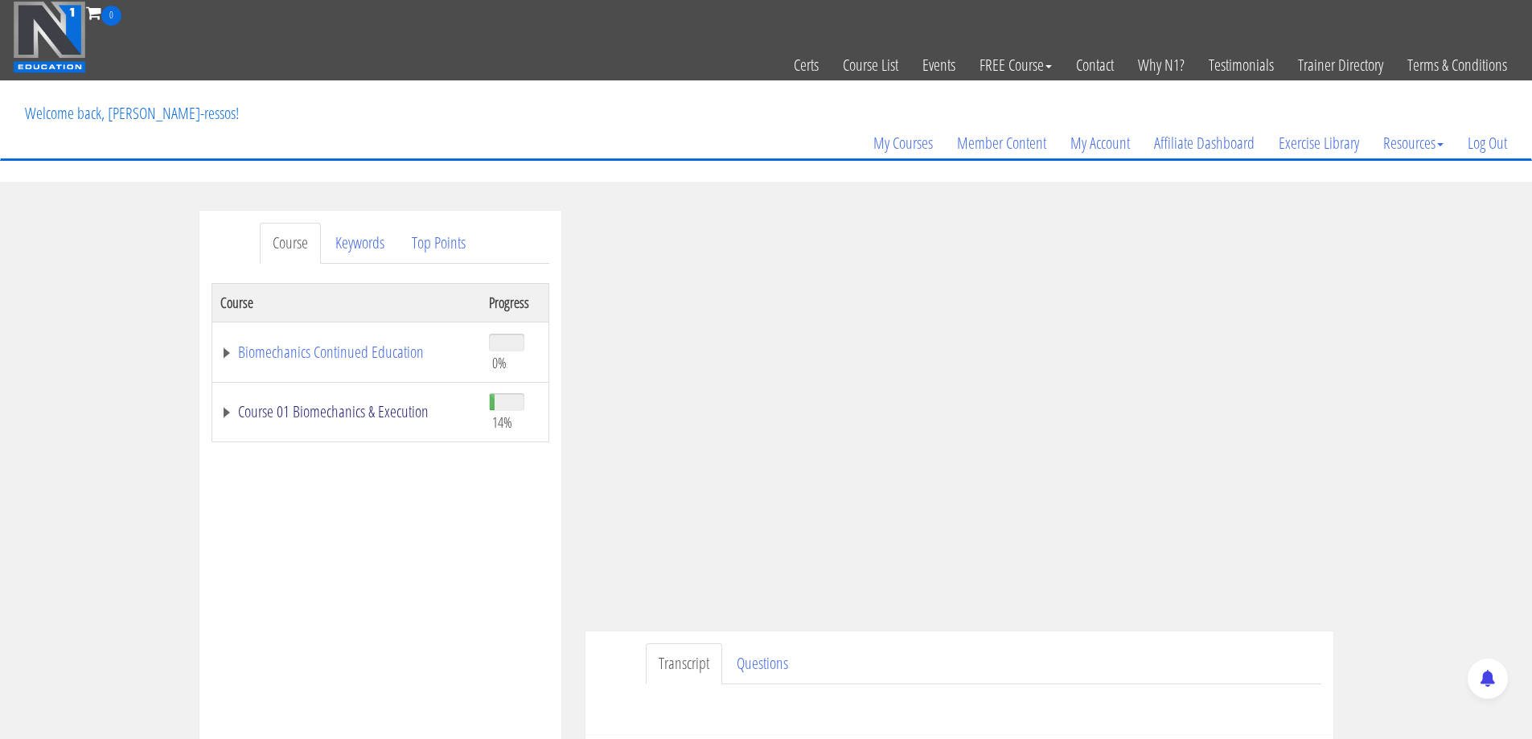
click at [394, 411] on link "Course 01 Biomechanics & Execution" at bounding box center [346, 412] width 253 height 16
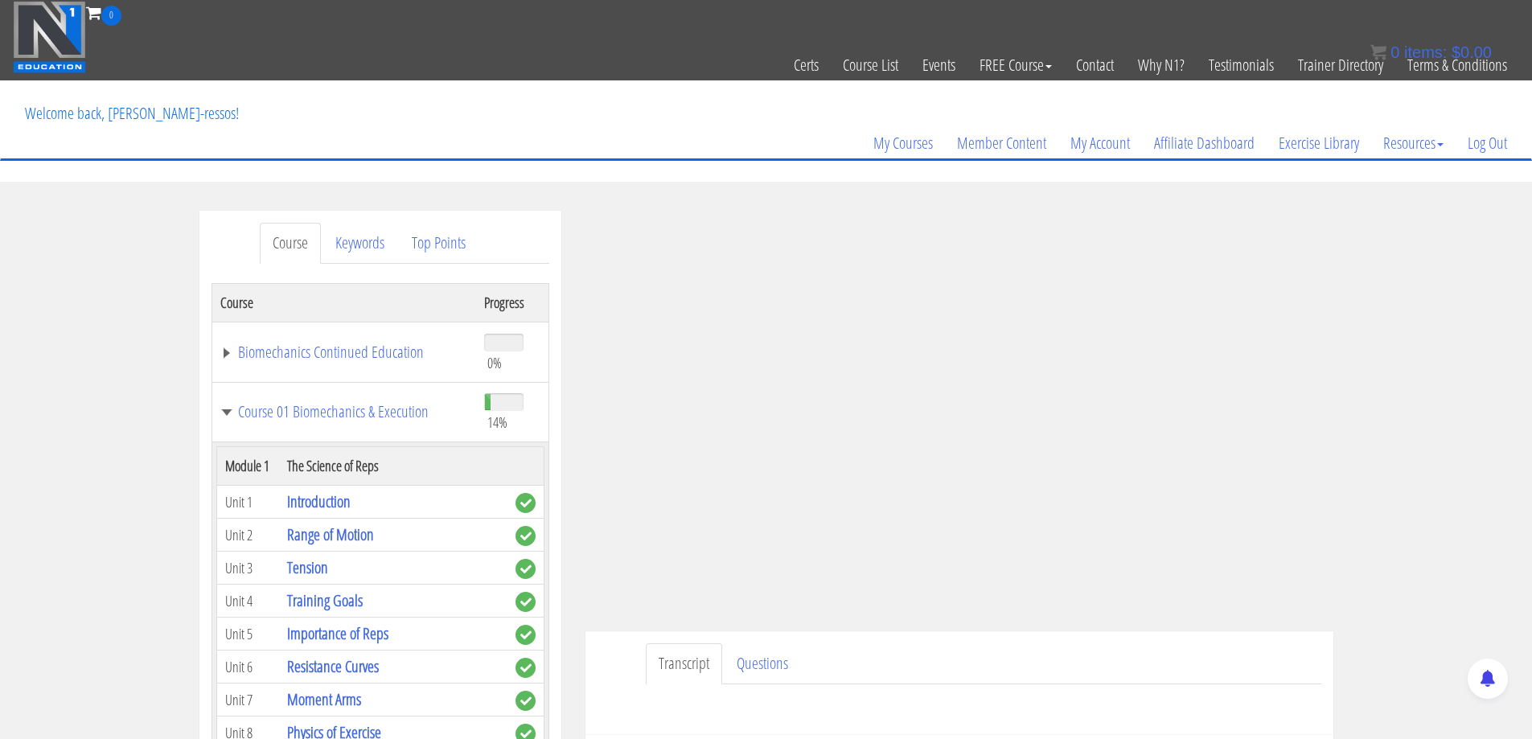
click at [596, 655] on div "Transcript Questions Have a question on this unit? Please submit it here: Name …" at bounding box center [959, 683] width 748 height 104
click at [625, 663] on div "Transcript Questions Have a question on this unit? Please submit it here: Name …" at bounding box center [959, 683] width 748 height 104
click at [971, 647] on ul "Transcript Questions" at bounding box center [984, 663] width 676 height 41
